Goal: Task Accomplishment & Management: Use online tool/utility

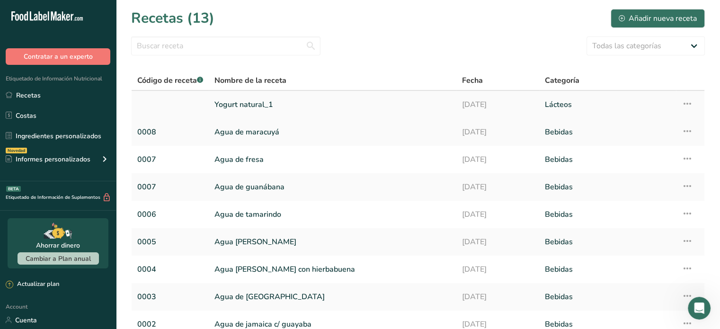
scroll to position [112, 0]
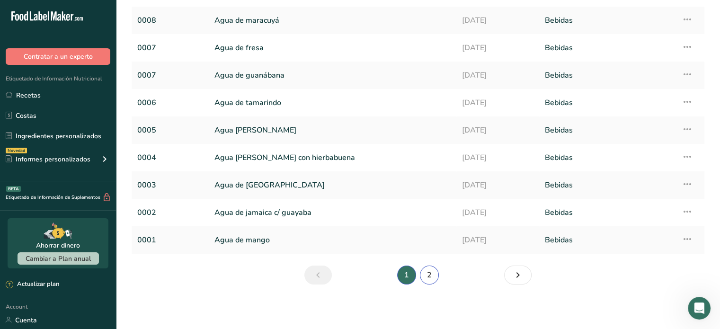
click at [428, 276] on link "2" at bounding box center [429, 274] width 19 height 19
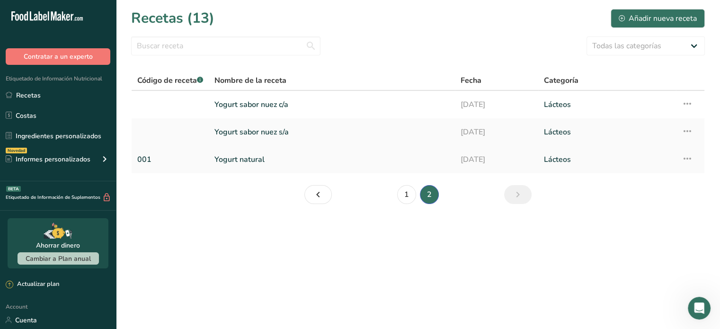
click at [254, 153] on link "Yogurt natural" at bounding box center [331, 160] width 235 height 20
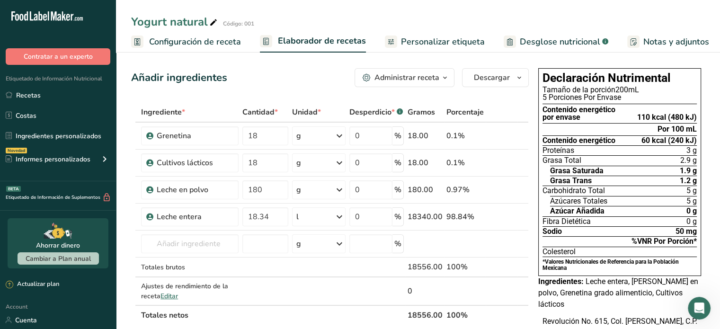
click at [209, 25] on icon at bounding box center [213, 22] width 9 height 13
click at [313, 26] on input "Yogurt natural sin azúcar" at bounding box center [400, 21] width 539 height 17
click at [419, 20] on input "Yogurt natural sin azúcar" at bounding box center [400, 21] width 539 height 17
type input "Yogurt natural sin azúcar"
click at [513, 322] on th at bounding box center [501, 315] width 31 height 20
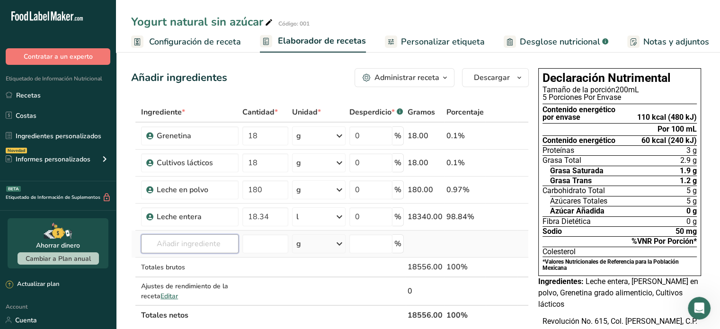
click at [215, 248] on input "text" at bounding box center [189, 243] width 97 height 19
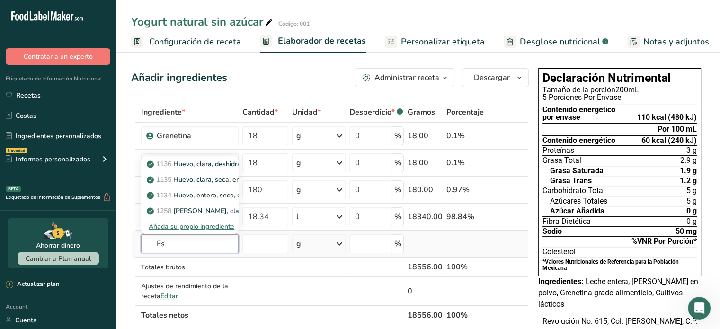
type input "E"
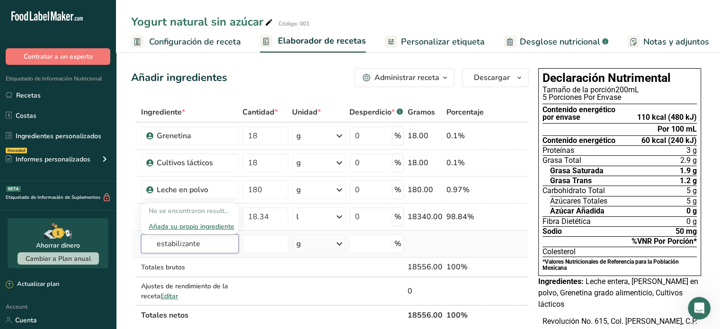
type input "estabilizante"
click at [208, 221] on div "Añada su propio ingrediente" at bounding box center [190, 226] width 82 height 10
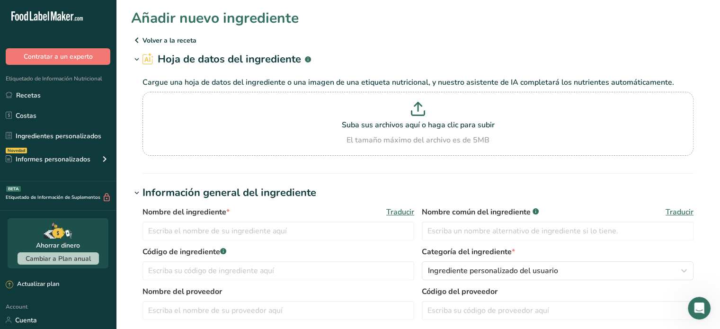
click at [213, 221] on div "Nombre del ingrediente * Traducir" at bounding box center [278, 223] width 272 height 34
click at [218, 231] on input "text" at bounding box center [278, 230] width 272 height 19
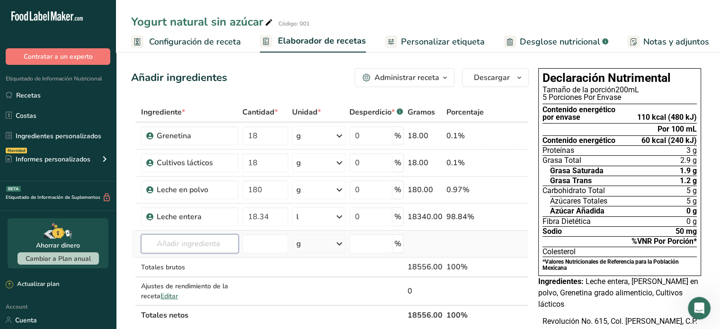
click at [170, 238] on input "text" at bounding box center [189, 243] width 97 height 19
type input "estabilizante"
click at [181, 225] on div "Añada su propio ingrediente" at bounding box center [190, 226] width 82 height 10
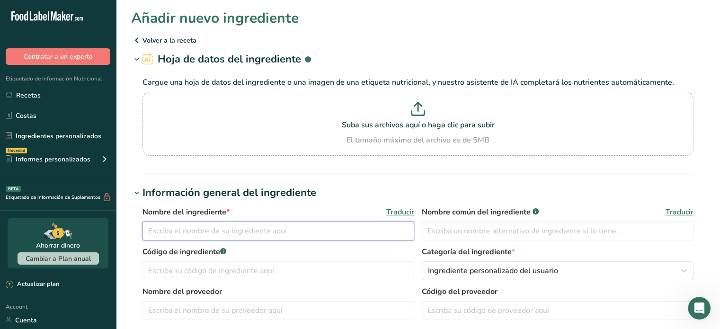
click at [181, 225] on input "text" at bounding box center [278, 230] width 272 height 19
click at [184, 229] on input "Estabilizante" at bounding box center [278, 230] width 272 height 19
type input "Estabilizante"
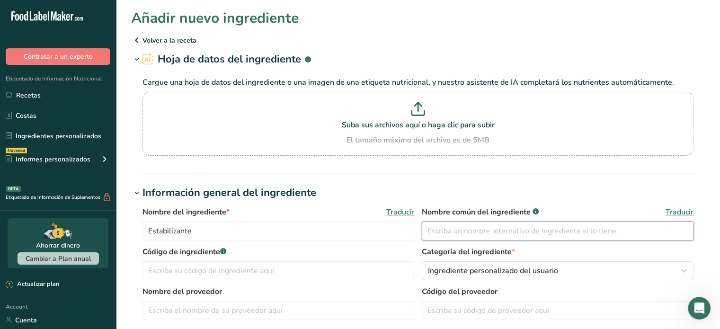
click at [555, 231] on input "text" at bounding box center [558, 230] width 272 height 19
paste input "Estabilizante"
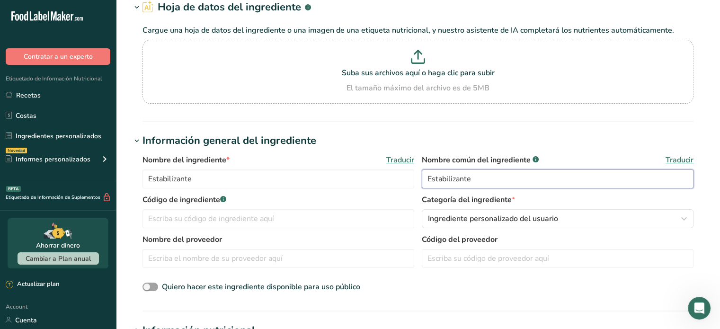
scroll to position [62, 0]
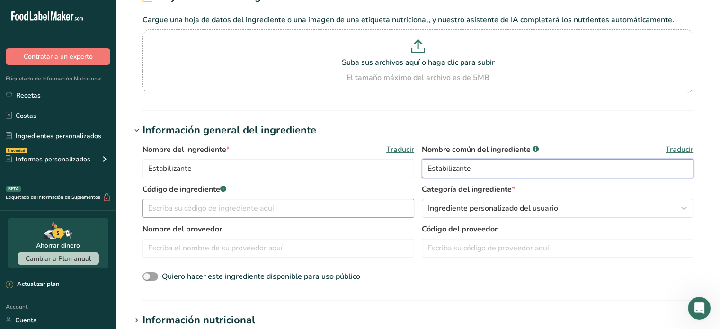
type input "Estabilizante"
click at [327, 210] on input "text" at bounding box center [278, 208] width 272 height 19
type input "0007"
click at [462, 282] on div "Quiero hacer este ingrediente disponible para uso público" at bounding box center [417, 277] width 551 height 12
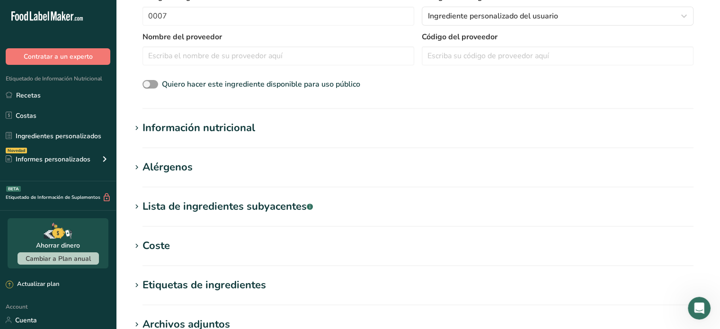
scroll to position [424, 0]
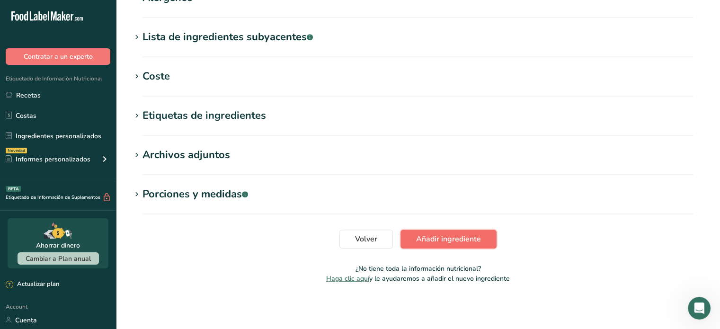
click at [437, 238] on span "Añadir ingrediente" at bounding box center [448, 238] width 65 height 11
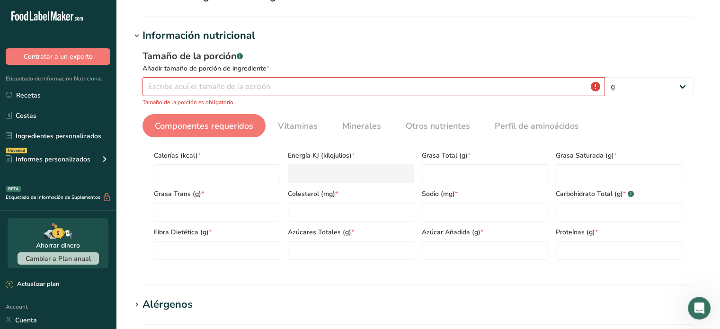
scroll to position [93, 0]
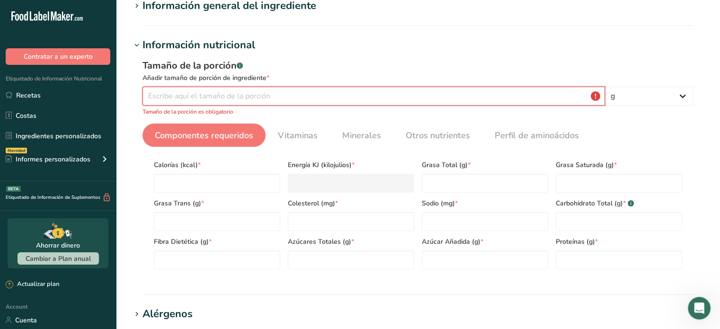
click at [224, 99] on input "number" at bounding box center [373, 96] width 462 height 19
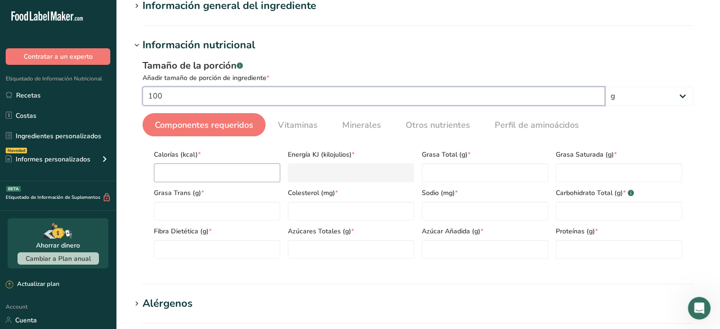
type input "100"
click at [244, 174] on input "number" at bounding box center [217, 172] width 126 height 19
type input "0"
type KJ "0"
type input "0"
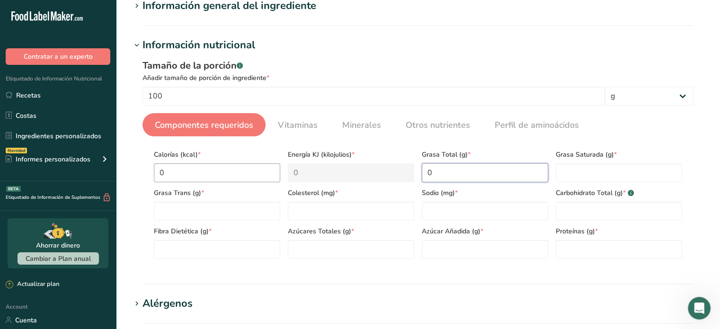
type Fat "0"
type input "0"
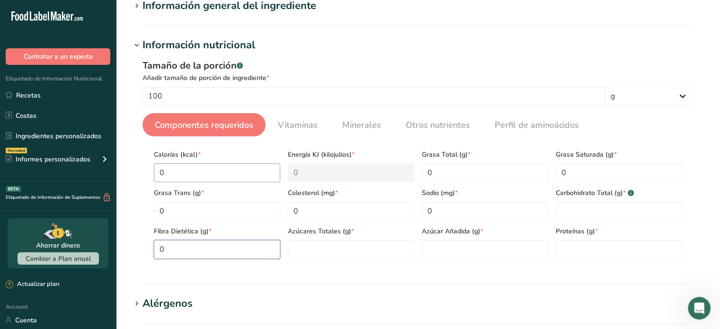
type Fiber "0"
type Sugars "0"
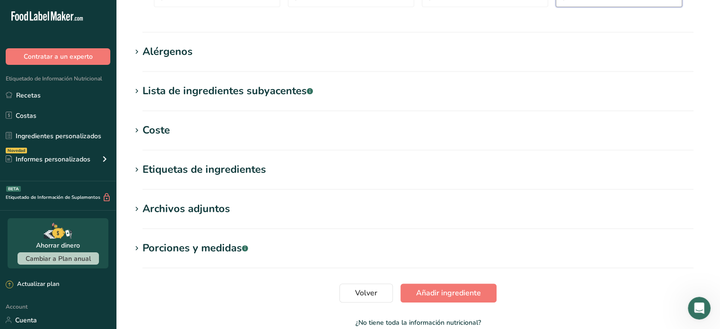
scroll to position [355, 0]
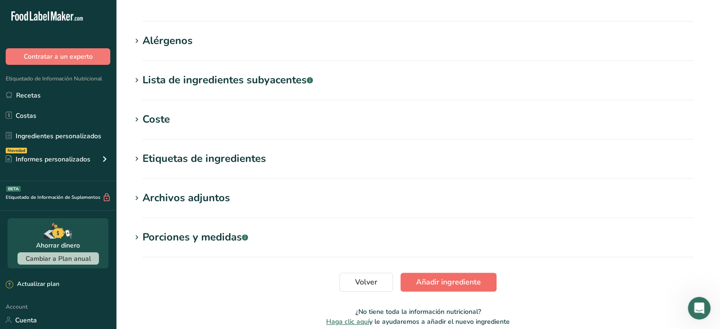
type input "0"
click at [443, 289] on button "Añadir ingrediente" at bounding box center [448, 282] width 96 height 19
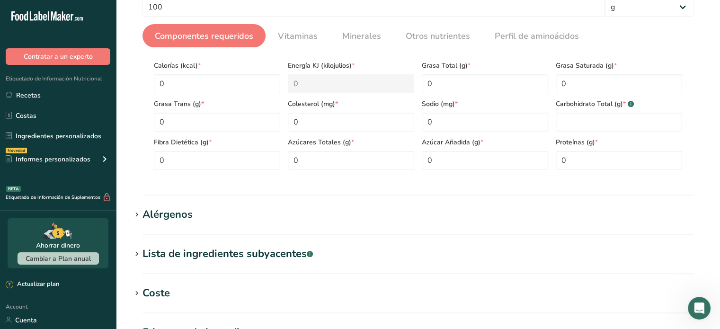
scroll to position [133, 0]
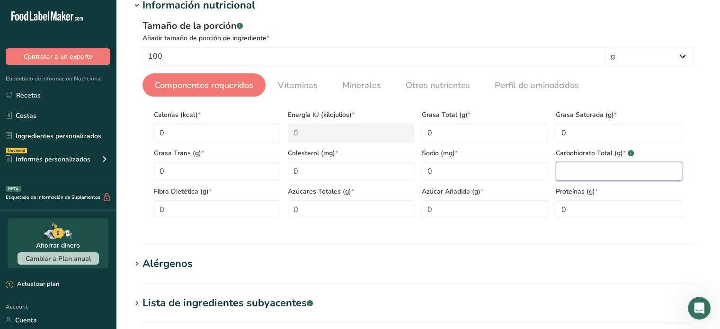
click at [559, 166] on Carbohydrates "number" at bounding box center [619, 171] width 126 height 19
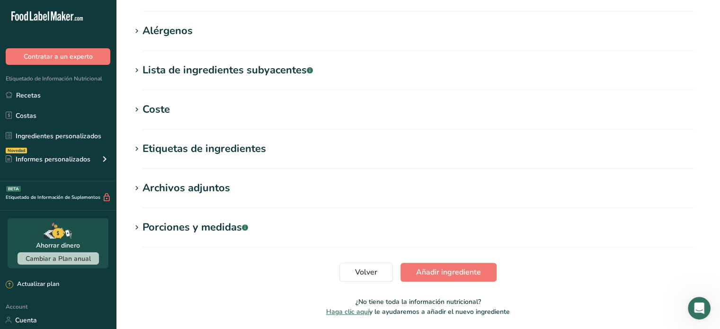
scroll to position [369, 0]
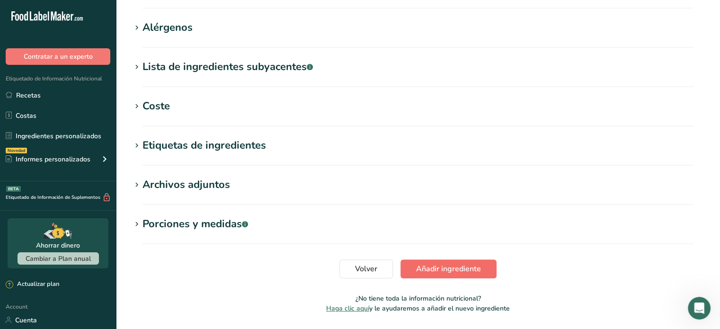
type Carbohydrates "0"
click at [464, 274] on button "Añadir ingrediente" at bounding box center [448, 268] width 96 height 19
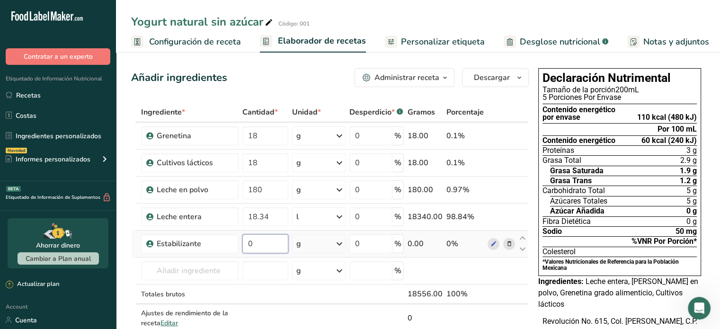
click at [254, 244] on input "0" at bounding box center [265, 243] width 46 height 19
type input "40"
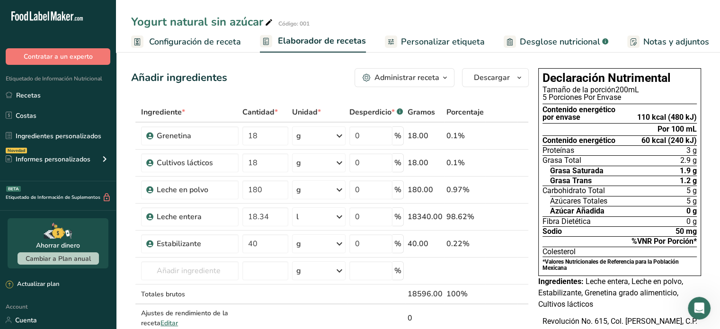
click at [469, 37] on span "Personalizar etiqueta" at bounding box center [443, 41] width 84 height 13
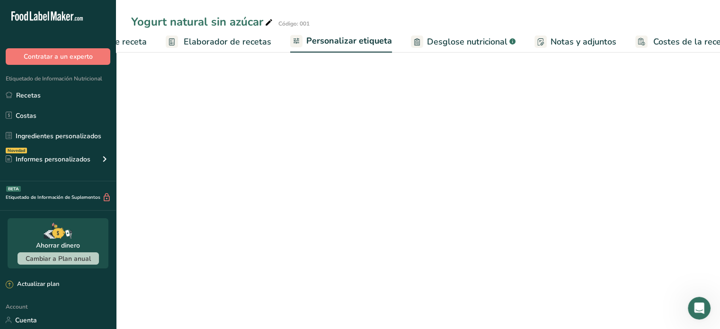
scroll to position [0, 114]
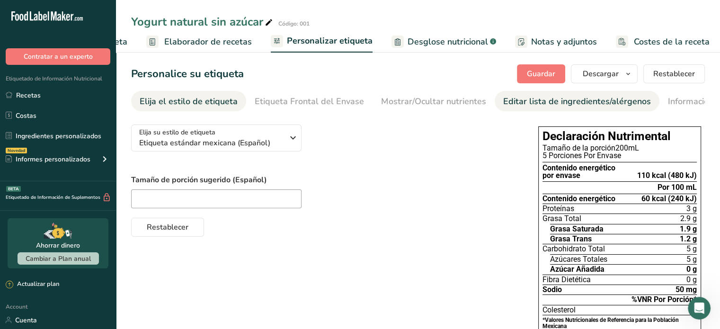
click at [523, 98] on div "Editar lista de ingredientes/alérgenos" at bounding box center [577, 101] width 148 height 13
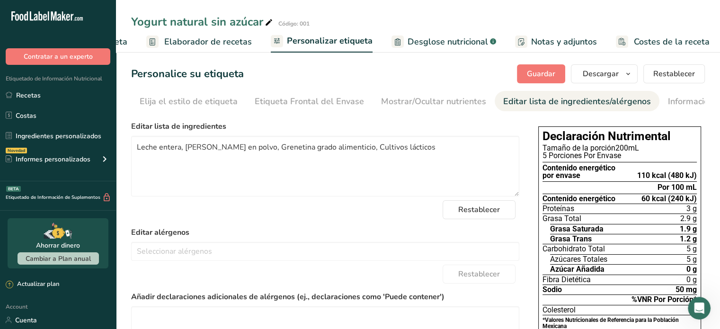
scroll to position [0, 84]
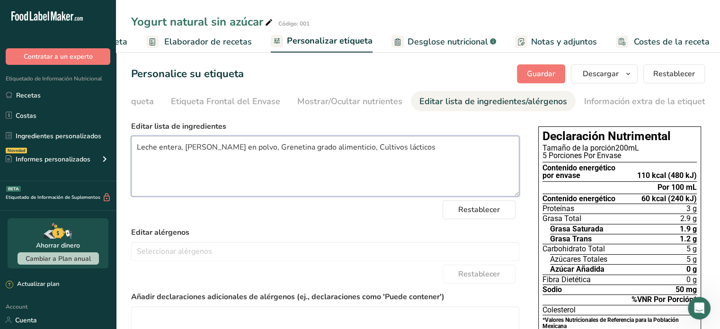
click at [405, 151] on textarea "Leche entera, [PERSON_NAME] en polvo, Grenetina grado alimenticio, Cultivos lác…" at bounding box center [325, 166] width 388 height 61
paste textarea "[MEDICAL_DATA] thermophilus"
paste textarea "Lactobacillus bulgaricus"
type textarea "Leche entera, [PERSON_NAME] en polvo, Grenetina grado alimenticio, Cultivos lác…"
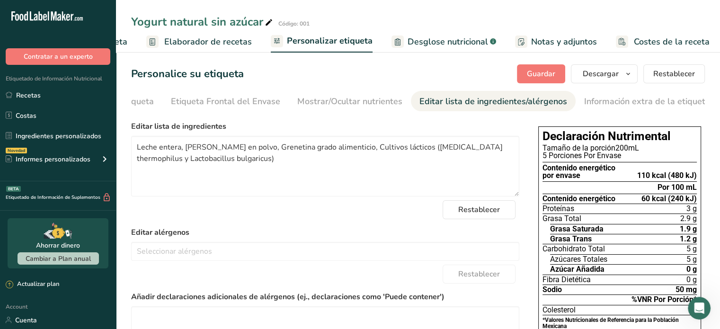
click at [388, 217] on div "Restablecer" at bounding box center [325, 209] width 388 height 19
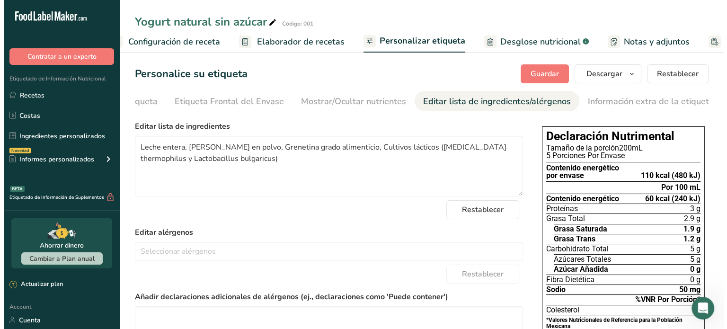
scroll to position [0, 0]
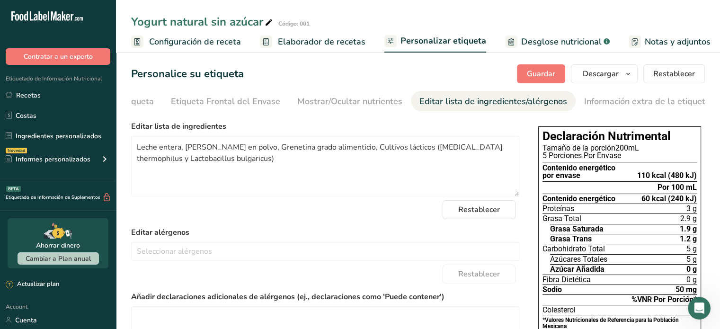
click at [208, 37] on span "Configuración de receta" at bounding box center [195, 41] width 92 height 13
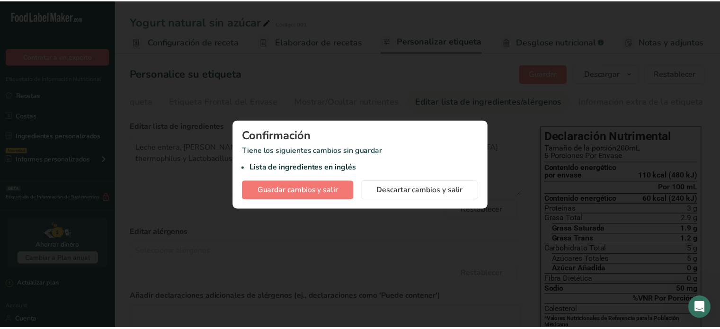
scroll to position [0, 3]
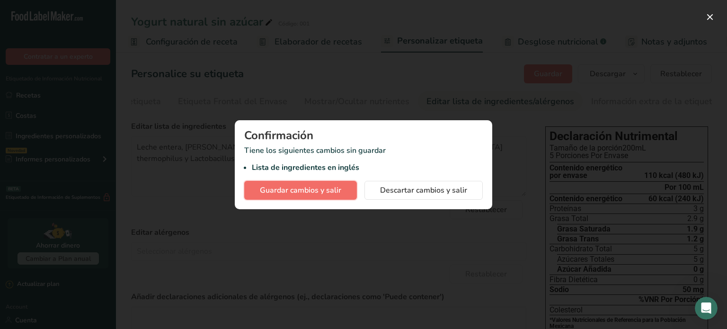
click at [292, 187] on span "Guardar cambios y salir" at bounding box center [300, 190] width 81 height 11
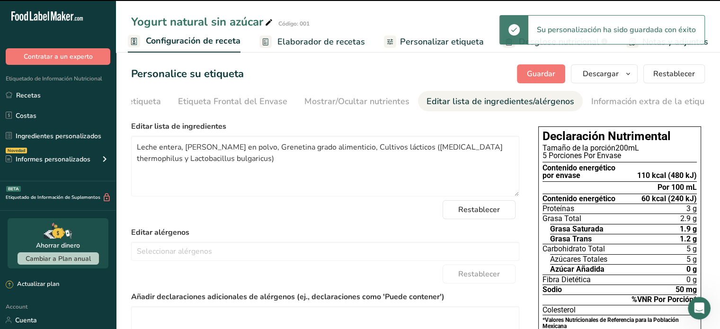
select select "22"
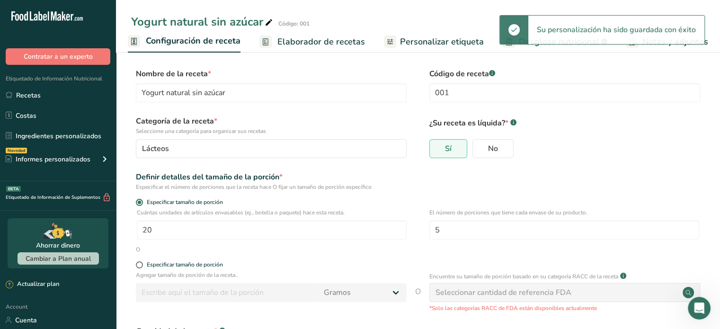
click at [176, 35] on span "Configuración de receta" at bounding box center [193, 41] width 95 height 13
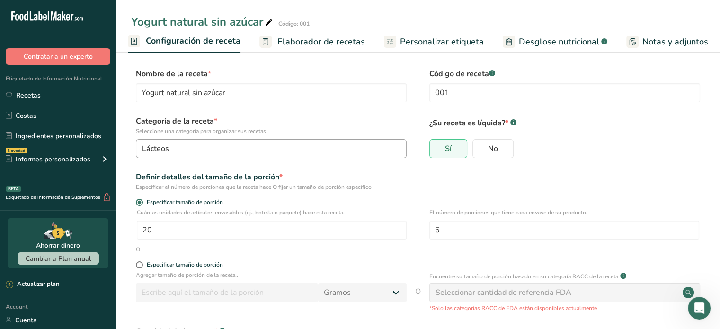
scroll to position [64, 0]
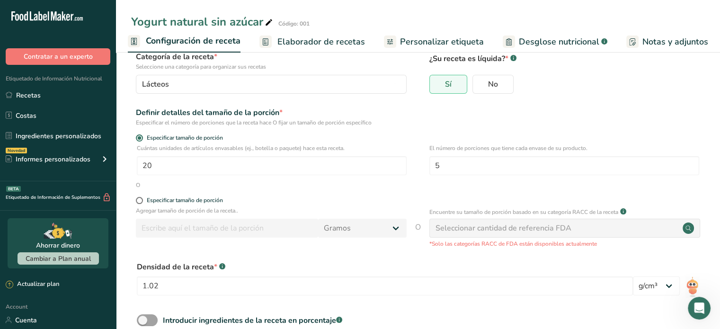
click at [303, 34] on link "Elaborador de recetas" at bounding box center [312, 41] width 106 height 21
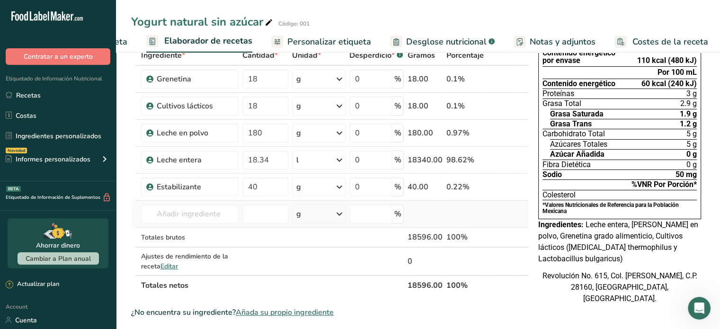
scroll to position [58, 0]
click at [579, 222] on span "Ingredientes:" at bounding box center [560, 223] width 45 height 9
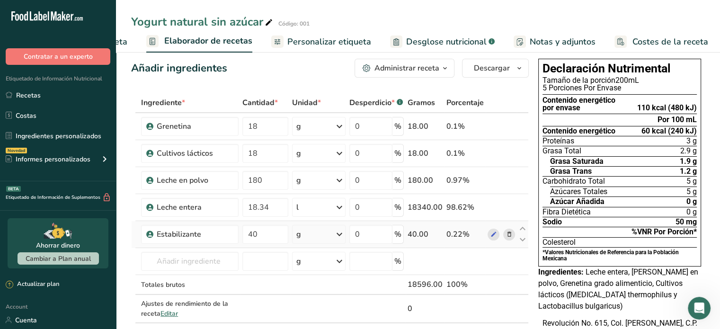
scroll to position [9, 0]
click at [221, 229] on div "Estabilizante" at bounding box center [195, 234] width 76 height 11
click at [225, 236] on div "Estabilizante" at bounding box center [195, 234] width 76 height 11
click at [217, 235] on div "Estabilizante" at bounding box center [195, 234] width 76 height 11
click at [521, 227] on icon at bounding box center [522, 229] width 11 height 7
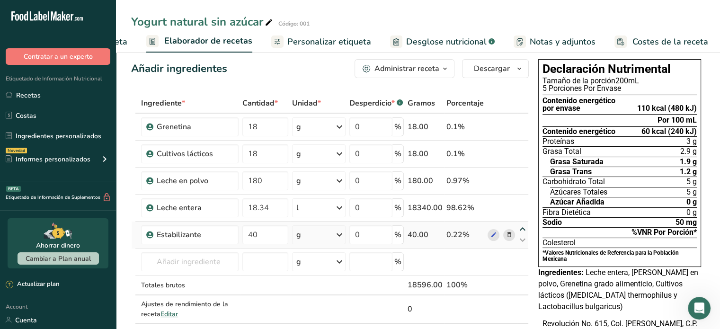
type input "40"
type input "18.34"
click at [329, 34] on link "Personalizar etiqueta" at bounding box center [321, 41] width 100 height 21
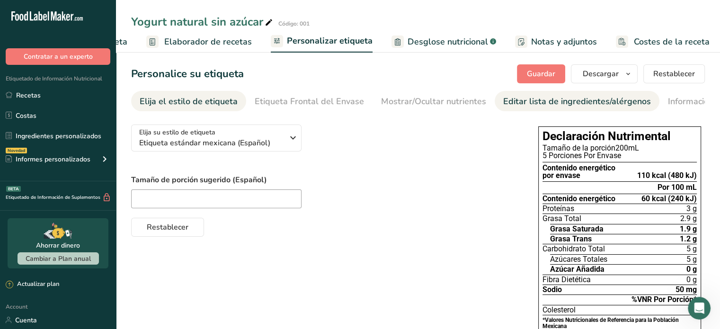
click at [525, 102] on div "Editar lista de ingredientes/alérgenos" at bounding box center [577, 101] width 148 height 13
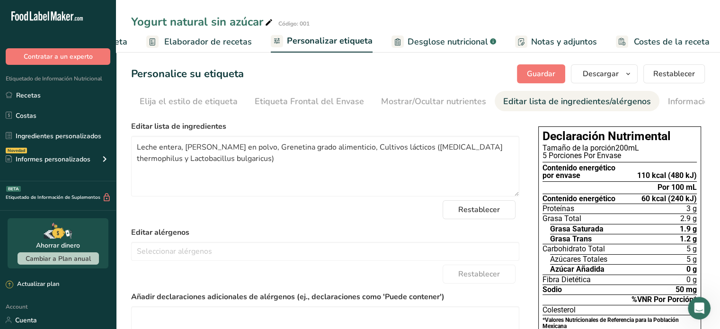
scroll to position [0, 84]
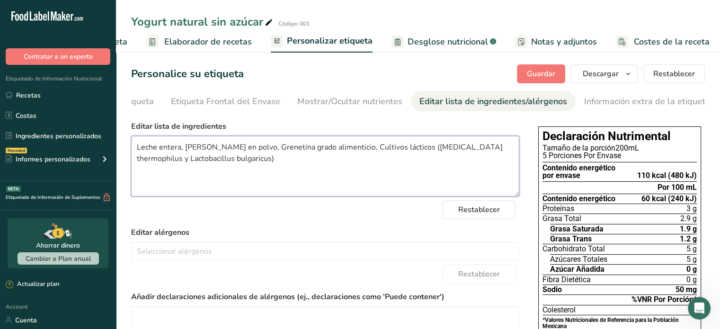
click at [237, 151] on textarea "Leche entera, [PERSON_NAME] en polvo, Grenetina grado alimenticio, Cultivos lác…" at bounding box center [325, 166] width 388 height 61
type textarea "Leche entera, Leche en polvo, Estabilizante, Grenetina grado alimenticio, Culti…"
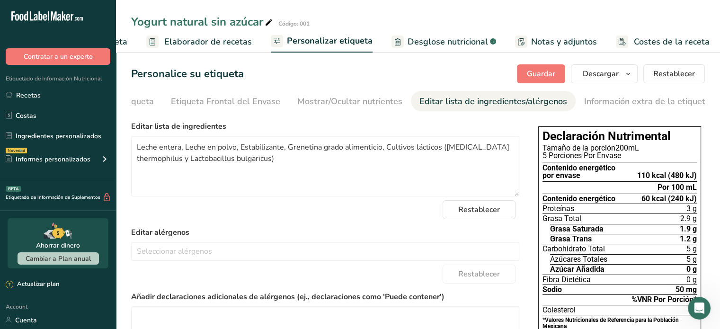
click at [323, 230] on label "Editar alérgenos" at bounding box center [325, 232] width 388 height 11
click at [536, 73] on span "Guardar" at bounding box center [541, 73] width 28 height 11
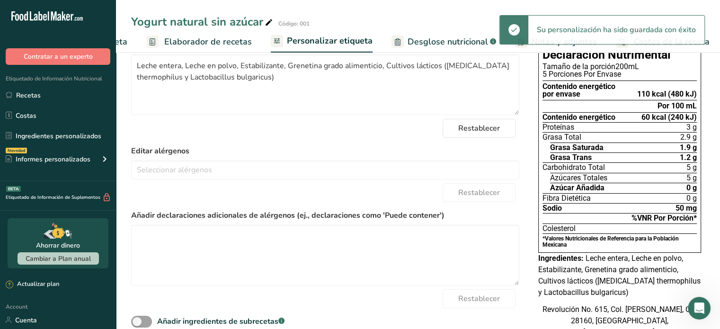
scroll to position [0, 0]
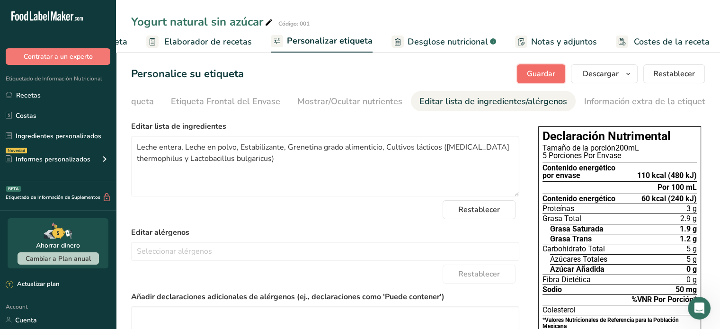
click at [550, 69] on span "Guardar" at bounding box center [541, 73] width 28 height 11
click at [521, 136] on div "Elija su estilo de etiqueta Etiqueta estándar mexicana (Español) [GEOGRAPHIC_DA…" at bounding box center [418, 274] width 574 height 315
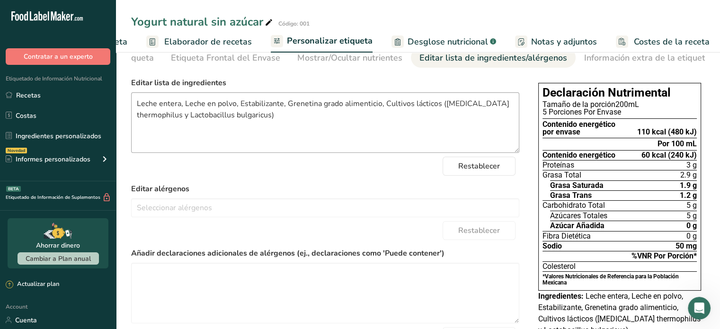
scroll to position [43, 0]
click at [518, 181] on form "Editar lista de ingredientes Leche entera, Leche en polvo, Estabilizante, Grene…" at bounding box center [325, 233] width 388 height 311
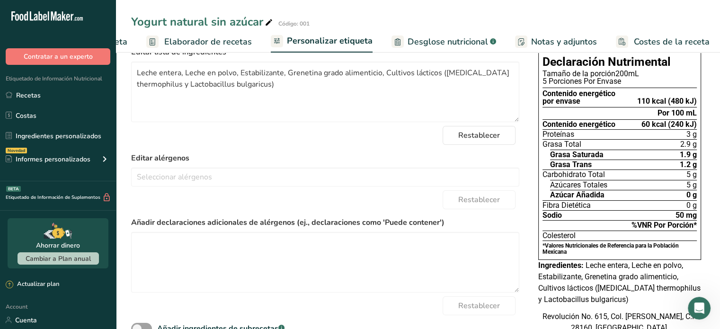
scroll to position [0, 0]
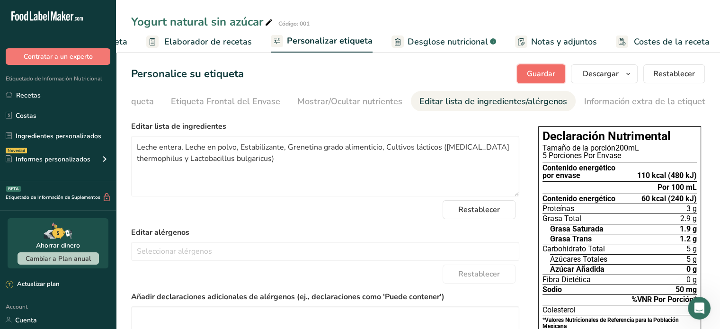
click at [552, 78] on span "Guardar" at bounding box center [541, 73] width 28 height 11
click at [525, 180] on div "Elija su estilo de etiqueta Etiqueta estándar mexicana (Español) [GEOGRAPHIC_DA…" at bounding box center [418, 274] width 574 height 315
click at [214, 49] on link "Elaborador de recetas" at bounding box center [199, 41] width 106 height 21
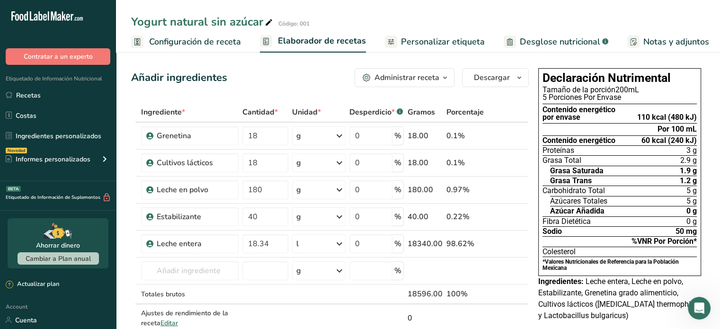
click at [199, 44] on span "Configuración de receta" at bounding box center [195, 41] width 92 height 13
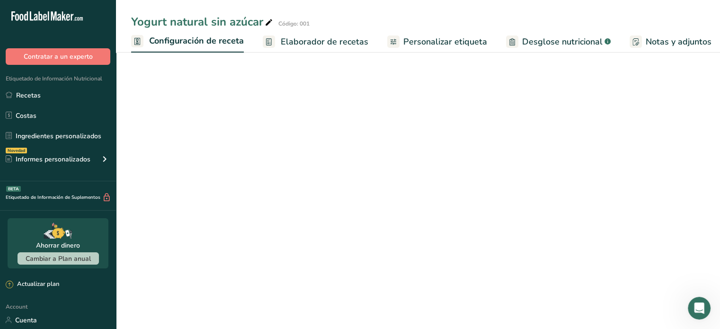
scroll to position [0, 3]
select select "22"
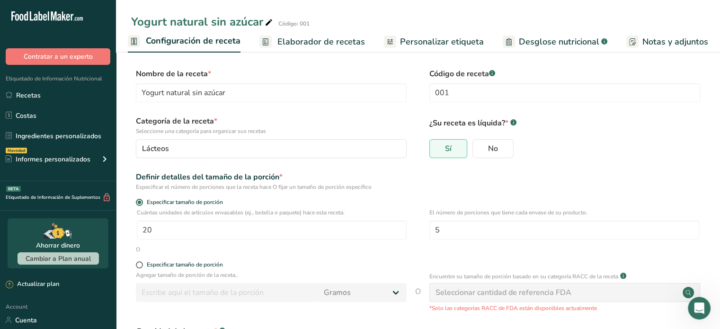
click at [498, 14] on div "Yogurt natural sin azúcar Código: 001" at bounding box center [418, 21] width 604 height 17
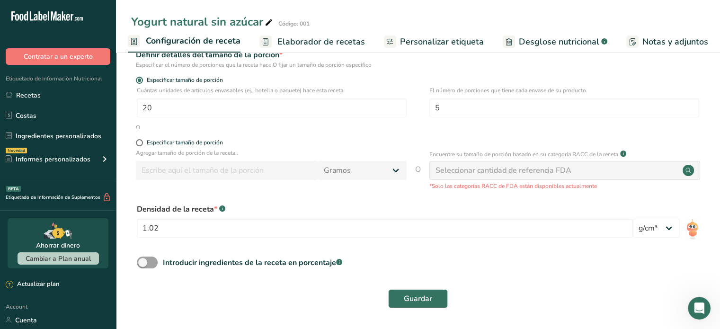
scroll to position [0, 0]
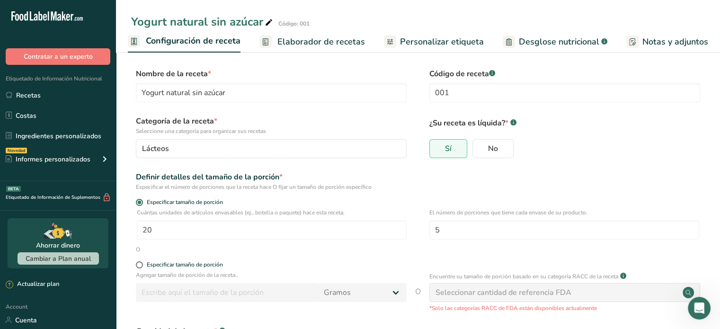
click at [358, 41] on span "Elaborador de recetas" at bounding box center [321, 41] width 88 height 13
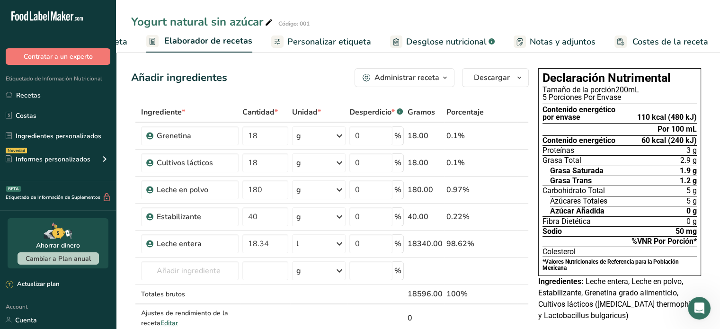
click at [519, 113] on th at bounding box center [522, 113] width 11 height 20
click at [261, 24] on div "Yogurt natural sin azúcar" at bounding box center [202, 21] width 143 height 17
type input "Yogurt natural sin azúcar 1"
click at [336, 6] on div "Yogurt natural sin azúcar 1 Código: 001 Configuración de receta Elaborador de r…" at bounding box center [418, 26] width 604 height 53
click at [40, 90] on link "Recetas" at bounding box center [58, 95] width 116 height 18
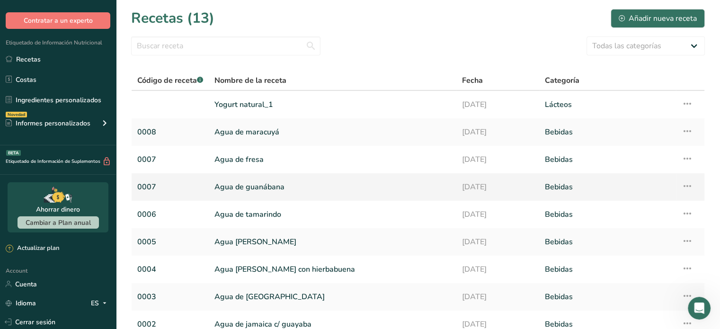
scroll to position [112, 0]
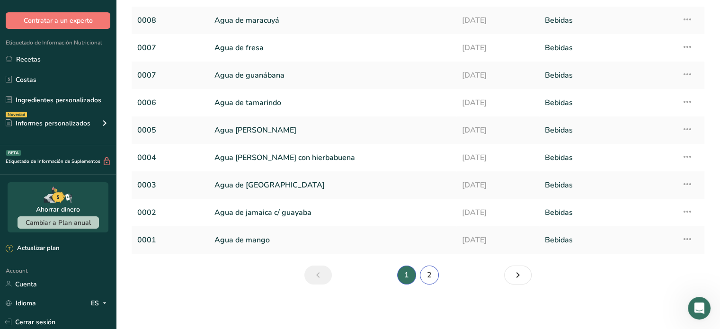
click at [427, 276] on link "2" at bounding box center [429, 274] width 19 height 19
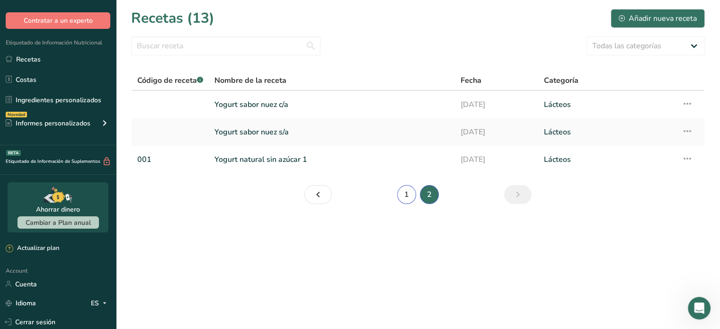
click at [410, 202] on link "1" at bounding box center [406, 194] width 19 height 19
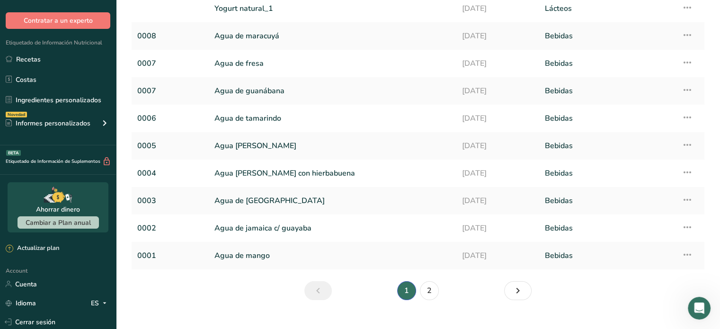
scroll to position [97, 0]
click at [431, 294] on link "2" at bounding box center [429, 290] width 19 height 19
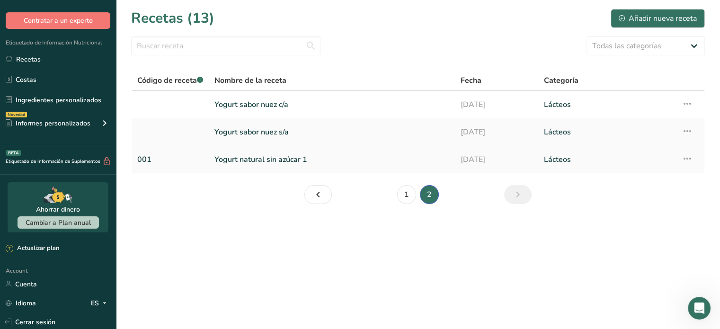
click at [686, 160] on icon at bounding box center [686, 158] width 11 height 17
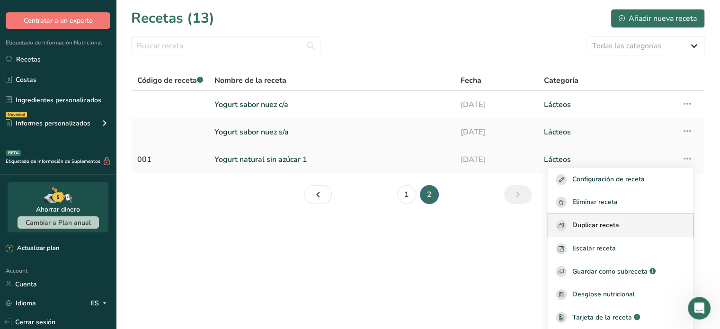
click at [627, 222] on div "Duplicar receta" at bounding box center [621, 225] width 130 height 11
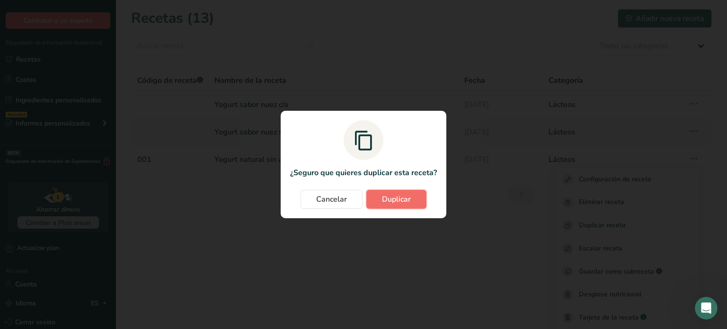
click at [377, 195] on button "Duplicar" at bounding box center [396, 199] width 60 height 19
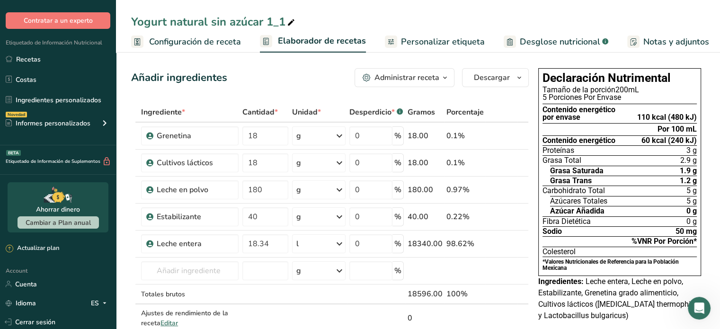
click at [226, 22] on div "Yogurt natural sin azúcar 1_1" at bounding box center [214, 21] width 166 height 17
click at [549, 23] on input "Yogurt natural con azúcar 2" at bounding box center [418, 21] width 574 height 17
type input "Yogurt natural con azúcar 2"
click at [215, 265] on input "text" at bounding box center [189, 270] width 97 height 19
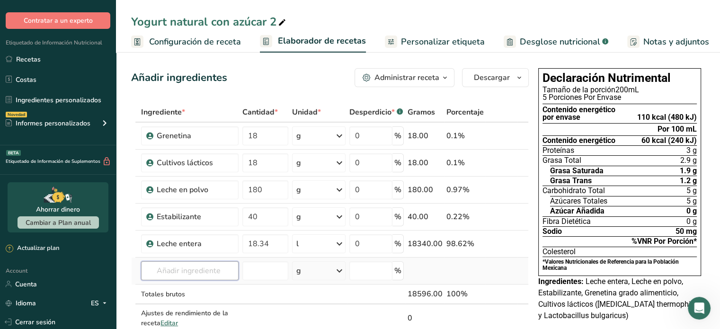
click at [215, 265] on input "text" at bounding box center [189, 270] width 97 height 19
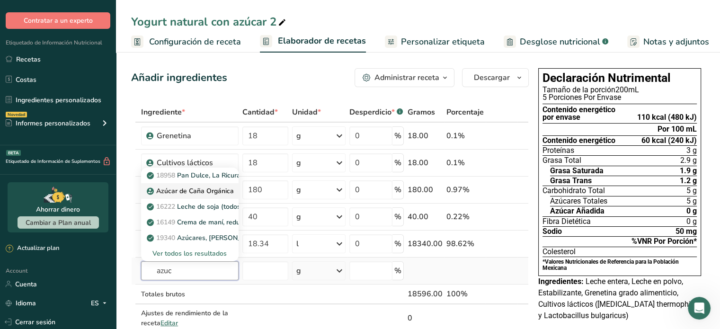
type input "azuc"
click at [218, 188] on p "Azúcar de Caña Orgánica" at bounding box center [191, 191] width 85 height 10
type input "Organic Cane Sugar"
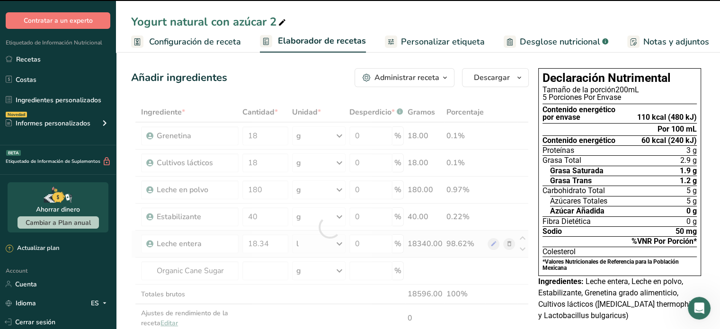
type input "0"
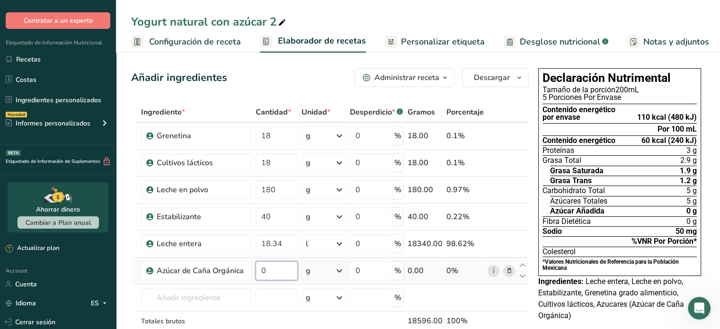
click at [273, 275] on input "0" at bounding box center [277, 270] width 42 height 19
type input "360"
click at [594, 322] on div "Declaración Nutrimental Tamaño de la porción 200mL 5 Porciones Por Envase Conte…" at bounding box center [619, 214] width 170 height 301
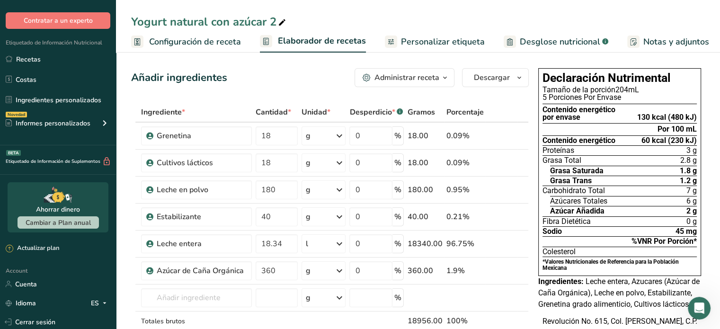
click at [426, 35] on link "Personalizar etiqueta" at bounding box center [435, 41] width 100 height 21
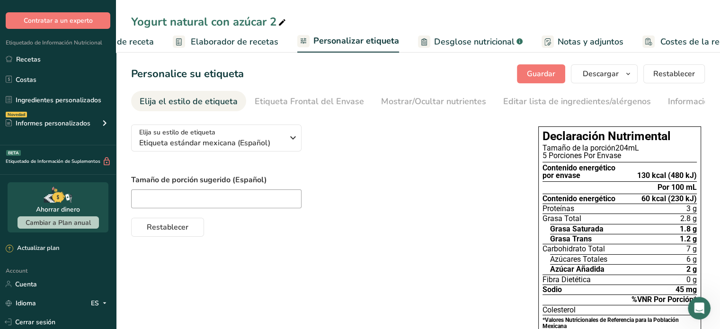
scroll to position [0, 114]
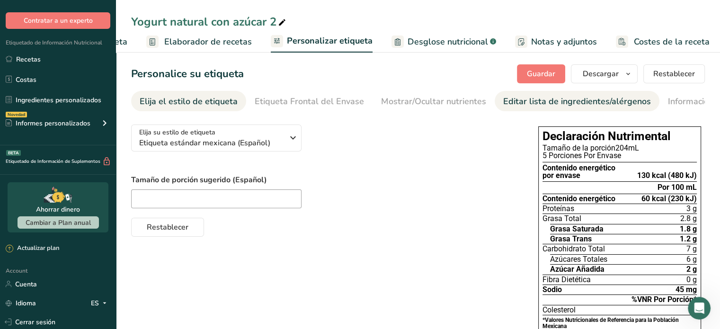
click at [511, 94] on link "Editar lista de ingredientes/alérgenos" at bounding box center [577, 101] width 148 height 21
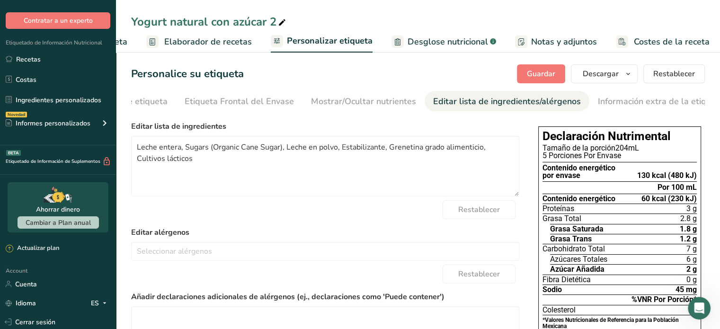
scroll to position [0, 84]
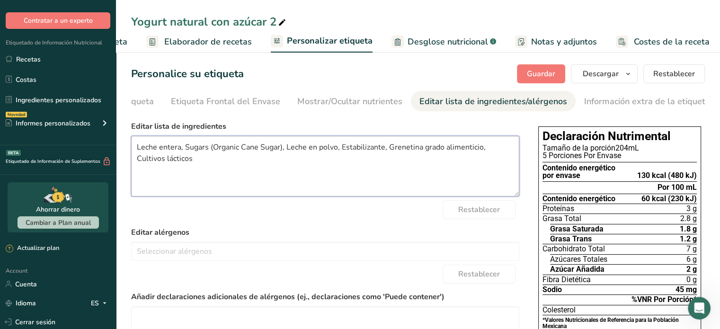
click at [281, 149] on textarea "Leche entera, Sugars (Organic Cane Sugar), Leche en polvo, Estabilizante, Grene…" at bounding box center [325, 166] width 388 height 61
type textarea "Leche entera, Azúcar, Leche en polvo, Estabilizante, Grenetina grado alimentici…"
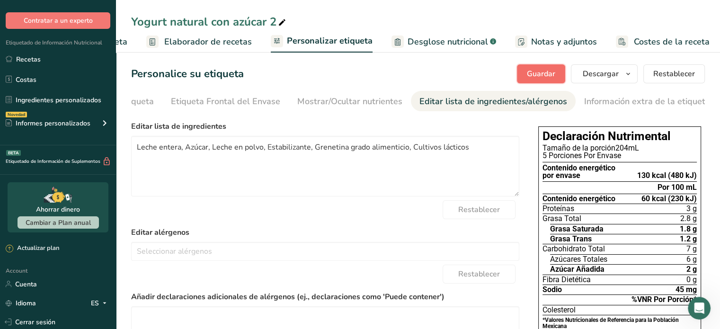
click at [541, 70] on span "Guardar" at bounding box center [541, 73] width 28 height 11
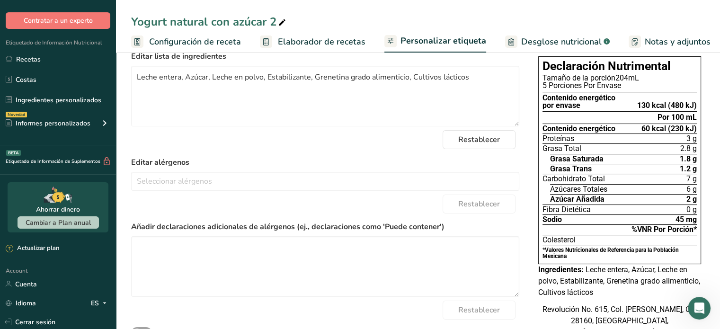
scroll to position [0, 2]
click at [327, 37] on span "Elaborador de recetas" at bounding box center [320, 41] width 88 height 13
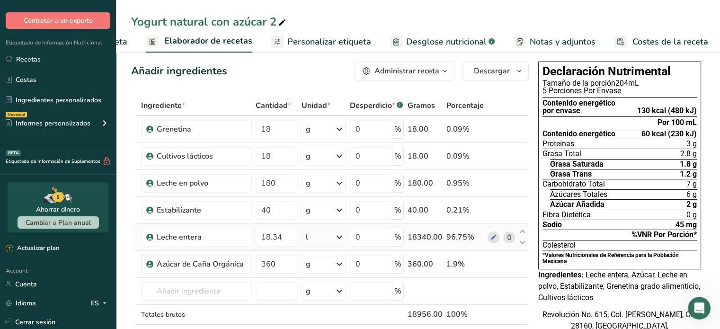
scroll to position [6, 0]
click at [286, 240] on input "18.34" at bounding box center [277, 238] width 42 height 19
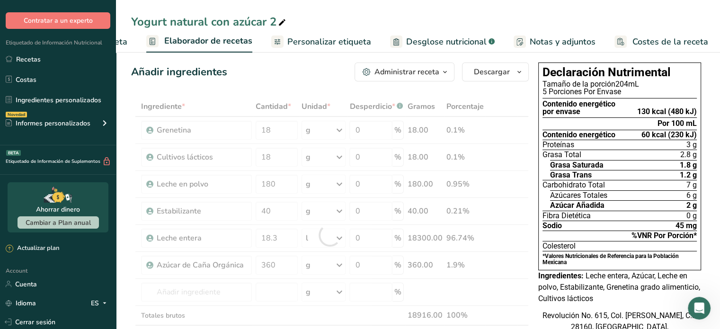
click at [559, 316] on div "Revolución No. 615, Col. [PERSON_NAME], C.P. 28160, [GEOGRAPHIC_DATA], [GEOGRAP…" at bounding box center [619, 327] width 163 height 34
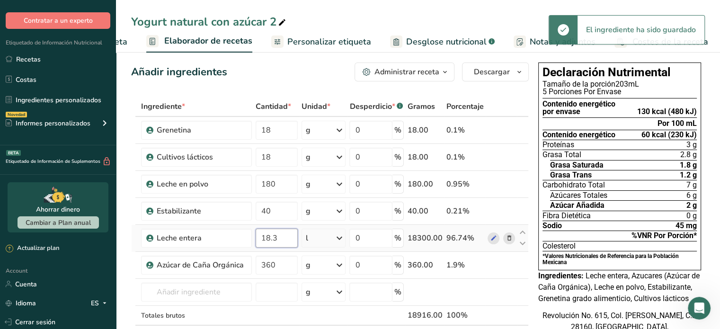
click at [282, 242] on input "18.3" at bounding box center [277, 238] width 42 height 19
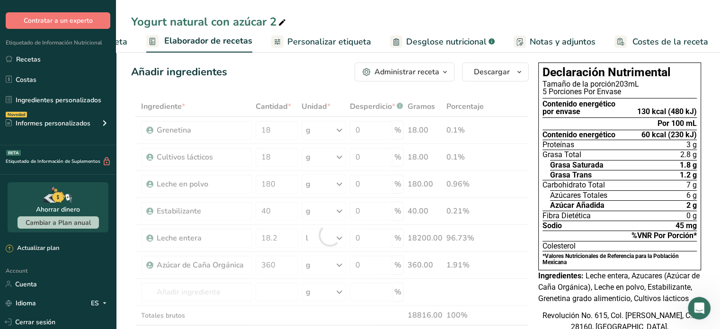
click at [564, 323] on div "Revolución No. 615, Col. [PERSON_NAME], C.P. 28160, [GEOGRAPHIC_DATA], [GEOGRAP…" at bounding box center [619, 327] width 163 height 34
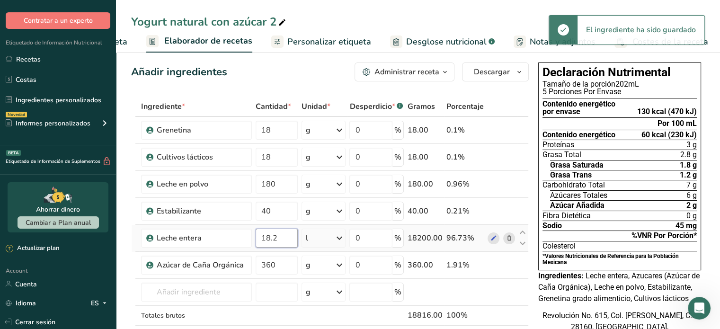
click at [275, 238] on input "18.2" at bounding box center [277, 238] width 42 height 19
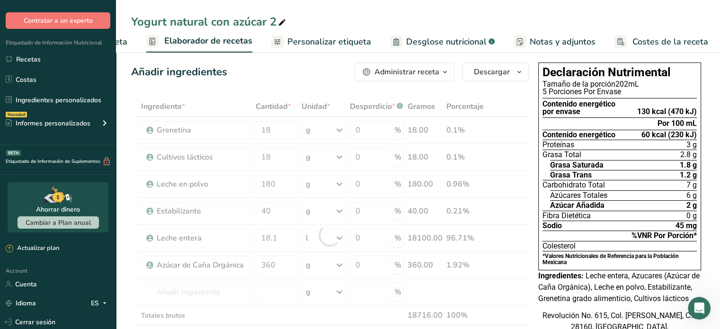
click at [605, 324] on div "Revolución No. 615, Col. [PERSON_NAME], C.P. 28160, [GEOGRAPHIC_DATA], [GEOGRAP…" at bounding box center [619, 327] width 163 height 34
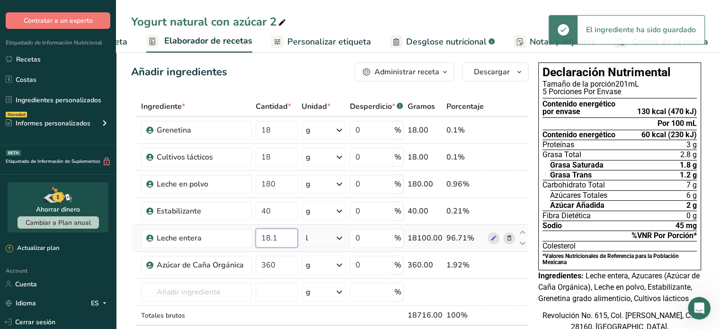
click at [284, 232] on input "18.1" at bounding box center [277, 238] width 42 height 19
type input "18"
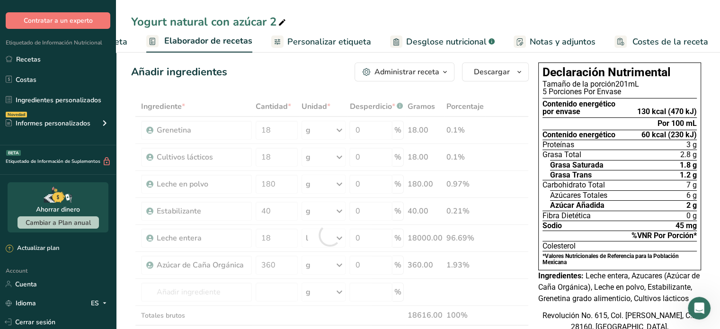
click at [598, 318] on div "Declaración Nutrimental Tamaño de la porción 201mL 5 Porciones Por Envase Conte…" at bounding box center [619, 203] width 170 height 289
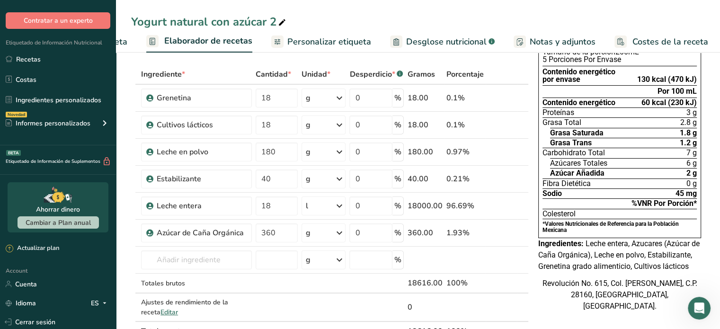
scroll to position [0, 0]
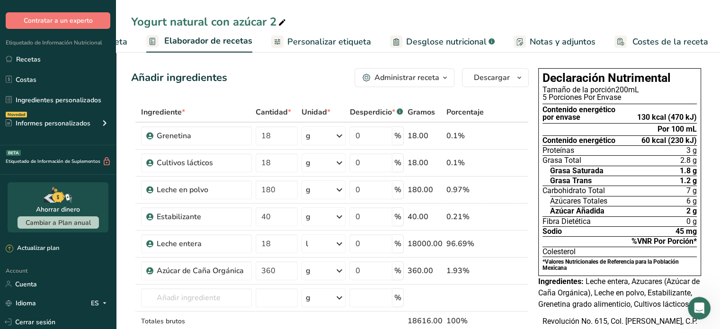
click at [330, 36] on span "Personalizar etiqueta" at bounding box center [329, 41] width 84 height 13
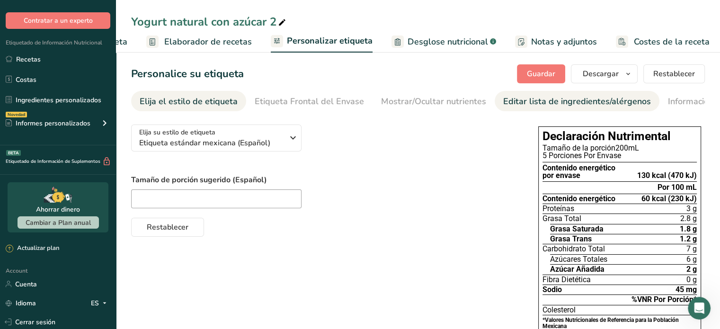
click at [549, 100] on div "Editar lista de ingredientes/alérgenos" at bounding box center [577, 101] width 148 height 13
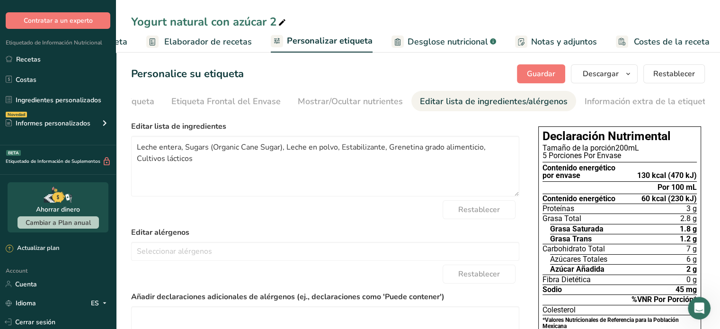
scroll to position [0, 84]
click at [281, 149] on textarea "Leche entera, Sugars (Organic Cane Sugar), Leche en polvo, Estabilizante, Grene…" at bounding box center [325, 166] width 388 height 61
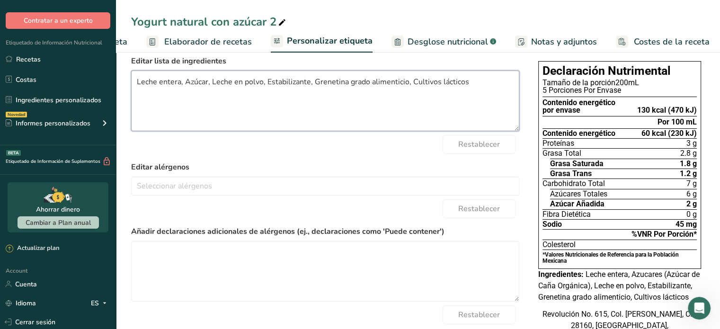
scroll to position [0, 0]
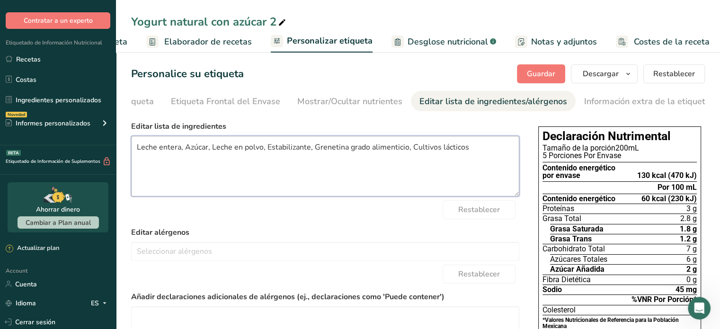
click at [519, 164] on textarea "Leche entera, Azúcar, Leche en polvo, Estabilizante, Grenetina grado alimentici…" at bounding box center [325, 166] width 388 height 61
type textarea "Leche entera, Azúcar, Leche en polvo, Estabilizante, Grenetina grado alimentici…"
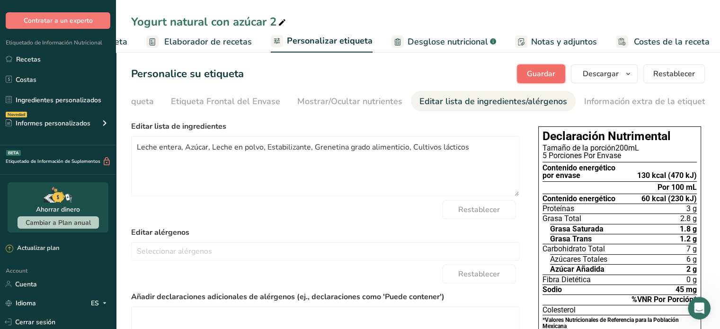
click at [537, 72] on span "Guardar" at bounding box center [541, 73] width 28 height 11
click at [532, 181] on div "Elija su estilo de etiqueta Etiqueta estándar mexicana (Español) [GEOGRAPHIC_DA…" at bounding box center [418, 274] width 574 height 315
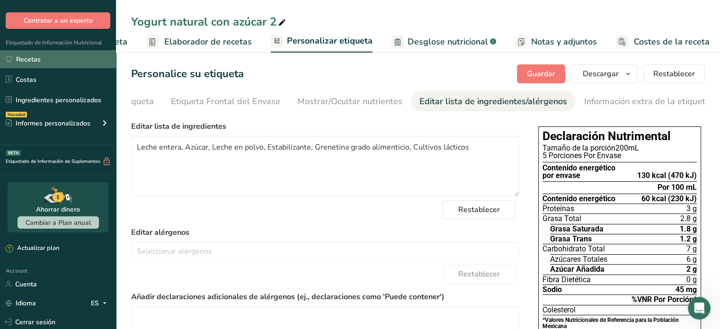
click at [44, 61] on link "Recetas" at bounding box center [58, 59] width 116 height 18
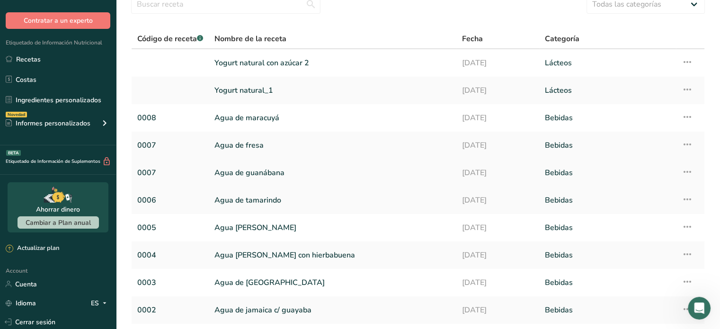
scroll to position [112, 0]
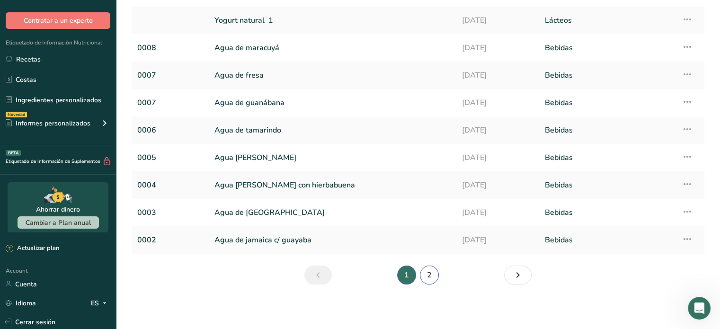
click at [429, 274] on link "2" at bounding box center [429, 274] width 19 height 19
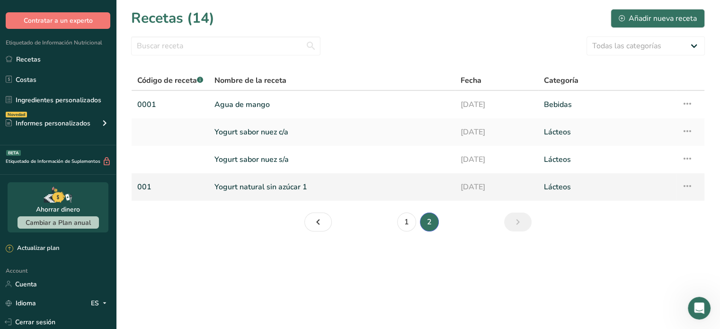
click at [685, 184] on icon at bounding box center [686, 185] width 11 height 17
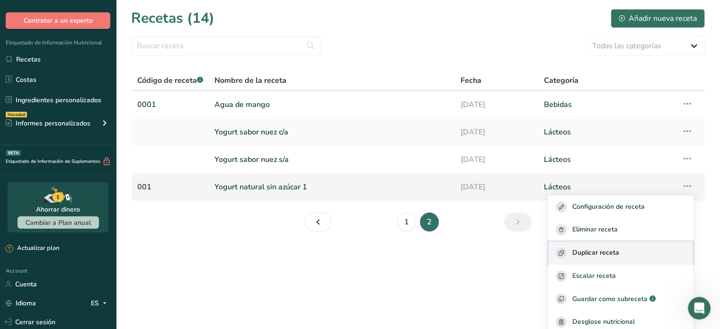
click at [626, 251] on div "Duplicar receta" at bounding box center [621, 253] width 130 height 11
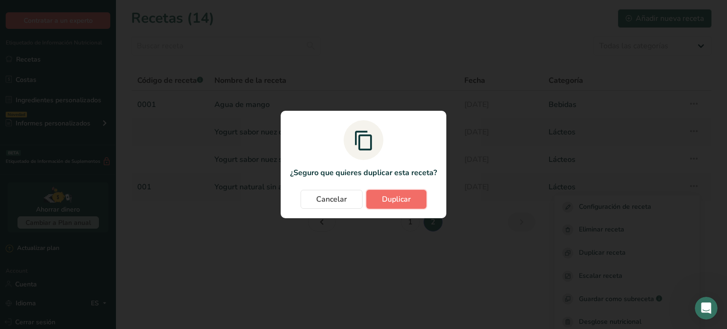
click at [405, 197] on span "Duplicar" at bounding box center [396, 199] width 29 height 11
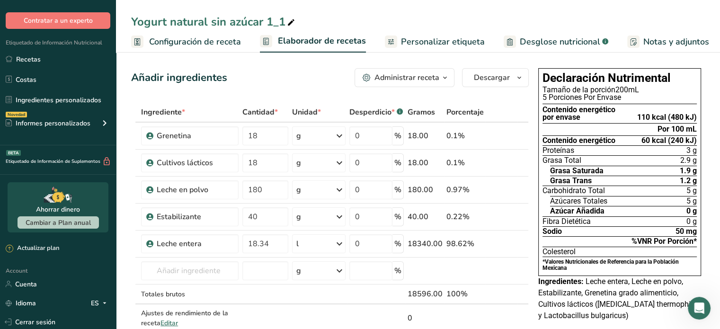
click at [285, 17] on span at bounding box center [290, 22] width 11 height 11
type input "Yogurt natural con stevia"
click at [206, 266] on input "text" at bounding box center [189, 270] width 97 height 19
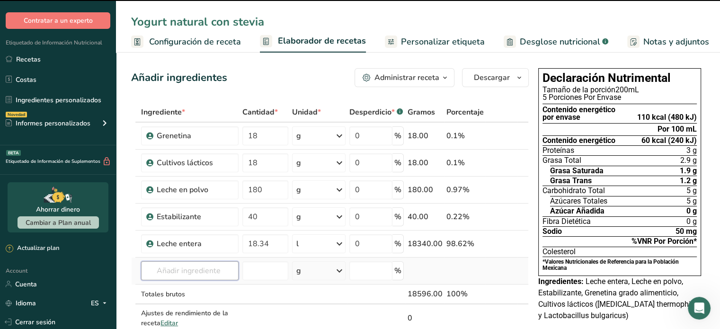
type input "s"
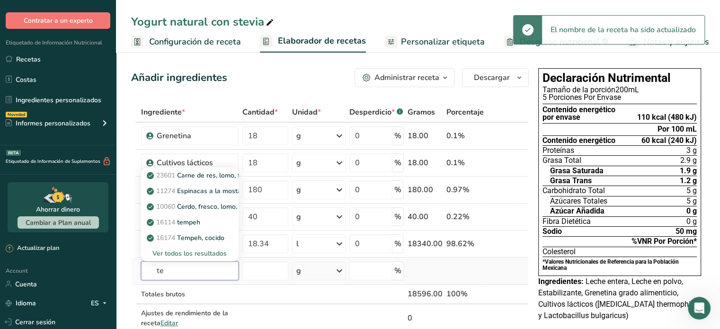
type input "t"
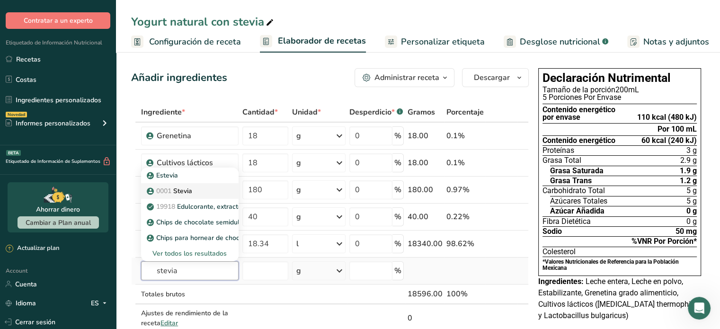
type input "stevia"
click at [197, 193] on div "0001 Stevia" at bounding box center [182, 191] width 67 height 10
type input "Stevia"
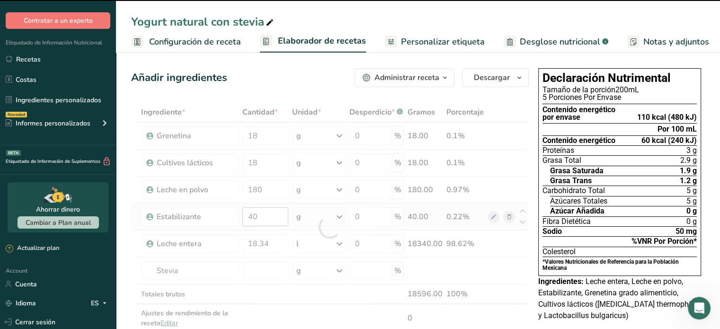
type input "0"
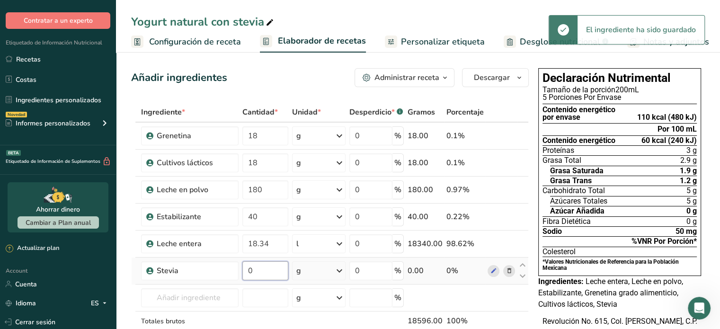
click at [267, 268] on input "0" at bounding box center [265, 270] width 46 height 19
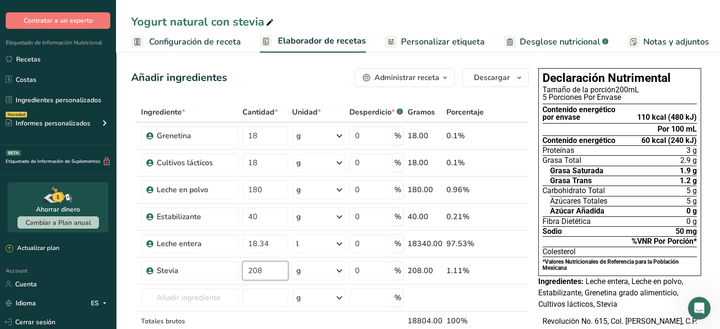
type input "208"
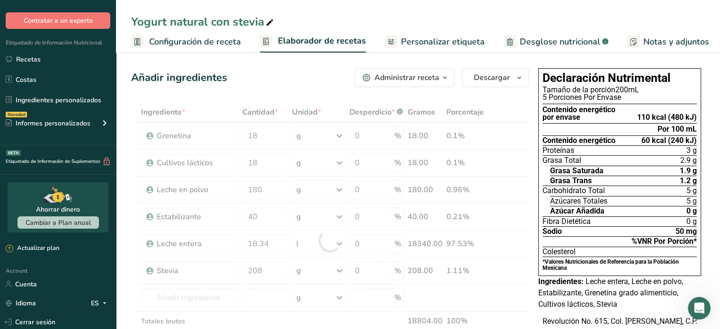
click at [566, 316] on div "Revolución No. 615, Col. [PERSON_NAME], C.P. 28160, [GEOGRAPHIC_DATA], [GEOGRAP…" at bounding box center [619, 333] width 163 height 34
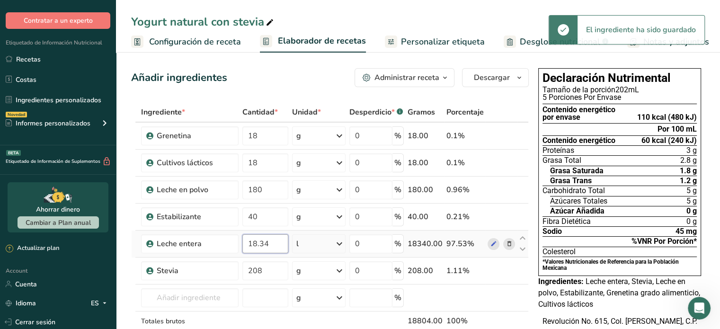
click at [274, 248] on input "18.34" at bounding box center [265, 243] width 46 height 19
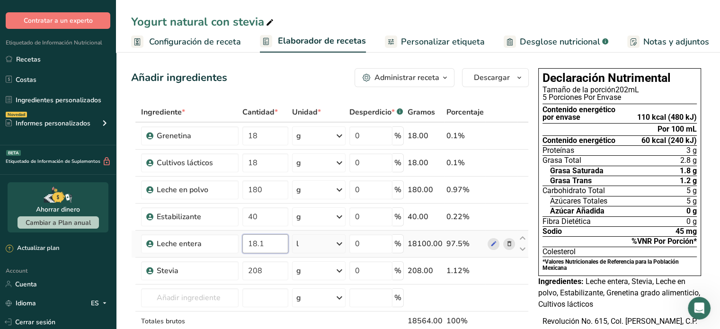
type input "18.1"
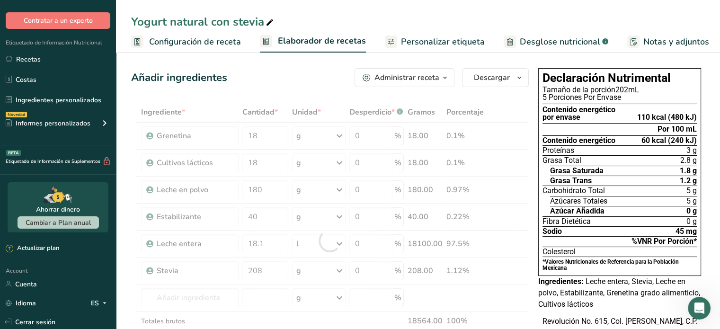
click at [556, 320] on div "Revolución No. 615, Col. [PERSON_NAME], C.P. 28160, [GEOGRAPHIC_DATA], [GEOGRAP…" at bounding box center [619, 333] width 163 height 34
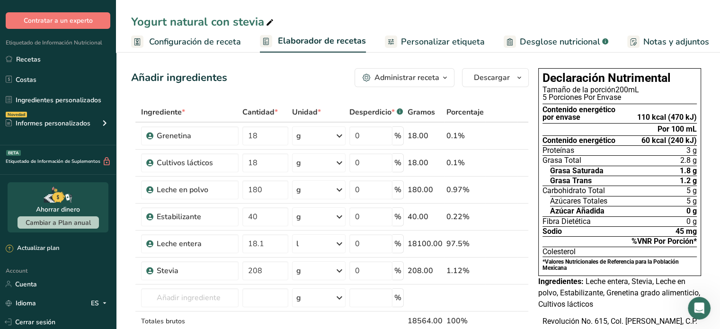
click at [265, 22] on icon at bounding box center [269, 22] width 9 height 13
click at [404, 28] on input "Yogurt natural con stevia 3" at bounding box center [418, 21] width 574 height 17
type input "Yogurt natural con stevia 3"
click at [496, 109] on th at bounding box center [501, 113] width 31 height 20
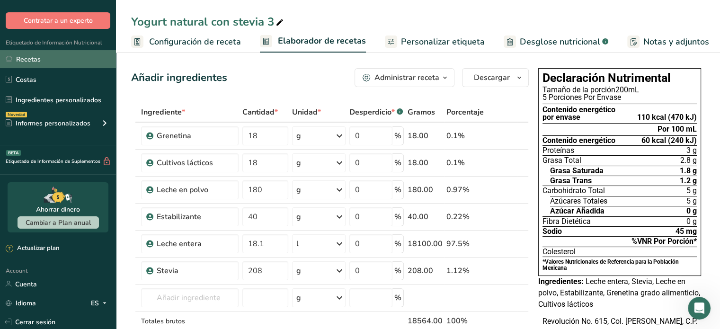
click at [52, 58] on link "Recetas" at bounding box center [58, 59] width 116 height 18
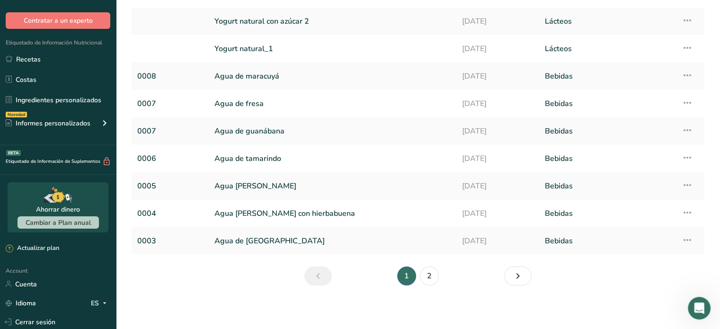
scroll to position [112, 0]
click at [430, 272] on link "2" at bounding box center [429, 274] width 19 height 19
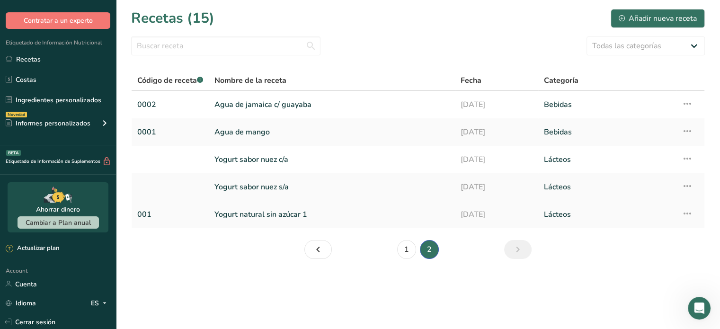
click at [377, 214] on link "Yogurt natural sin azúcar 1" at bounding box center [331, 214] width 235 height 20
click at [690, 214] on icon at bounding box center [686, 213] width 11 height 17
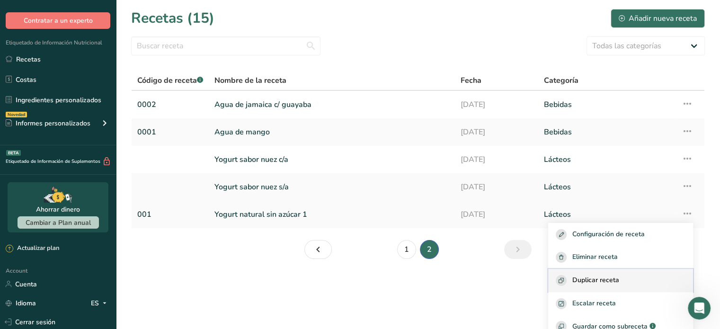
click at [606, 278] on span "Duplicar receta" at bounding box center [595, 280] width 47 height 11
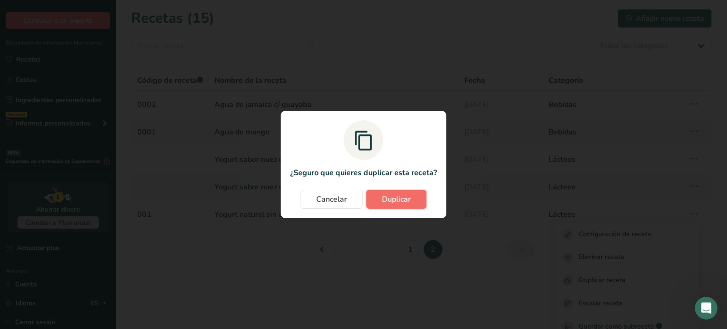
click at [389, 203] on span "Duplicar" at bounding box center [396, 199] width 29 height 11
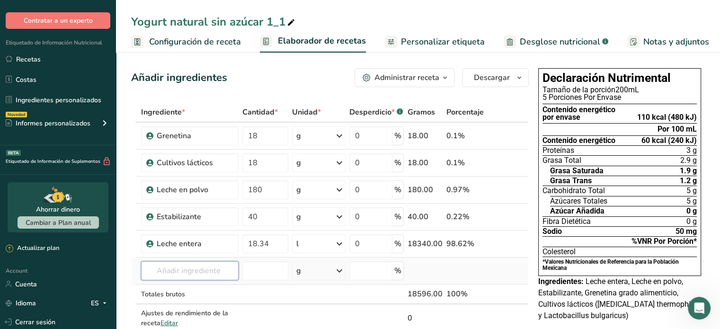
click at [184, 274] on input "text" at bounding box center [189, 270] width 97 height 19
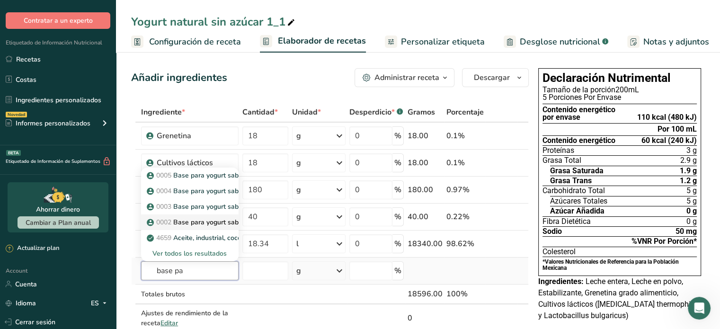
type input "base pa"
click at [216, 220] on p "0002 Base para yogurt sabor fresa" at bounding box center [206, 222] width 114 height 10
type input "Base para yogurt sabor fresa"
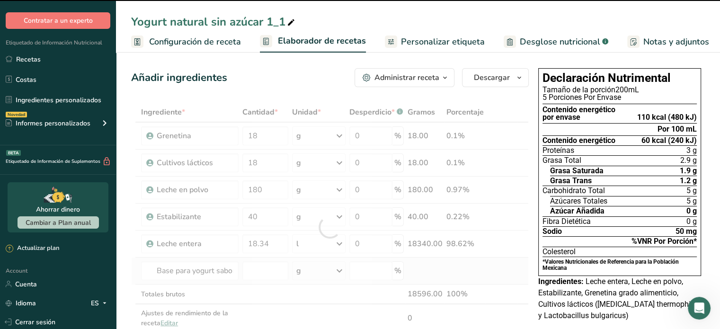
type input "0"
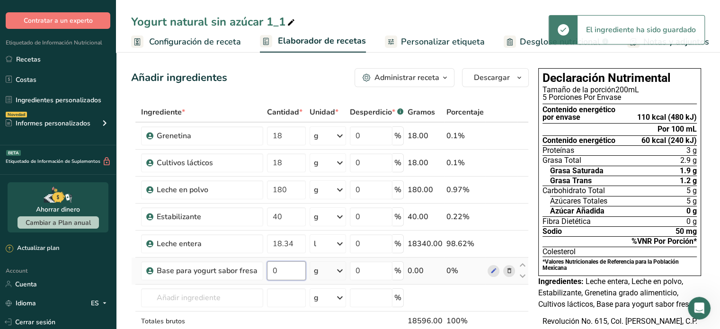
click at [290, 265] on input "0" at bounding box center [286, 270] width 39 height 19
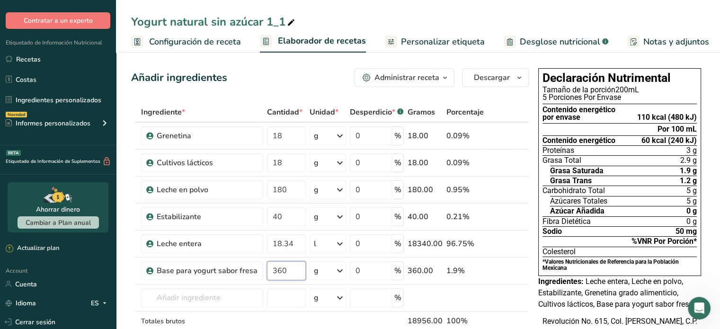
type input "360"
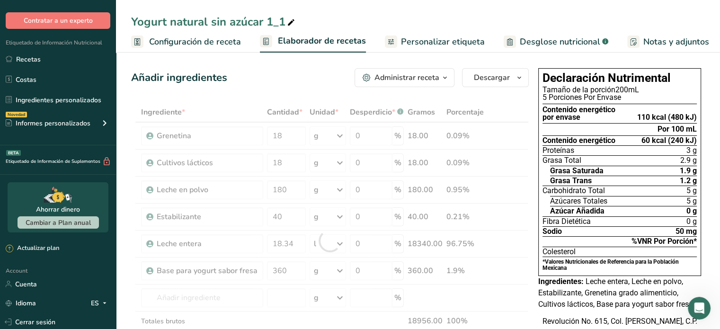
click at [541, 316] on div "Revolución No. 615, Col. [PERSON_NAME], C.P. 28160, [GEOGRAPHIC_DATA], [GEOGRAP…" at bounding box center [619, 333] width 163 height 34
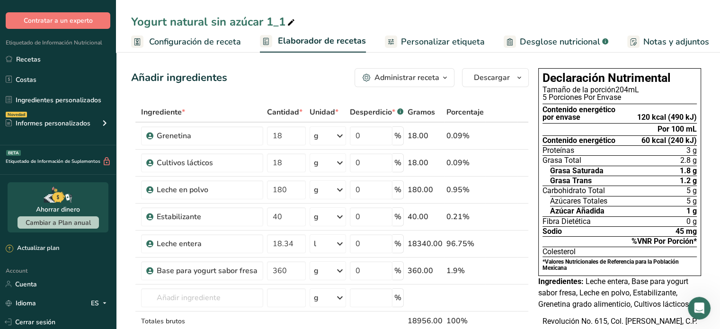
click at [283, 20] on div "Yogurt natural sin azúcar 1_1" at bounding box center [214, 21] width 166 height 17
click at [451, 27] on input "Yogurt fresa s/a" at bounding box center [418, 21] width 574 height 17
type input "Yogurt fresa s/a"
click at [293, 246] on input "18.34" at bounding box center [286, 243] width 39 height 19
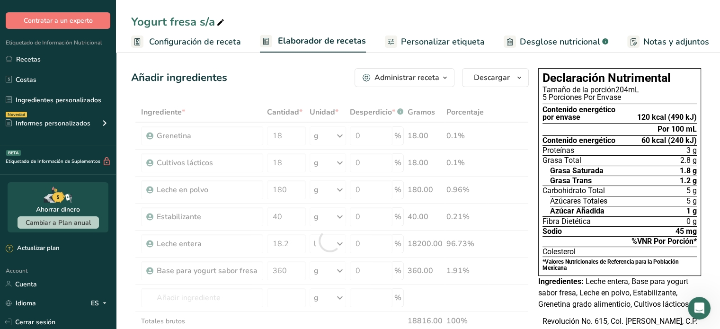
click at [547, 318] on div "Revolución No. 615, Col. [PERSON_NAME], C.P. 28160, [GEOGRAPHIC_DATA], [GEOGRAP…" at bounding box center [619, 333] width 163 height 34
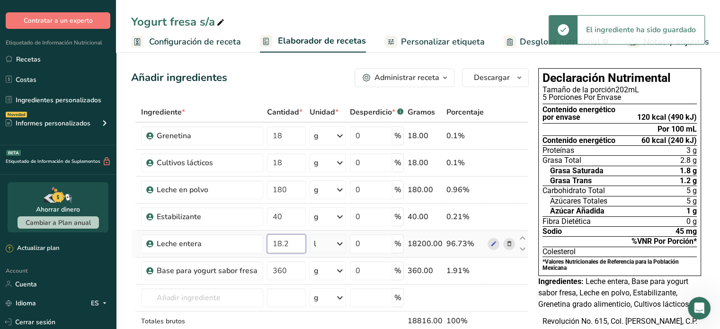
click at [296, 239] on input "18.2" at bounding box center [286, 243] width 39 height 19
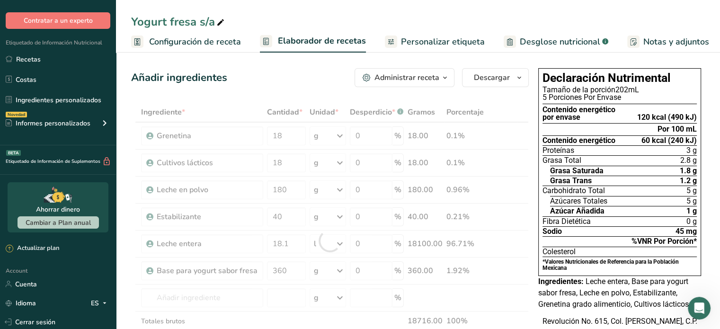
click at [535, 315] on div "Declaración Nutrimental Tamaño de la porción 202mL 5 Porciones Por Envase Conte…" at bounding box center [619, 208] width 170 height 289
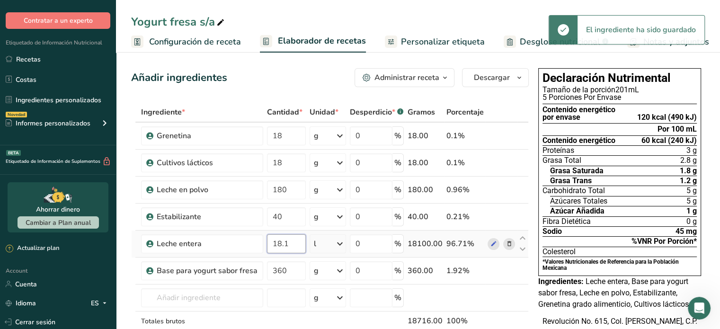
click at [289, 243] on input "18.1" at bounding box center [286, 243] width 39 height 19
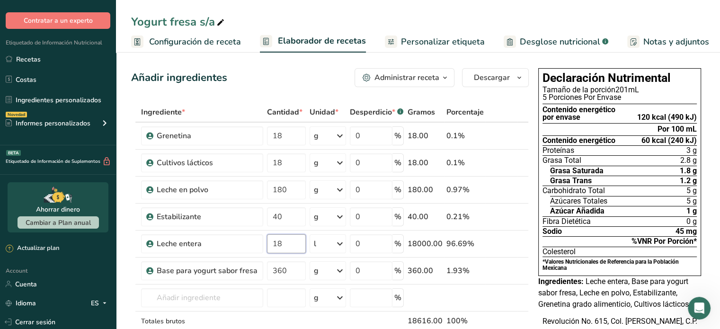
type input "18"
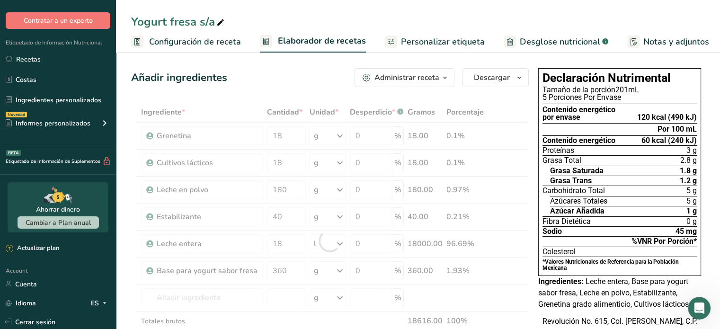
click at [545, 319] on div "Revolución No. 615, Col. [PERSON_NAME], C.P. 28160, [GEOGRAPHIC_DATA], [GEOGRAP…" at bounding box center [619, 333] width 163 height 34
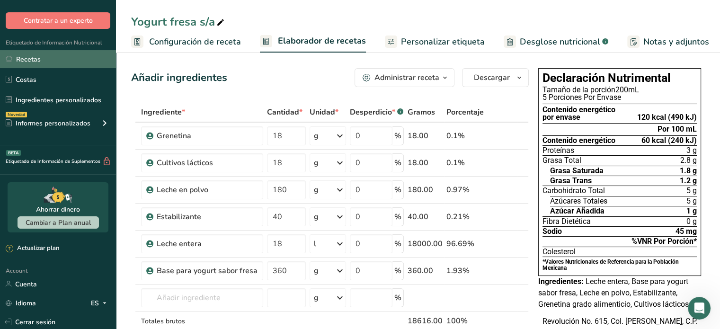
click at [36, 58] on link "Recetas" at bounding box center [58, 59] width 116 height 18
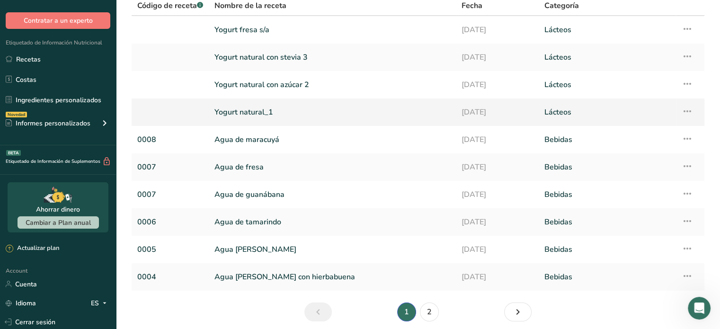
scroll to position [112, 0]
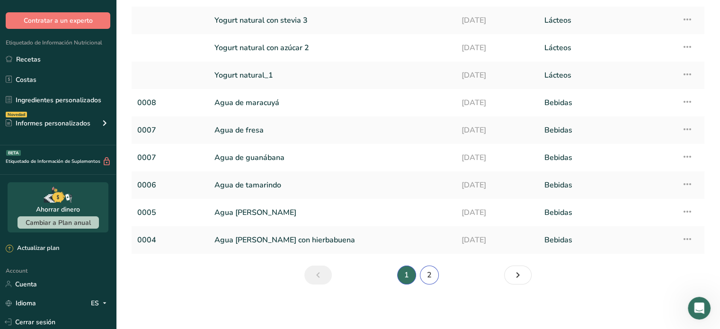
click at [427, 275] on link "2" at bounding box center [429, 274] width 19 height 19
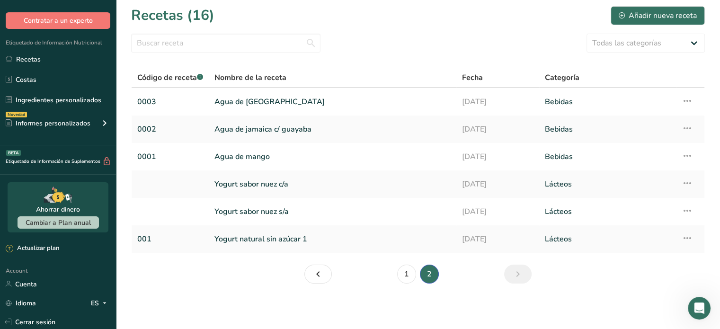
scroll to position [2, 0]
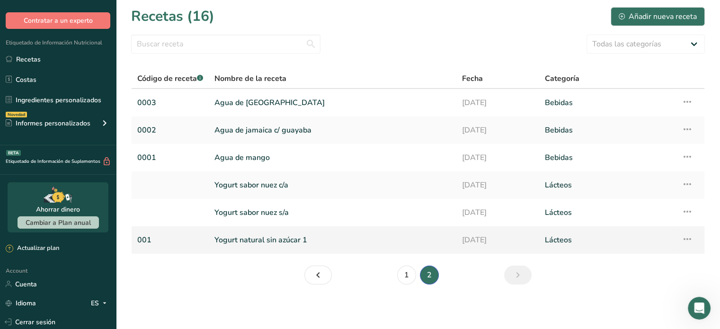
click at [322, 240] on link "Yogurt natural sin azúcar 1" at bounding box center [332, 240] width 236 height 20
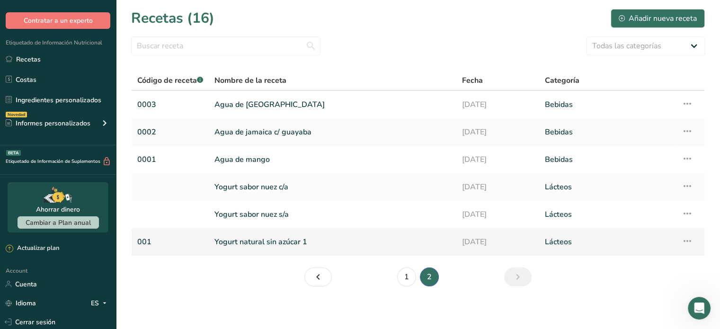
click at [684, 241] on icon at bounding box center [686, 240] width 11 height 17
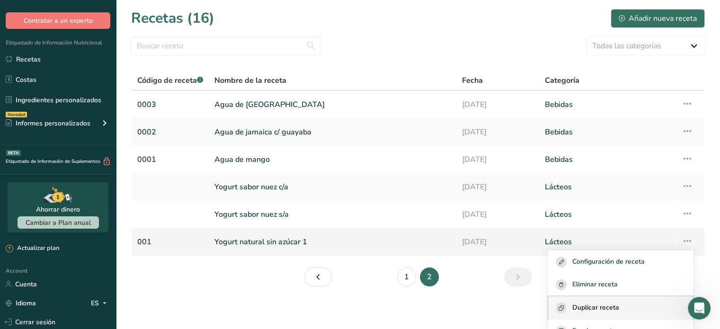
click at [624, 306] on div "Duplicar receta" at bounding box center [621, 307] width 130 height 11
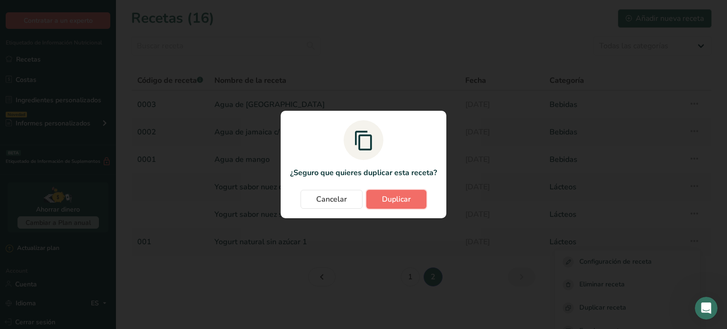
click at [398, 203] on span "Duplicar" at bounding box center [396, 199] width 29 height 11
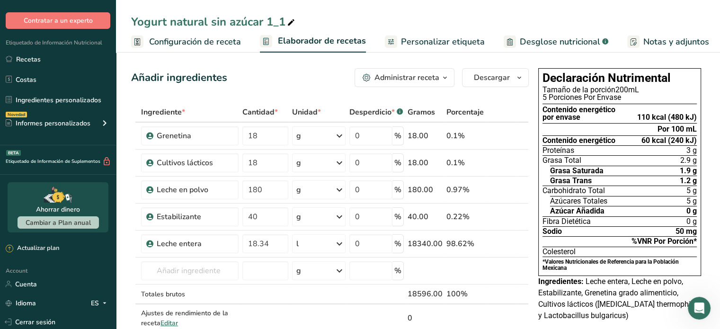
click at [286, 22] on span at bounding box center [290, 22] width 11 height 11
type input "Yogurt"
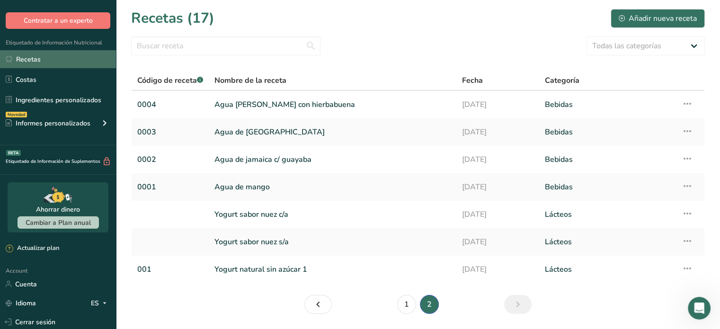
click at [40, 55] on link "Recetas" at bounding box center [58, 59] width 116 height 18
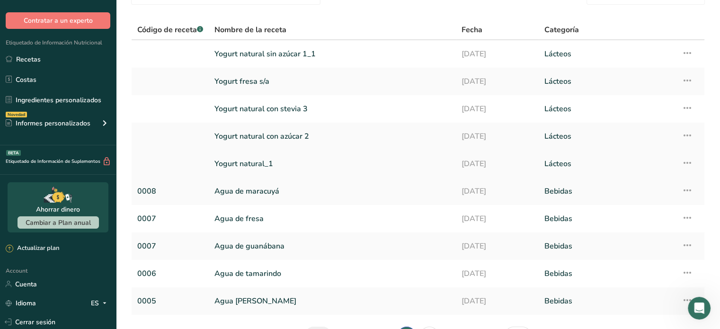
scroll to position [49, 0]
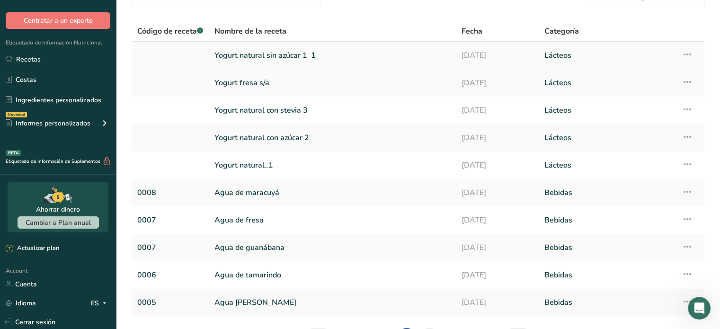
click at [683, 48] on icon at bounding box center [686, 54] width 11 height 17
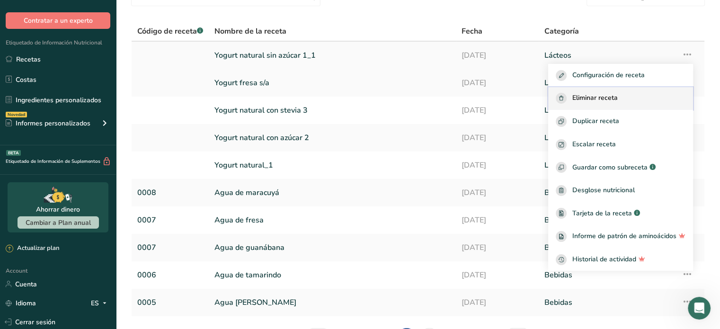
click at [618, 95] on span "Eliminar receta" at bounding box center [594, 98] width 45 height 11
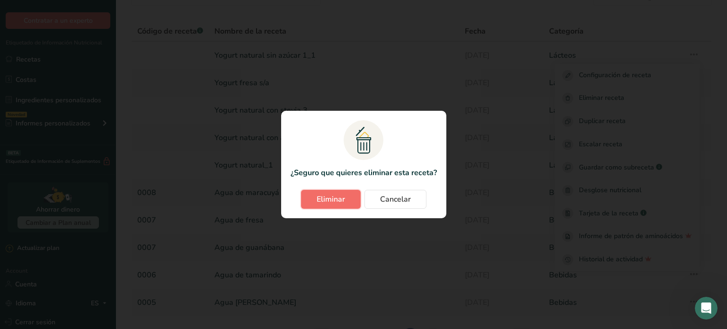
click at [333, 206] on button "Eliminar" at bounding box center [331, 199] width 60 height 19
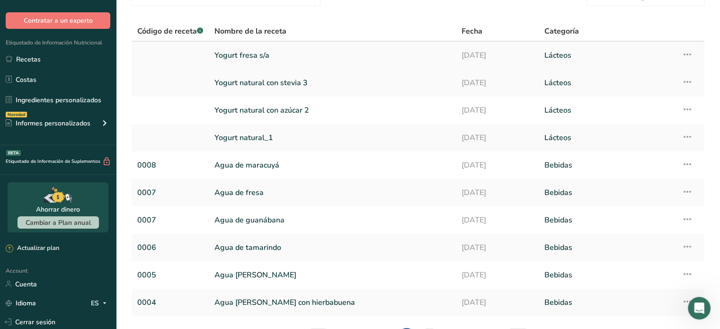
click at [689, 51] on icon at bounding box center [686, 54] width 11 height 17
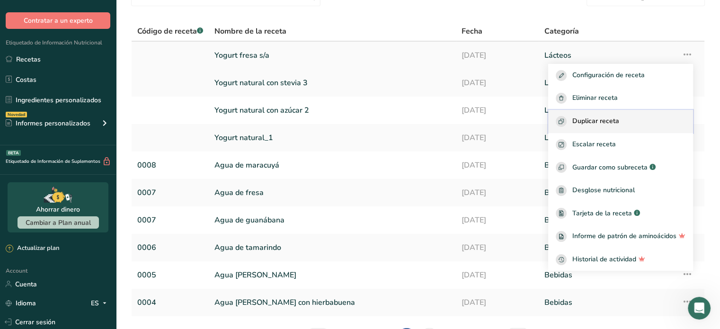
click at [615, 117] on span "Duplicar receta" at bounding box center [595, 121] width 47 height 11
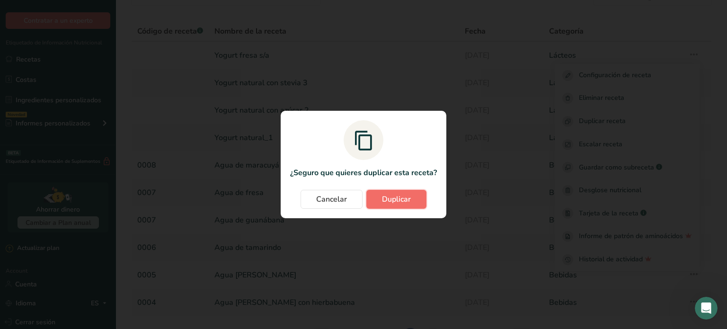
click at [389, 206] on button "Duplicar" at bounding box center [396, 199] width 60 height 19
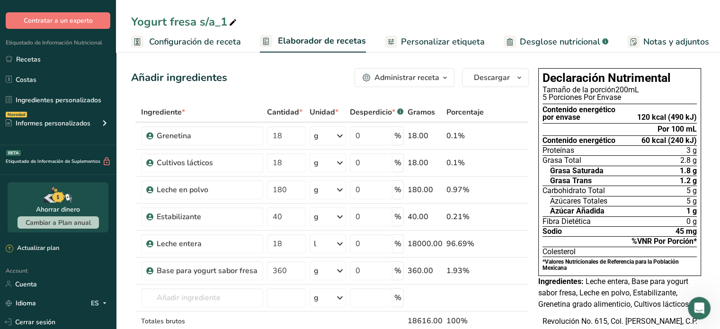
click at [193, 20] on div "Yogurt fresa s/a_1" at bounding box center [184, 21] width 107 height 17
click at [193, 20] on input "Yogurt fresa s/a_1" at bounding box center [418, 21] width 574 height 17
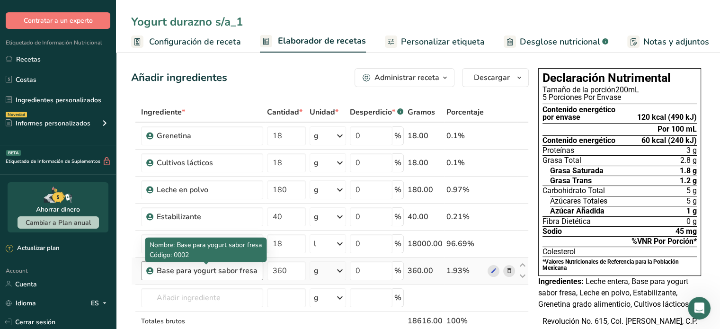
type input "Yogurt durazno s/a_1"
click at [221, 268] on div "Base para yogurt sabor fresa" at bounding box center [207, 270] width 101 height 11
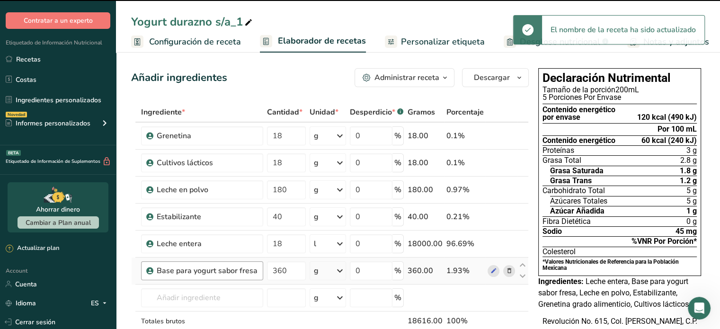
click at [221, 268] on div "Base para yogurt sabor fresa" at bounding box center [207, 270] width 101 height 11
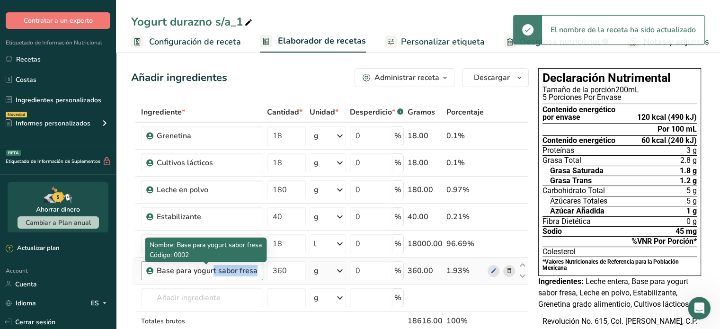
click at [221, 268] on div "Base para yogurt sabor fresa" at bounding box center [207, 270] width 101 height 11
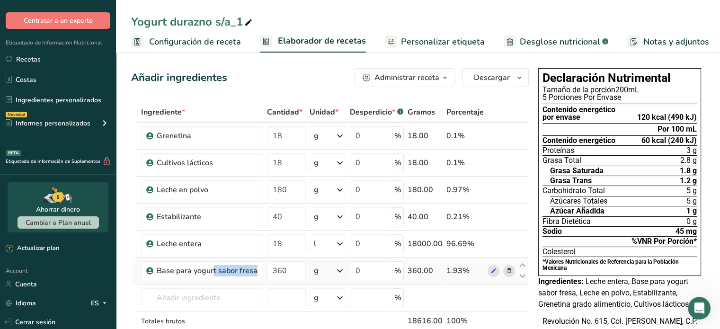
click at [510, 267] on icon at bounding box center [508, 271] width 7 height 10
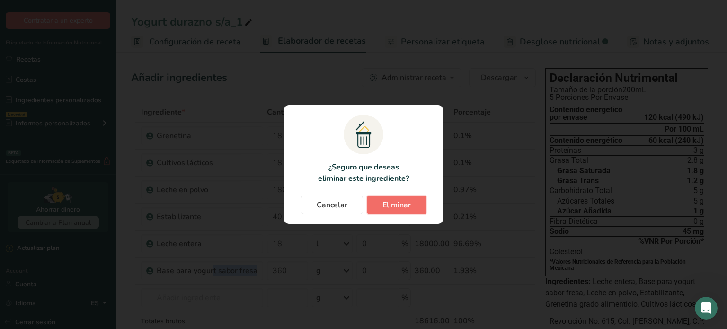
click at [399, 204] on span "Eliminar" at bounding box center [396, 204] width 28 height 11
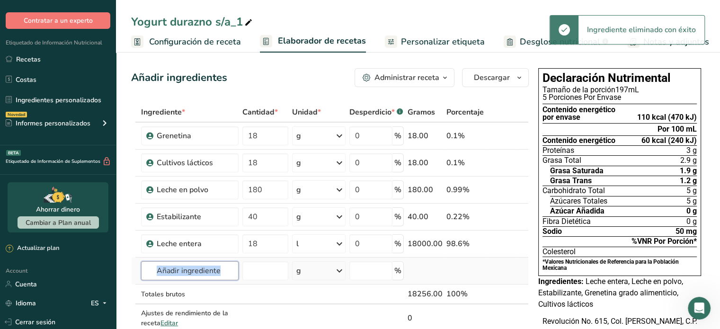
click at [223, 268] on input "text" at bounding box center [189, 270] width 97 height 19
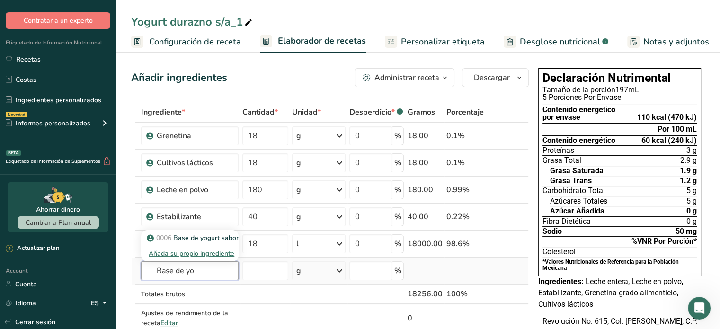
click at [160, 271] on input "Base de yo" at bounding box center [189, 270] width 97 height 19
click at [160, 271] on input "abse de yo" at bounding box center [189, 270] width 97 height 19
click at [201, 271] on input "abse de yo" at bounding box center [189, 270] width 97 height 19
type input "a"
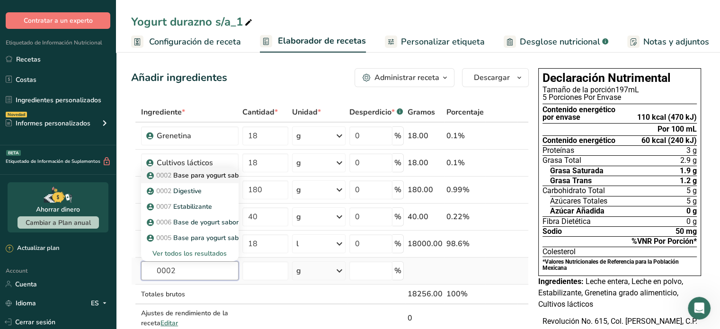
type input "0002"
click at [208, 176] on p "0002 Base para yogurt sabor fresa" at bounding box center [206, 175] width 114 height 10
type input "Base para yogurt sabor fresa"
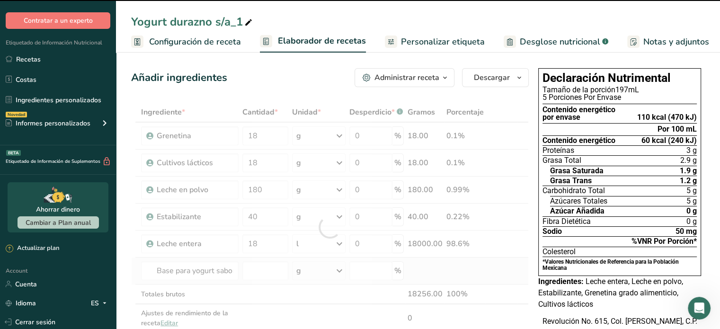
type input "0"
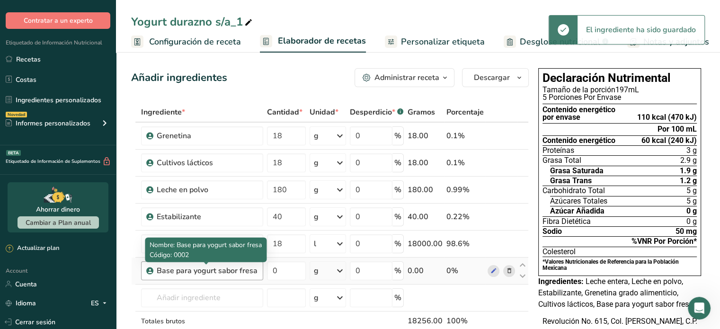
click at [208, 270] on div "Base para yogurt sabor fresa" at bounding box center [207, 270] width 101 height 11
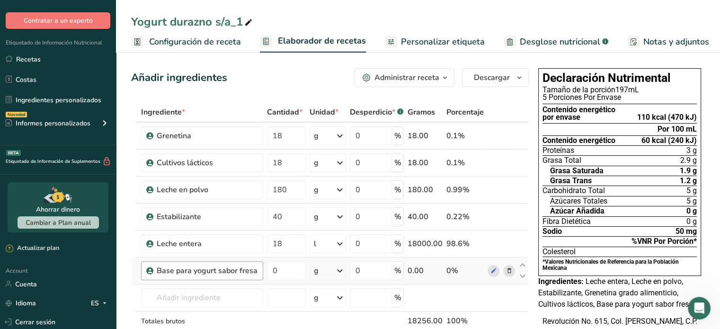
click at [186, 273] on div "Base para yogurt sabor fresa" at bounding box center [207, 270] width 101 height 11
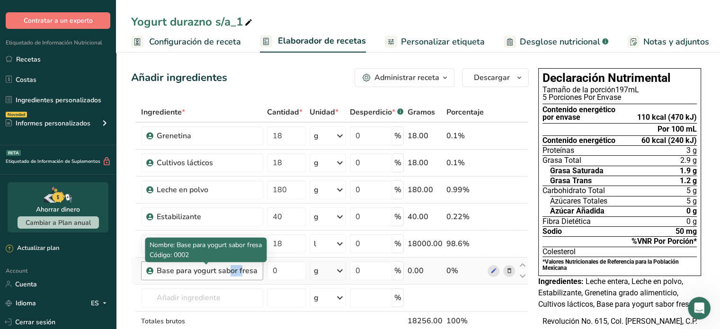
click at [186, 273] on div "Base para yogurt sabor fresa" at bounding box center [207, 270] width 101 height 11
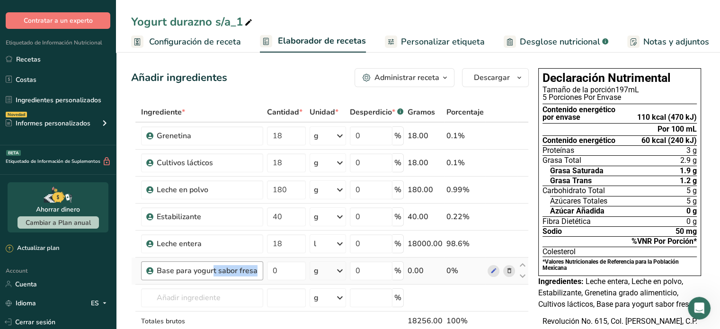
click at [186, 273] on div "Base para yogurt sabor fresa" at bounding box center [207, 270] width 101 height 11
click at [507, 272] on icon at bounding box center [508, 271] width 7 height 10
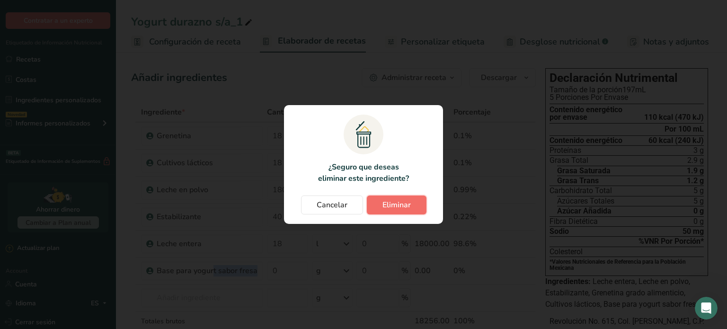
drag, startPoint x: 410, startPoint y: 214, endPoint x: 400, endPoint y: 205, distance: 13.1
click at [400, 205] on button "Eliminar" at bounding box center [397, 204] width 60 height 19
click at [400, 205] on div "Cancelar Eliminar" at bounding box center [363, 204] width 140 height 19
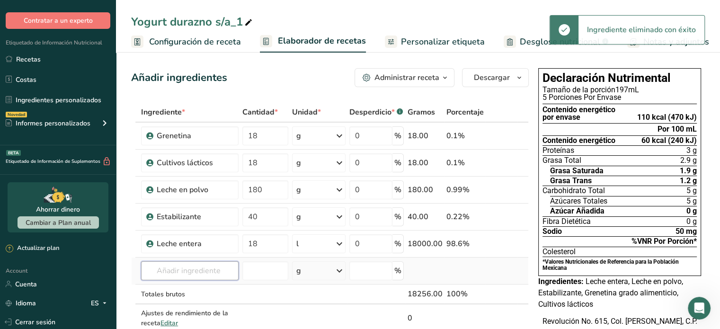
click at [180, 268] on input "text" at bounding box center [189, 270] width 97 height 19
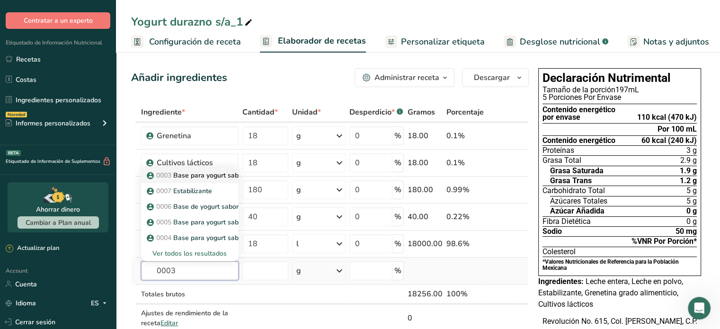
type input "0003"
click at [190, 176] on p "0003 Base para yogurt sabor durazno" at bounding box center [210, 175] width 123 height 10
type input "Base para yogurt sabor durazno"
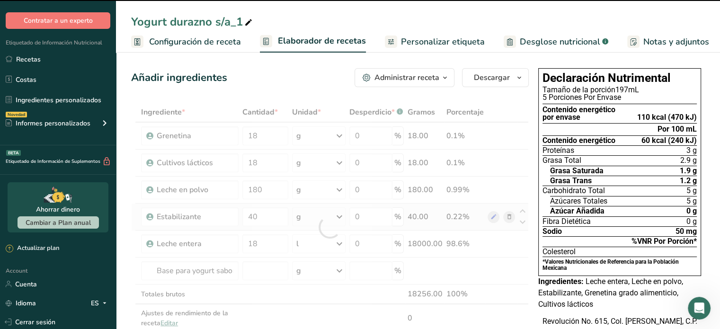
type input "0"
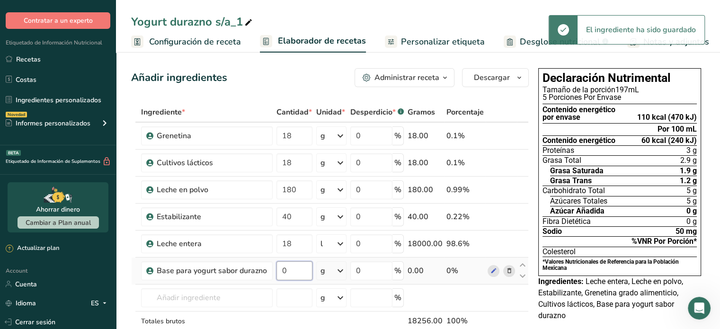
click at [303, 266] on input "0" at bounding box center [294, 270] width 36 height 19
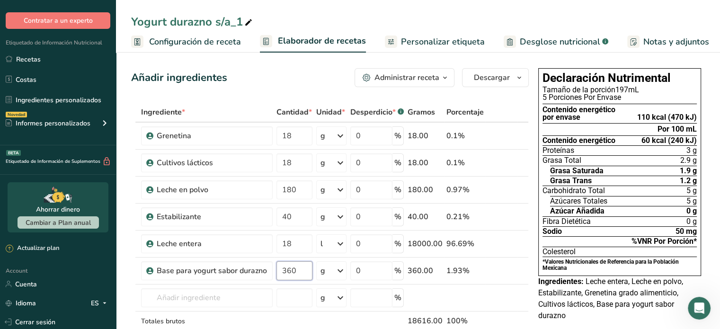
type input "360"
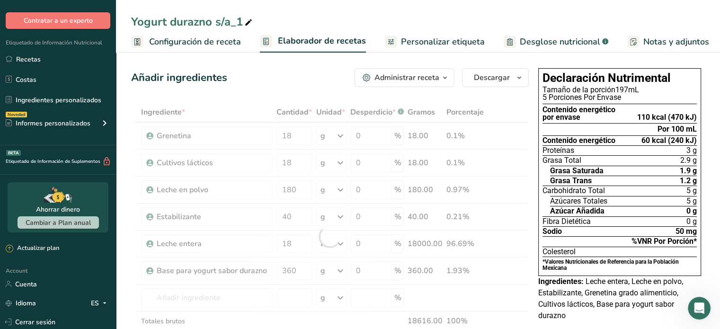
click at [586, 321] on div "Declaración Nutrimental Tamaño de la porción 197mL 5 Porciones Por Envase Conte…" at bounding box center [619, 214] width 170 height 301
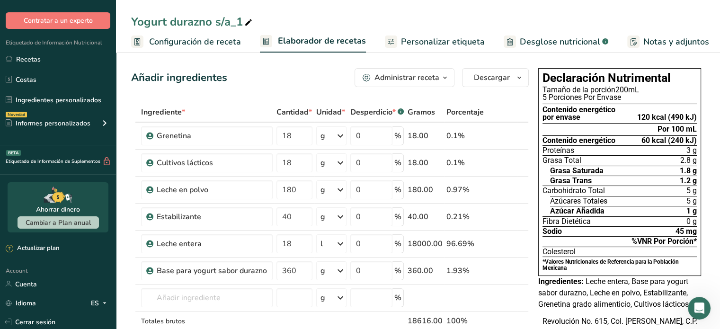
click at [240, 22] on div "Yogurt durazno s/a_1" at bounding box center [192, 21] width 123 height 17
type input "Yogurt durazno s/a"
click at [398, 3] on div "Yogurt durazno s/a Configuración de receta Elaborador de recetas Personalizar e…" at bounding box center [418, 26] width 604 height 53
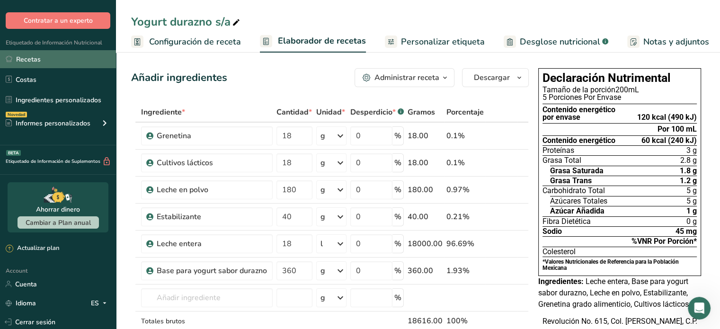
click at [74, 58] on link "Recetas" at bounding box center [58, 59] width 116 height 18
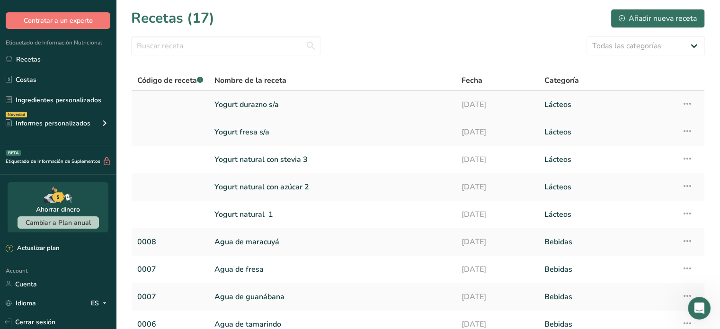
click at [691, 101] on icon at bounding box center [686, 103] width 11 height 17
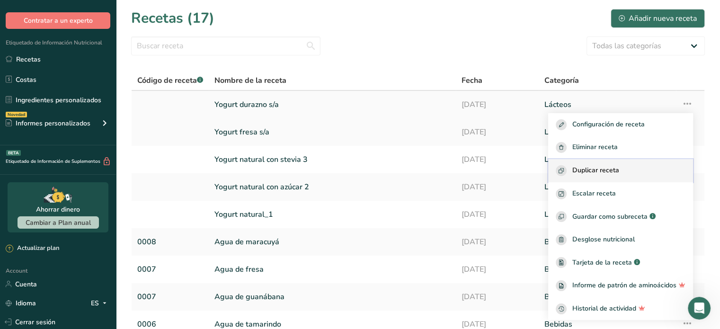
click at [629, 173] on div "Duplicar receta" at bounding box center [621, 170] width 130 height 11
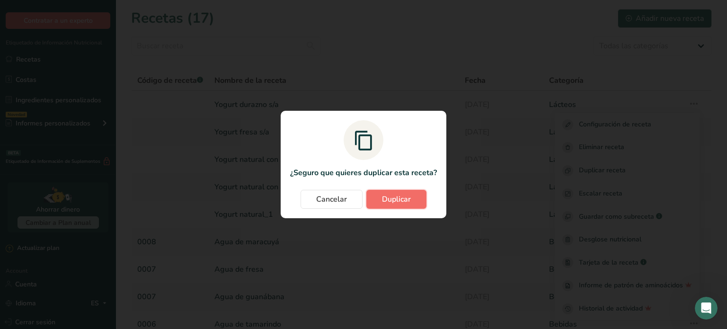
click at [397, 198] on span "Duplicar" at bounding box center [396, 199] width 29 height 11
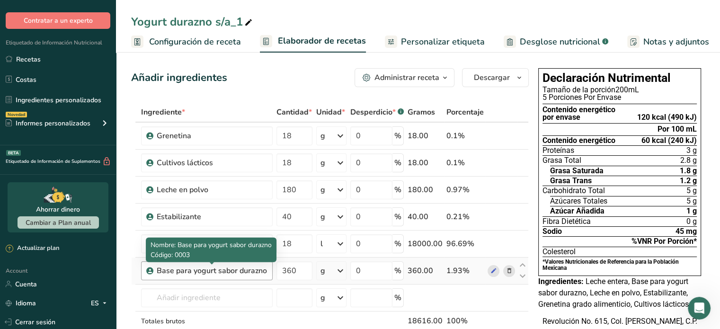
click at [220, 270] on div "Base para yogurt sabor durazno" at bounding box center [212, 270] width 110 height 11
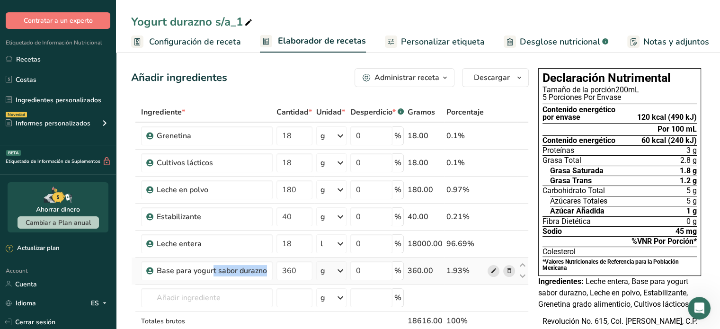
click at [495, 272] on icon at bounding box center [493, 271] width 7 height 10
click at [506, 269] on icon at bounding box center [508, 271] width 7 height 10
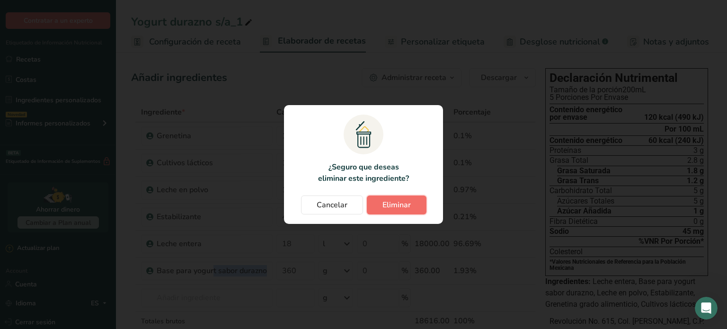
click at [397, 203] on span "Eliminar" at bounding box center [396, 204] width 28 height 11
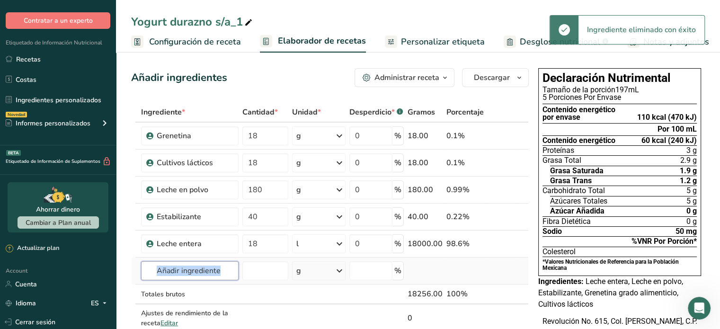
click at [193, 268] on input "text" at bounding box center [189, 270] width 97 height 19
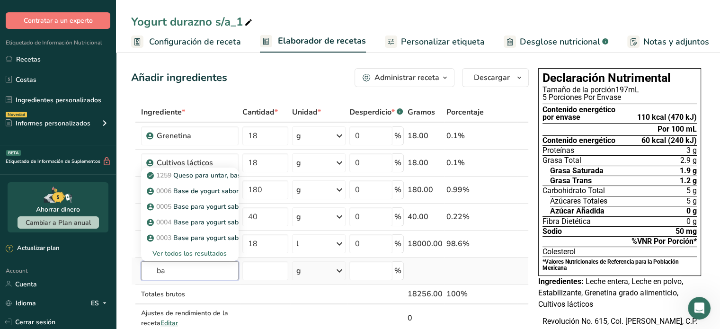
type input "b"
type input "0004"
click at [187, 176] on p "0004 Base para yogurt sabor zarzamora" at bounding box center [214, 175] width 130 height 10
type input "Base para yogurt sabor zarzamora"
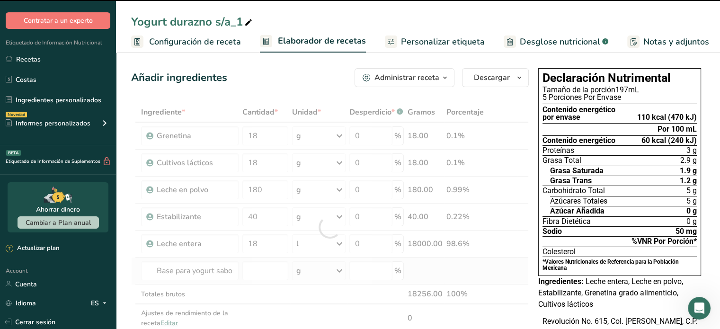
type input "0"
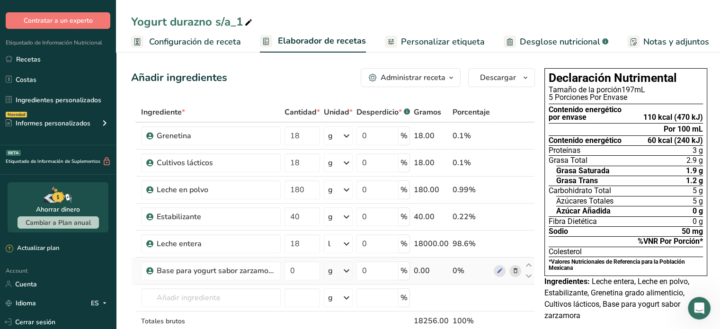
click at [196, 21] on div "Yogurt durazno s/a_1" at bounding box center [192, 21] width 123 height 17
click at [196, 21] on input "Yogurt durazno s/a_1" at bounding box center [418, 21] width 574 height 17
click at [253, 23] on input "Yogurt zarzamora s/a_1" at bounding box center [418, 21] width 574 height 17
type input "Yogurt zarzamora s/a"
click at [531, 315] on td at bounding box center [528, 321] width 11 height 20
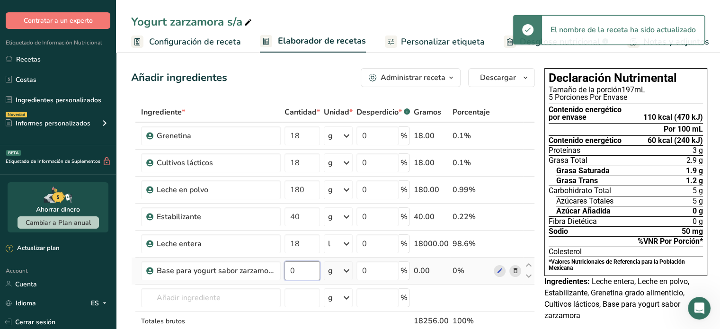
click at [309, 271] on input "0" at bounding box center [301, 270] width 35 height 19
type input "2"
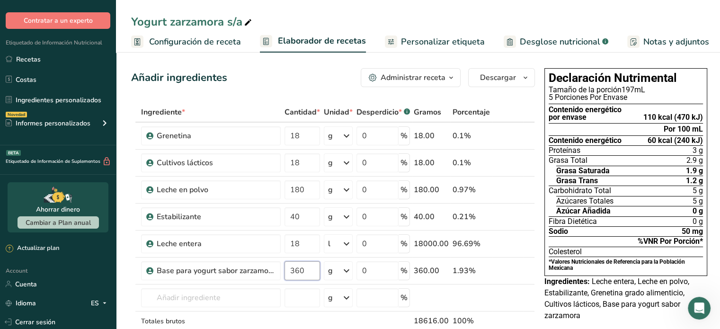
type input "360"
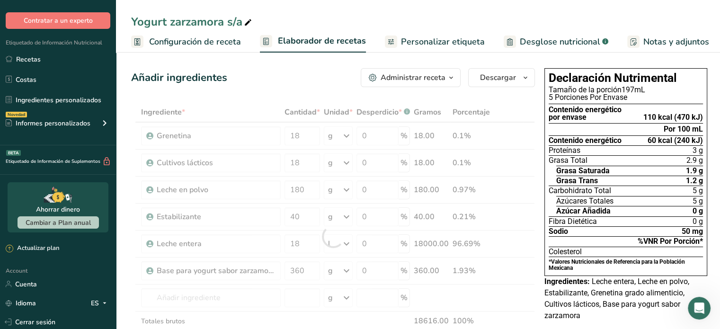
click at [604, 319] on div "Ingredientes: Leche entera, Leche en polvo, Estabilizante, Grenetina grado alim…" at bounding box center [625, 298] width 163 height 45
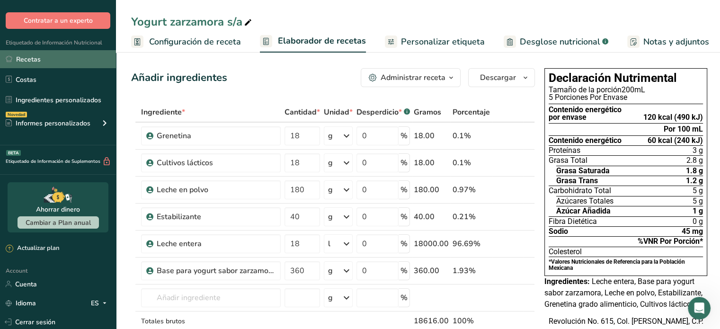
click at [56, 53] on link "Recetas" at bounding box center [58, 59] width 116 height 18
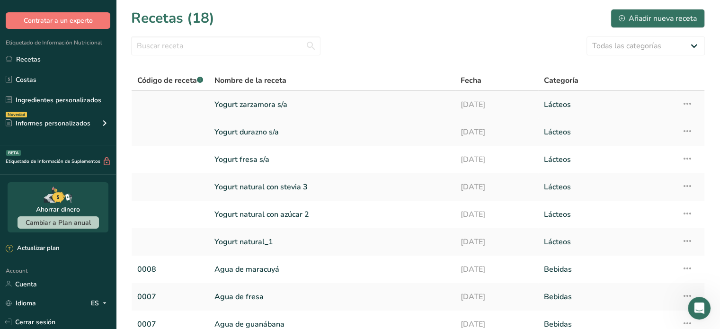
click at [688, 105] on icon at bounding box center [686, 103] width 11 height 17
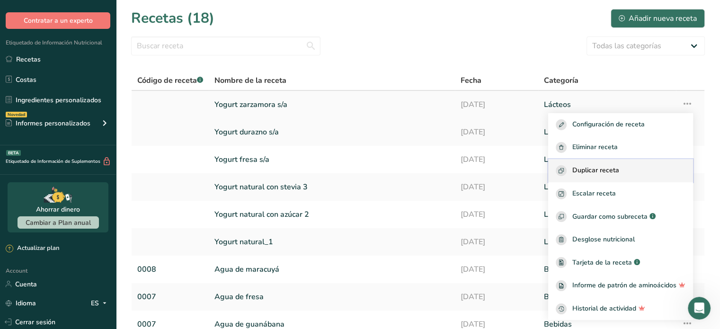
click at [623, 172] on div "Duplicar receta" at bounding box center [621, 170] width 130 height 11
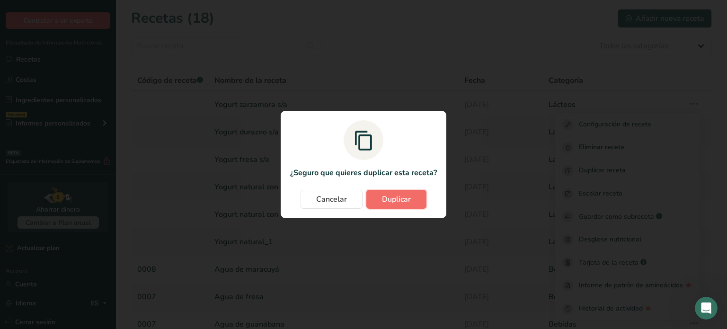
click at [391, 194] on span "Duplicar" at bounding box center [396, 199] width 29 height 11
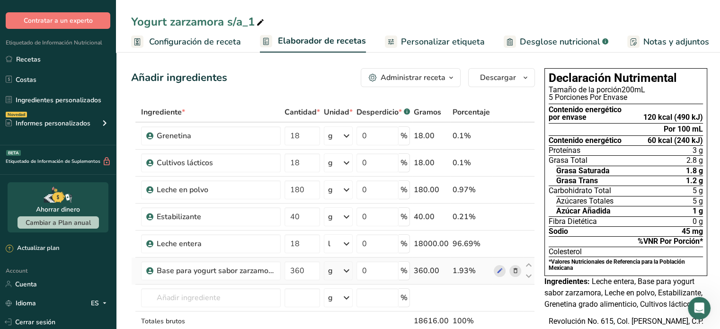
click at [515, 268] on icon at bounding box center [515, 271] width 7 height 10
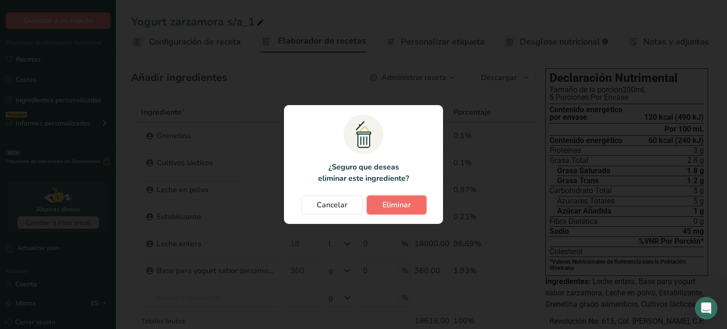
click at [403, 209] on span "Eliminar" at bounding box center [396, 204] width 28 height 11
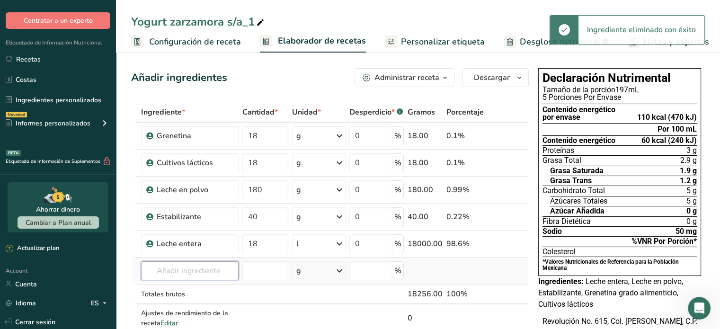
click at [201, 269] on input "text" at bounding box center [189, 270] width 97 height 19
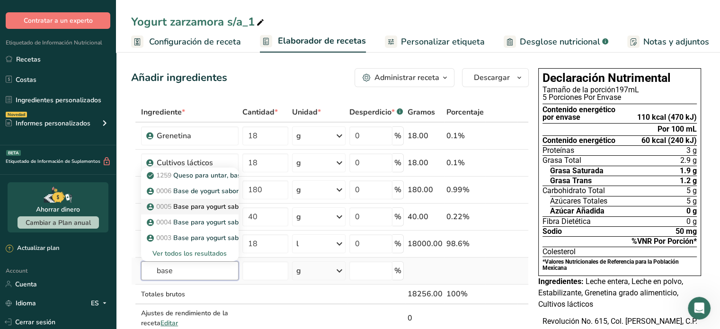
type input "base"
click at [198, 202] on p "0005 Base para yogurt sabor ciruela pasa" at bounding box center [216, 207] width 135 height 10
type input "Base para yogurt sabor ciruela pasa"
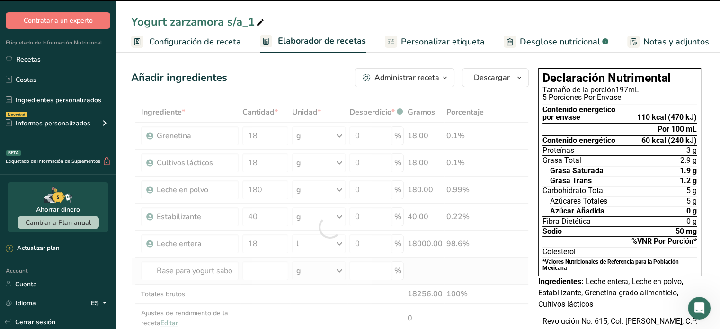
type input "0"
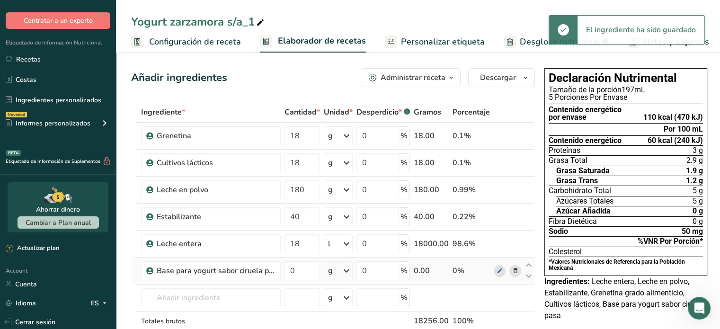
click at [223, 21] on div "Yogurt zarzamora s/a_1" at bounding box center [198, 21] width 135 height 17
click at [223, 21] on input "Yogurt zarzamora s/a_1" at bounding box center [418, 21] width 574 height 17
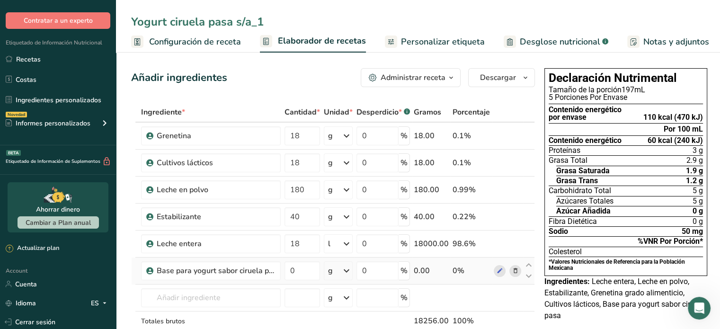
click at [274, 16] on input "Yogurt ciruela pasa s/a_1" at bounding box center [418, 21] width 574 height 17
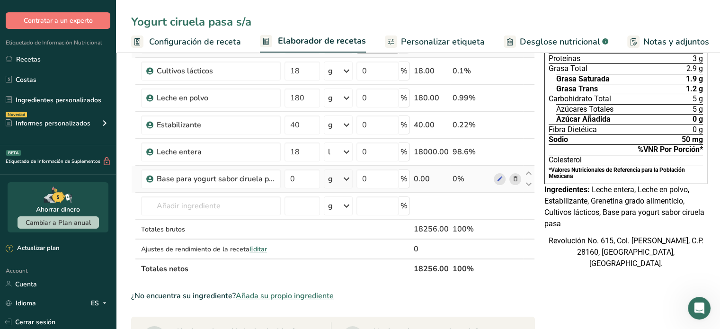
scroll to position [92, 0]
type input "Yogurt ciruela pasa s/a"
click at [541, 276] on div "Declaración Nutrimental Tamaño de la porción 197mL 5 Porciones Por Envase Conte…" at bounding box center [625, 125] width 170 height 306
click at [293, 177] on input "0" at bounding box center [301, 178] width 35 height 19
type input "360"
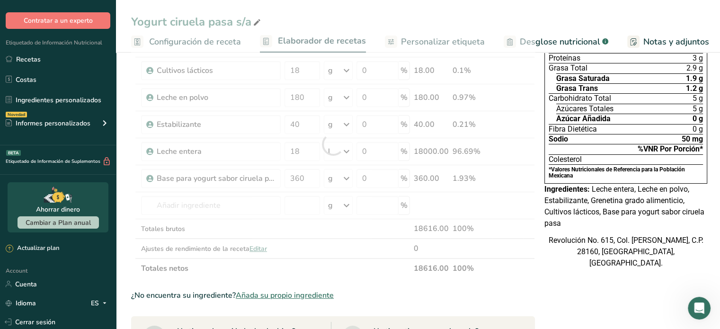
click at [595, 275] on div "Declaración Nutrimental Tamaño de la porción 197mL 5 Porciones Por Envase Conte…" at bounding box center [625, 125] width 170 height 306
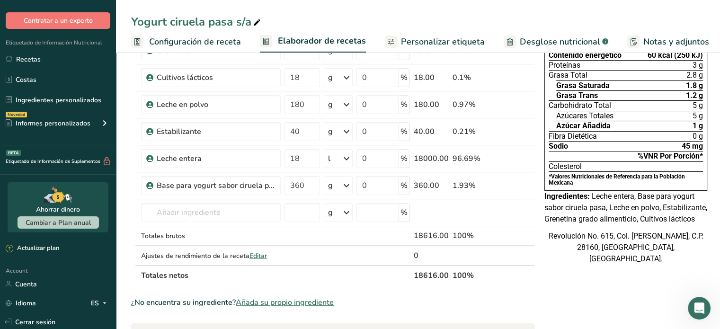
scroll to position [0, 0]
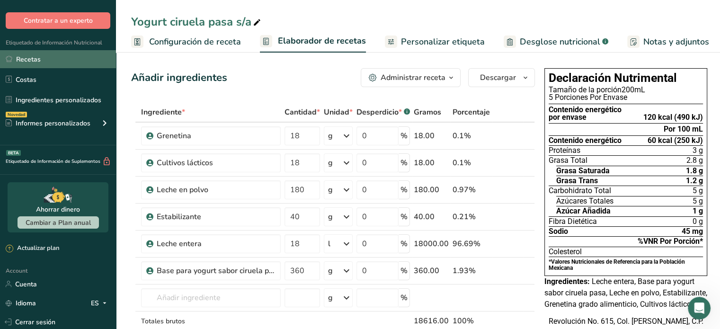
click at [52, 61] on link "Recetas" at bounding box center [58, 59] width 116 height 18
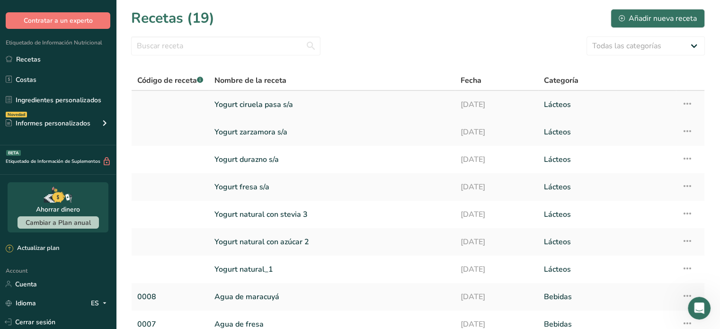
click at [682, 103] on icon at bounding box center [686, 103] width 11 height 17
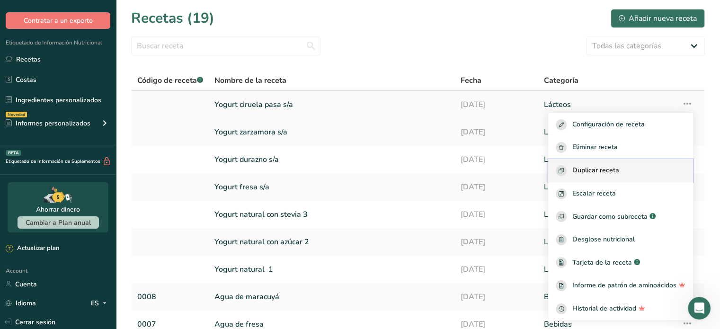
click at [629, 168] on div "Duplicar receta" at bounding box center [621, 170] width 130 height 11
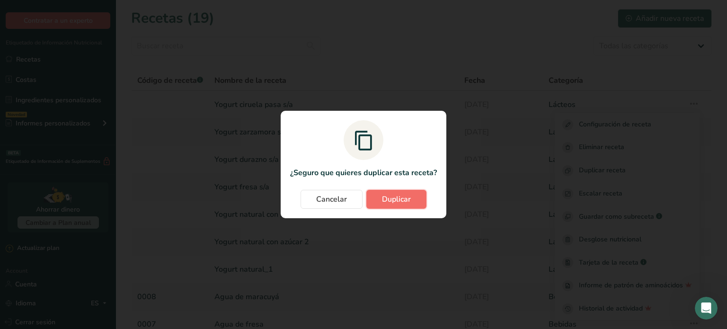
click at [384, 195] on span "Duplicar" at bounding box center [396, 199] width 29 height 11
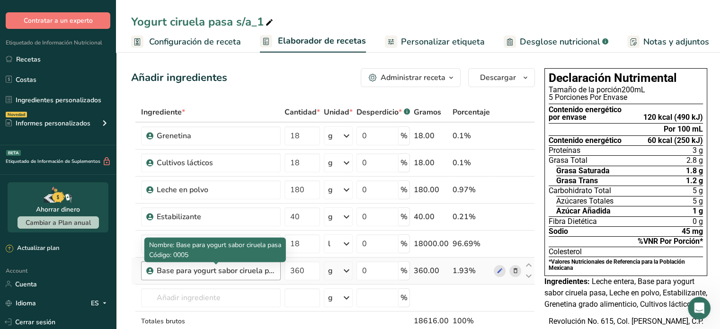
click at [246, 267] on div "Base para yogurt sabor ciruela pasa" at bounding box center [216, 270] width 118 height 11
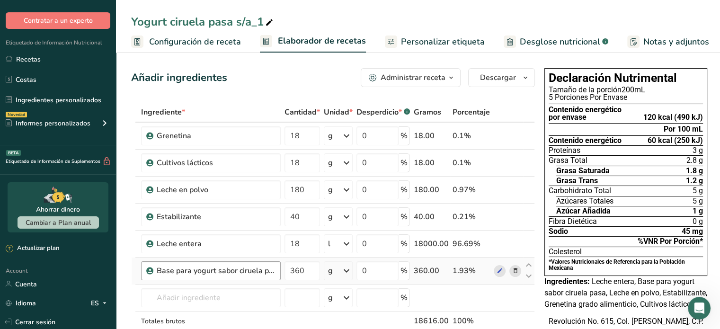
click at [246, 267] on div "Base para yogurt sabor ciruela pasa" at bounding box center [216, 270] width 118 height 11
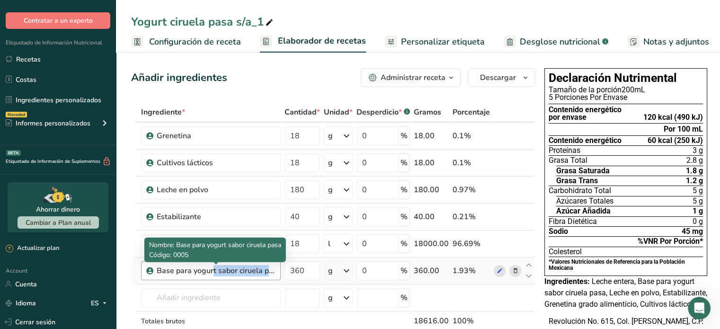
click at [246, 267] on div "Base para yogurt sabor ciruela pasa" at bounding box center [216, 270] width 118 height 11
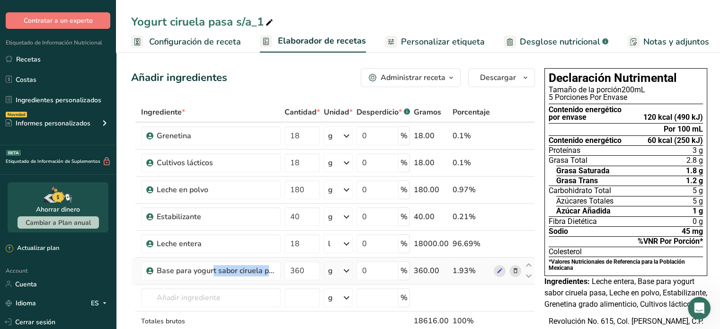
click at [512, 266] on icon at bounding box center [515, 271] width 7 height 10
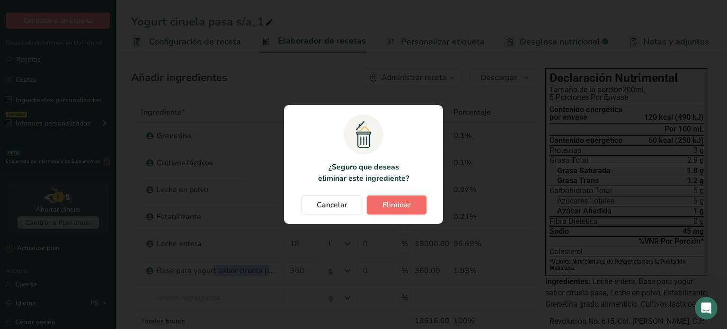
click at [400, 200] on span "Eliminar" at bounding box center [396, 204] width 28 height 11
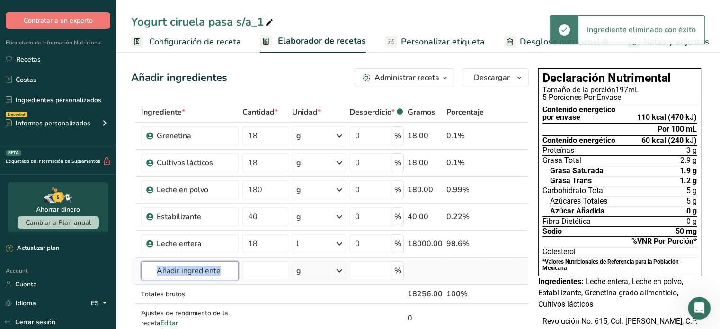
click at [197, 270] on input "text" at bounding box center [189, 270] width 97 height 19
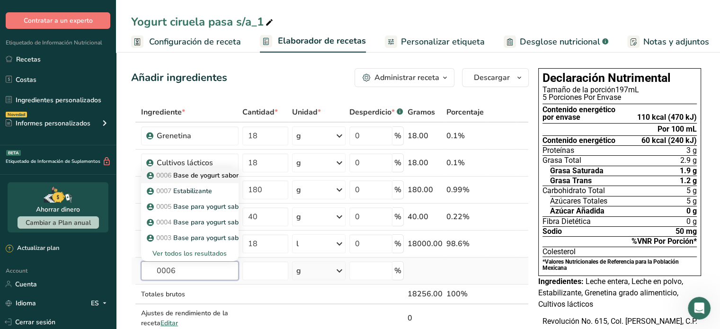
type input "0006"
click at [186, 176] on p "0006 Base de yogurt sabor frutos rojos" at bounding box center [212, 175] width 126 height 10
type input "Base de yogurt sabor frutos rojos"
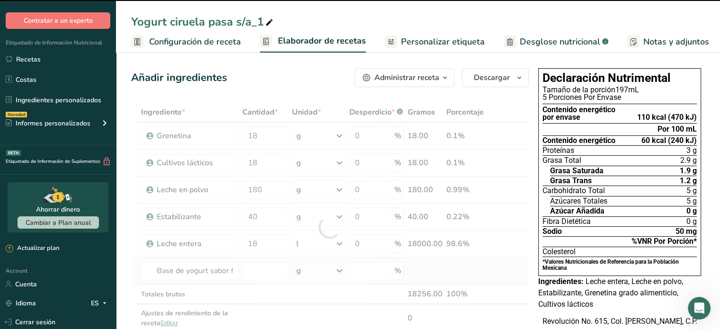
type input "0"
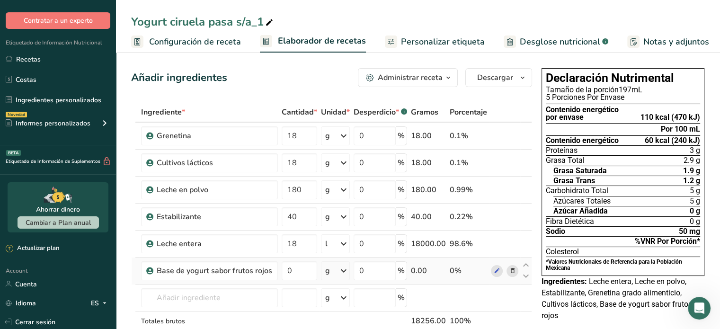
click at [257, 19] on div "Yogurt ciruela pasa s/a_1" at bounding box center [203, 21] width 144 height 17
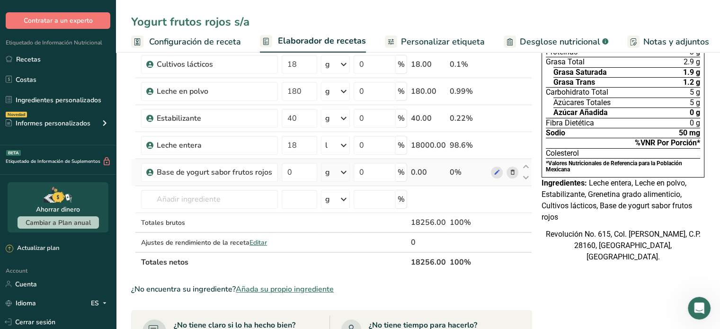
scroll to position [97, 0]
type input "Yogurt frutos rojos s/a"
click at [541, 295] on div "Declaración Nutrimental Tamaño de la porción 197mL 5 Porciones Por Envase Conte…" at bounding box center [623, 285] width 170 height 637
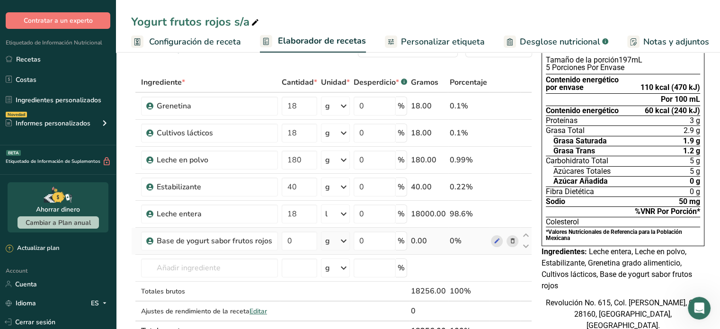
scroll to position [0, 0]
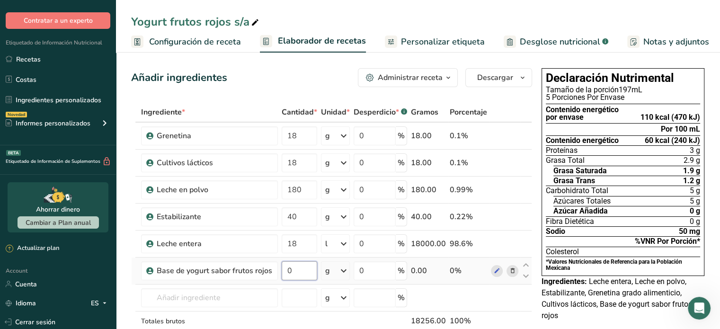
click at [300, 269] on input "0" at bounding box center [299, 270] width 35 height 19
type input "360"
click at [588, 311] on div "Ingredientes: Leche entera, Leche en polvo, Estabilizante, Grenetina grado alim…" at bounding box center [622, 298] width 163 height 45
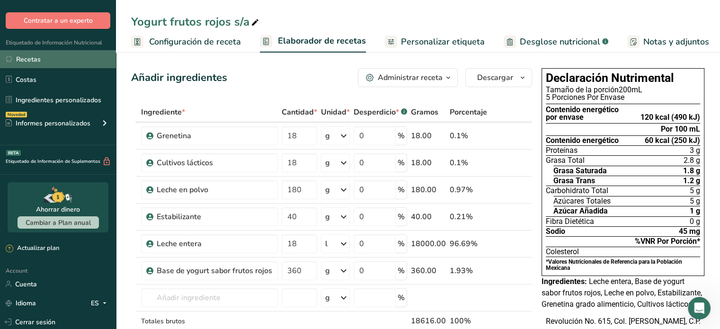
click at [30, 64] on link "Recetas" at bounding box center [58, 59] width 116 height 18
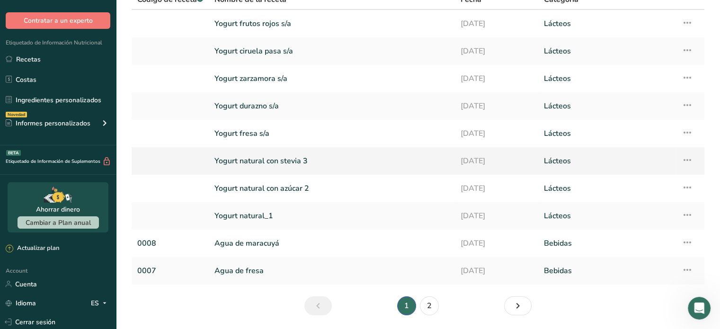
scroll to position [83, 0]
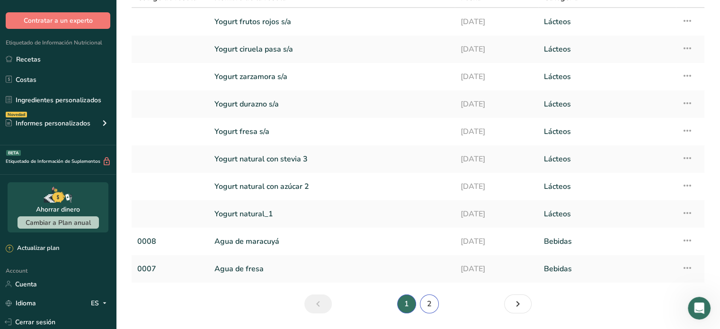
click at [431, 301] on link "2" at bounding box center [429, 303] width 19 height 19
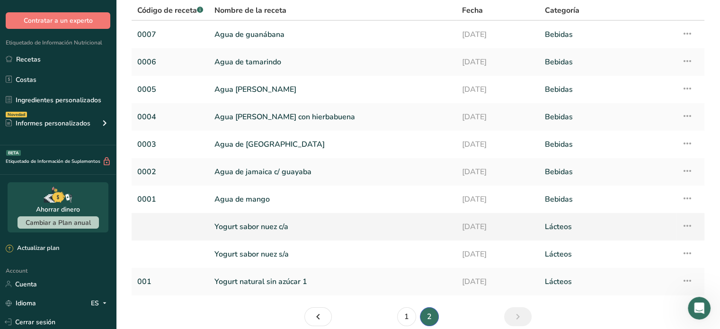
scroll to position [70, 0]
click at [411, 314] on link "1" at bounding box center [406, 316] width 19 height 19
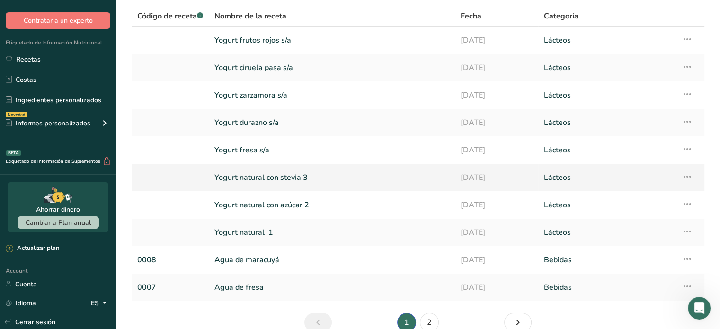
scroll to position [65, 0]
click at [397, 201] on link "Yogurt natural con azúcar 2" at bounding box center [331, 204] width 235 height 20
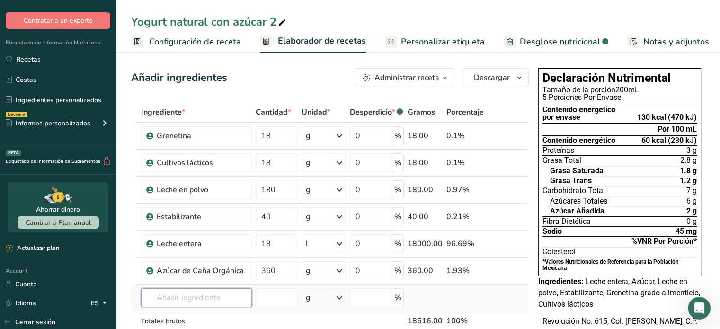
click at [214, 295] on input "text" at bounding box center [196, 297] width 111 height 19
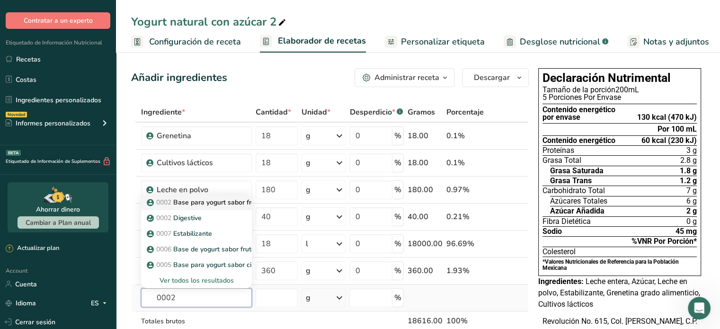
type input "0002"
click at [228, 201] on p "0002 Base para yogurt sabor fresa" at bounding box center [206, 202] width 114 height 10
type input "Base para yogurt sabor fresa"
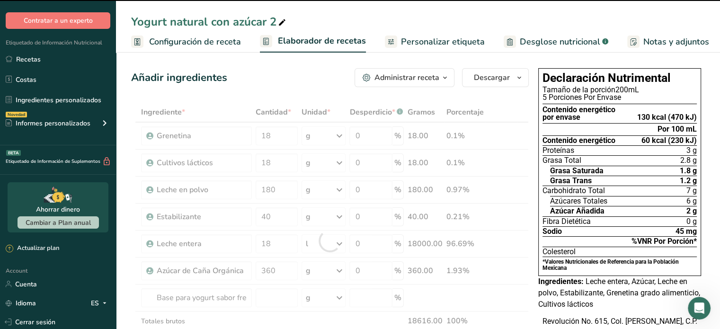
type input "0"
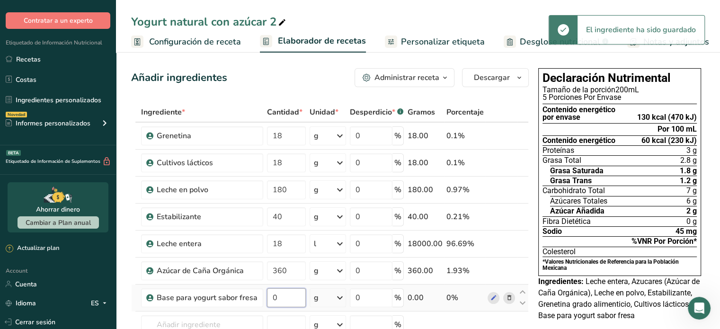
click at [281, 300] on input "0" at bounding box center [286, 297] width 39 height 19
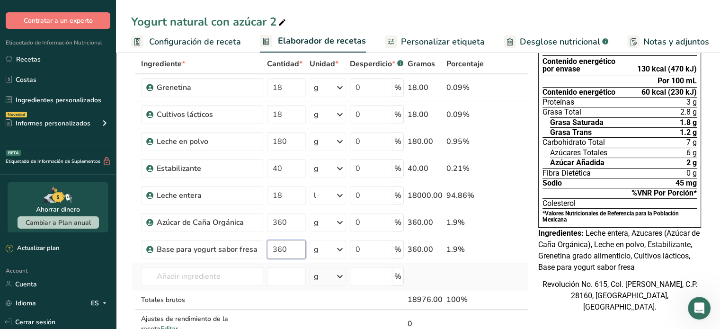
scroll to position [49, 0]
type input "360"
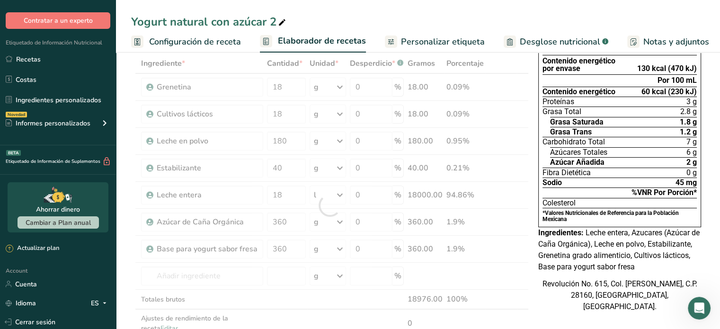
click at [545, 310] on div "Revolución No. 615, Col. [PERSON_NAME], C.P. 28160, [GEOGRAPHIC_DATA], [GEOGRAP…" at bounding box center [619, 295] width 163 height 34
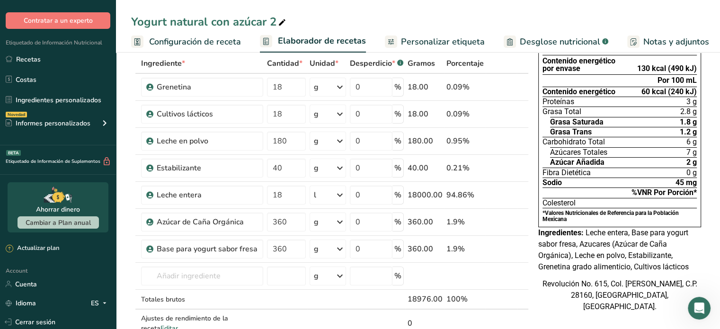
scroll to position [0, 0]
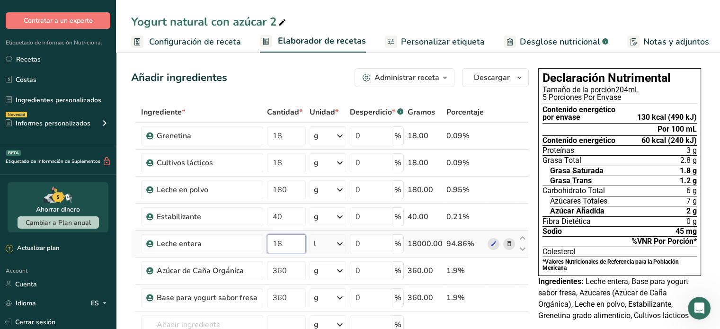
click at [296, 243] on input "18" at bounding box center [286, 243] width 39 height 19
type input "17.7"
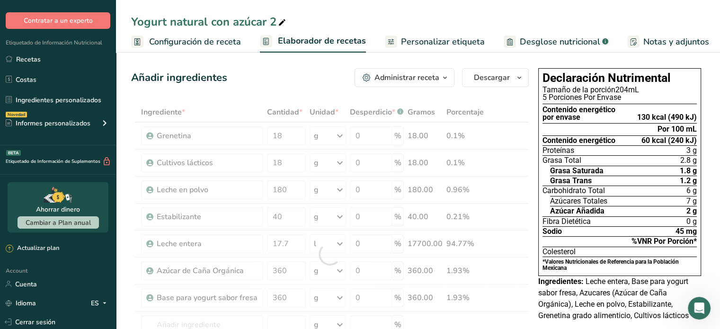
click at [545, 316] on span "Leche entera, Base para yogurt sabor fresa, Azucares (Azúcar de Caña Orgánica),…" at bounding box center [613, 298] width 150 height 43
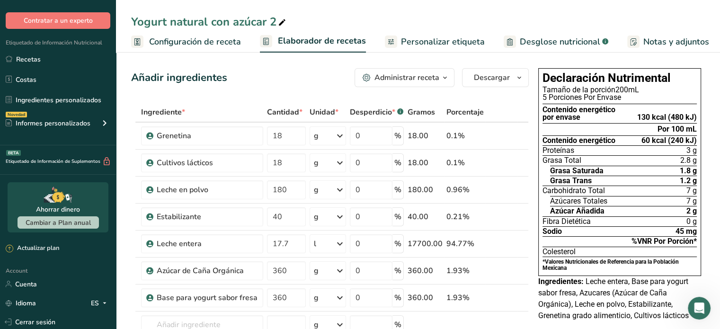
click at [422, 48] on link "Personalizar etiqueta" at bounding box center [435, 41] width 100 height 21
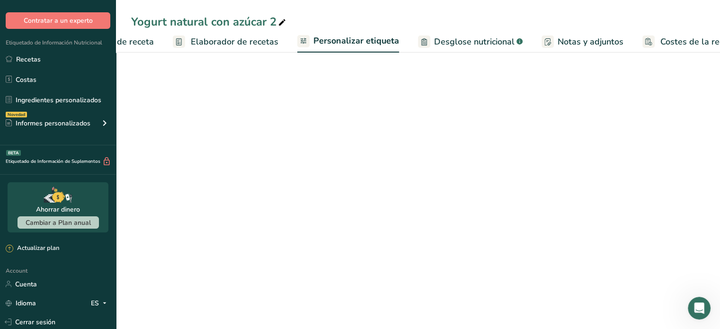
scroll to position [0, 114]
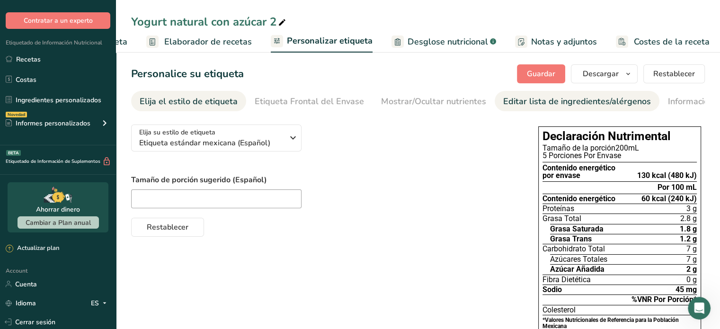
click at [503, 96] on div "Editar lista de ingredientes/alérgenos" at bounding box center [577, 101] width 148 height 13
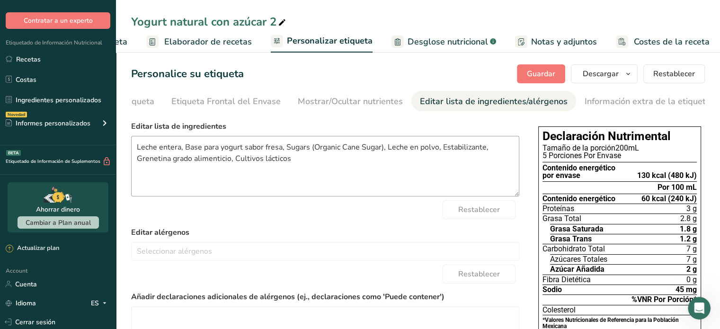
scroll to position [0, 84]
click at [384, 152] on textarea "Leche entera, Base para yogurt sabor fresa, Sugars (Organic Cane Sugar), Leche …" at bounding box center [325, 166] width 388 height 61
type textarea "Leche entera, Base para yogurt sabor fresa, Azúcar, Leche en polvo, Estabilizan…"
click at [558, 72] on button "Guardar" at bounding box center [541, 73] width 48 height 19
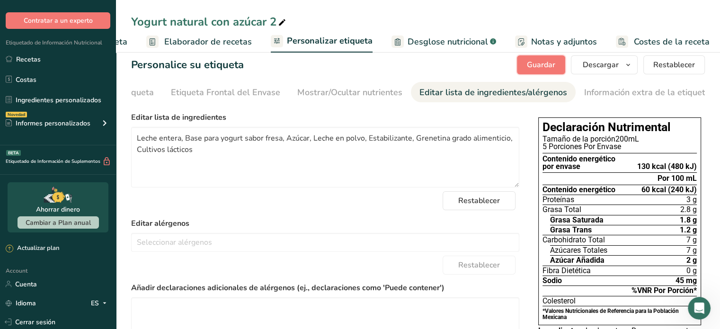
scroll to position [0, 0]
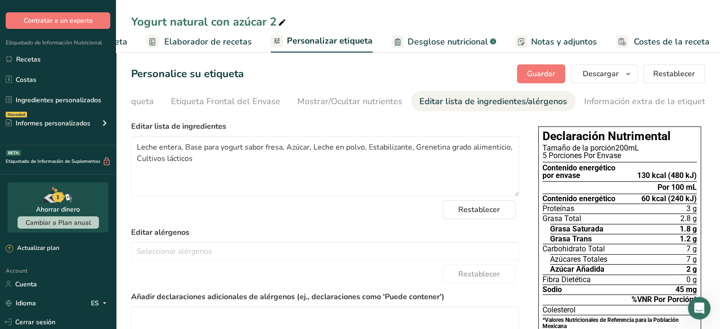
click at [276, 19] on span at bounding box center [281, 22] width 11 height 11
type input "Yogurt de fresa c/a"
click at [535, 76] on span "Guardar" at bounding box center [541, 73] width 28 height 11
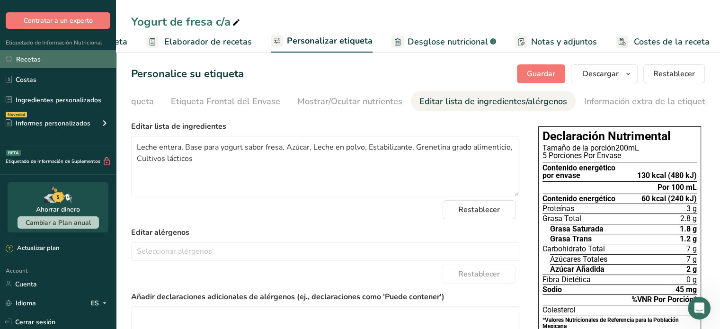
click at [67, 54] on link "Recetas" at bounding box center [58, 59] width 116 height 18
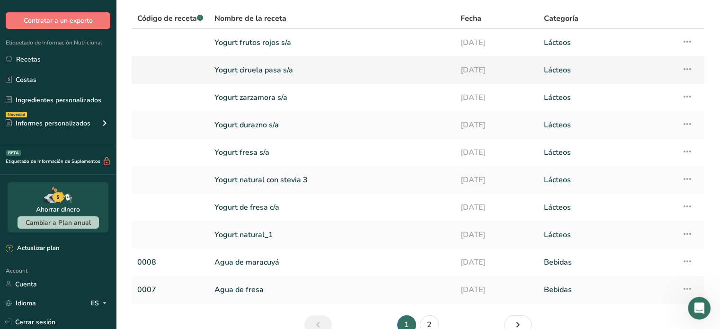
scroll to position [71, 0]
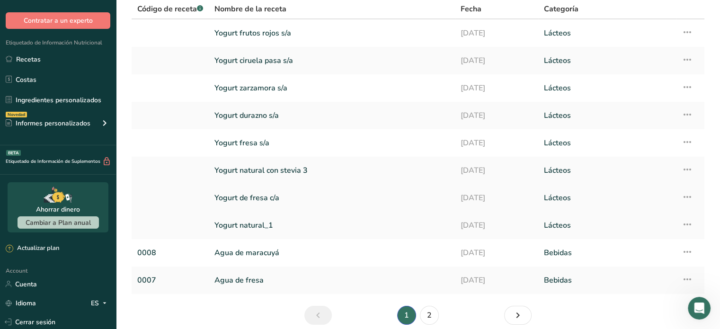
click at [635, 200] on link "Lácteos" at bounding box center [607, 198] width 126 height 20
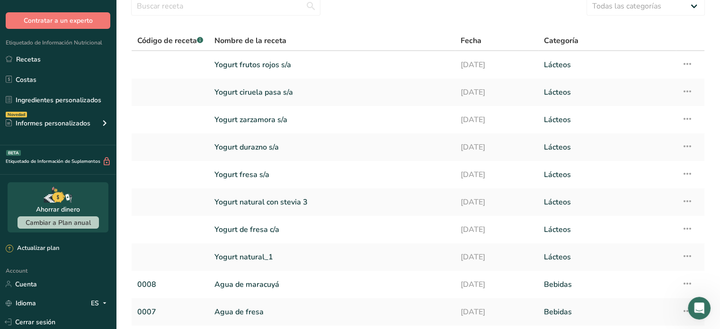
scroll to position [42, 0]
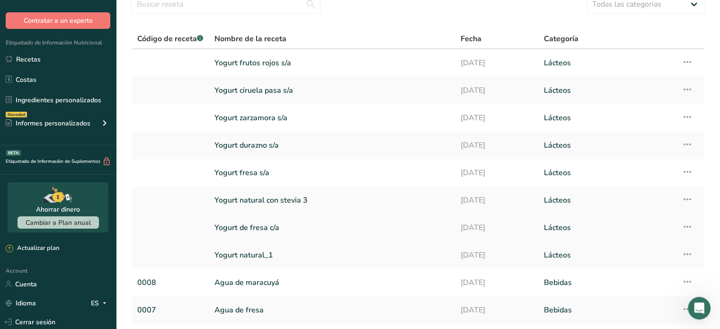
click at [691, 223] on icon at bounding box center [686, 226] width 11 height 17
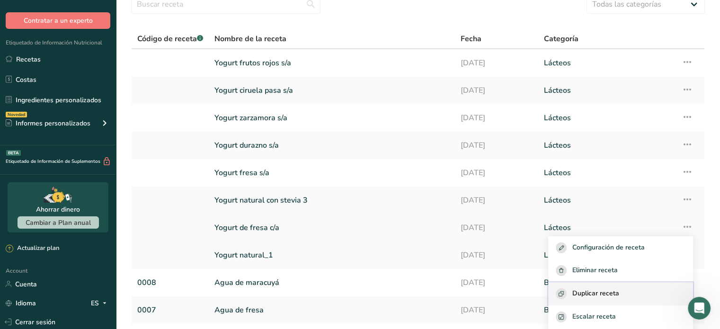
click at [613, 292] on div "Duplicar receta" at bounding box center [621, 293] width 130 height 11
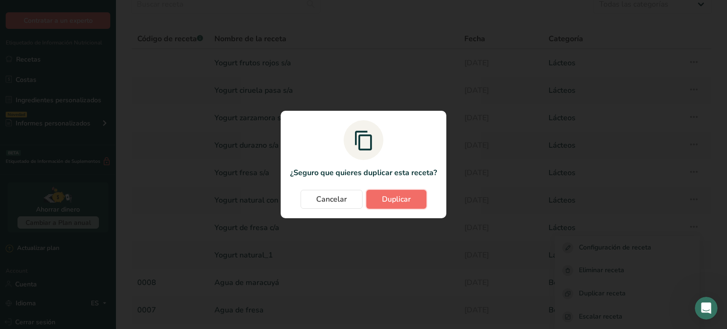
click at [415, 196] on button "Duplicar" at bounding box center [396, 199] width 60 height 19
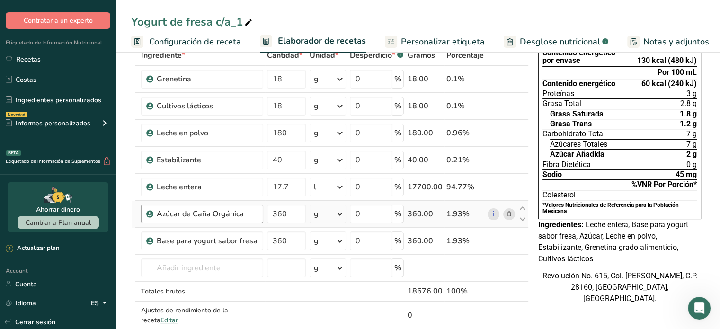
scroll to position [64, 0]
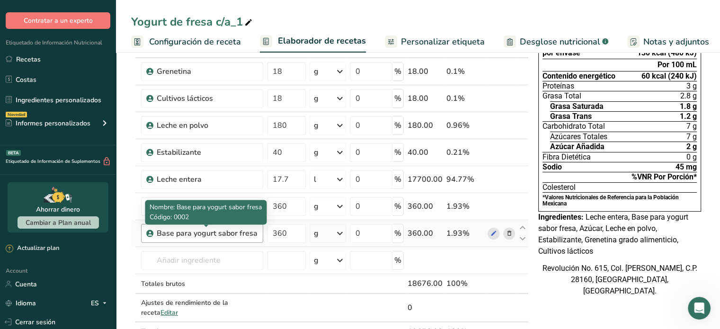
click at [251, 234] on div "Base para yogurt sabor fresa" at bounding box center [207, 233] width 101 height 11
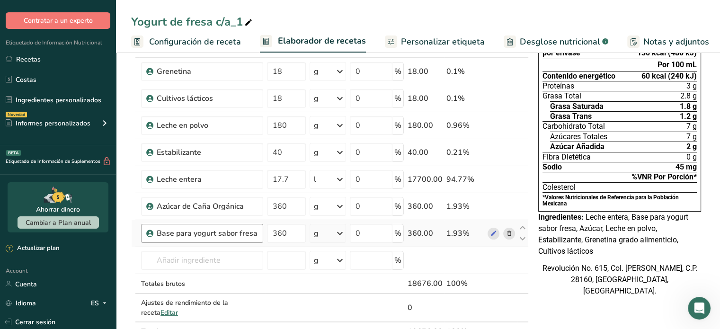
click at [251, 234] on div "Base para yogurt sabor fresa" at bounding box center [207, 233] width 101 height 11
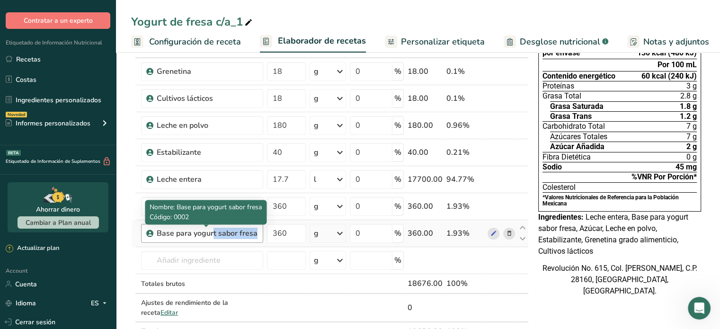
click at [251, 234] on div "Base para yogurt sabor fresa" at bounding box center [207, 233] width 101 height 11
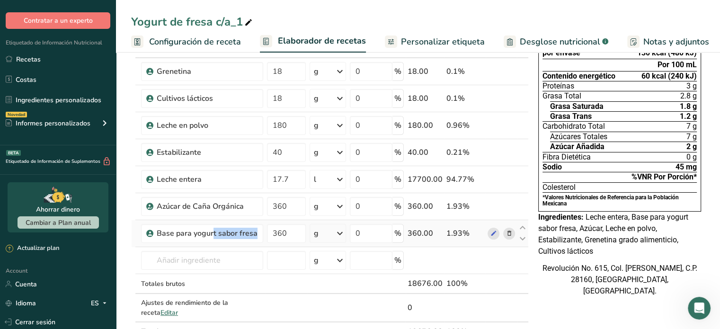
click at [508, 235] on icon at bounding box center [508, 234] width 7 height 10
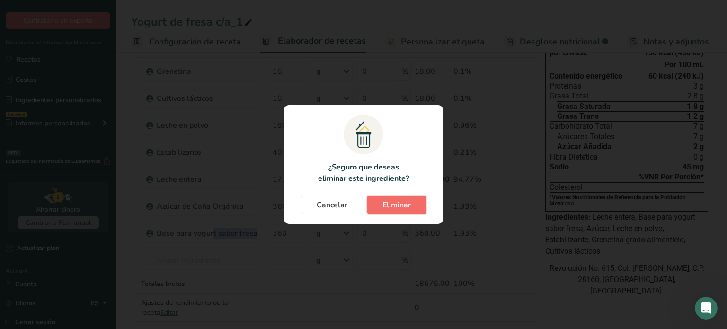
click at [396, 203] on span "Eliminar" at bounding box center [396, 204] width 28 height 11
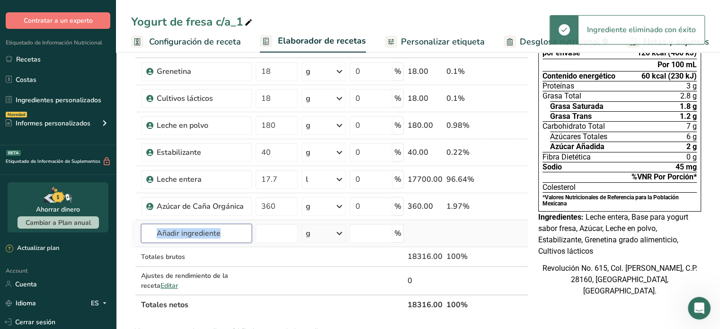
click at [228, 237] on input "text" at bounding box center [196, 233] width 111 height 19
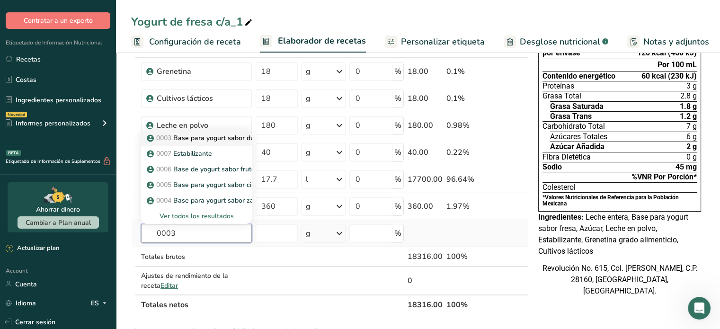
type input "0003"
click at [208, 133] on p "0003 Base para yogurt sabor durazno" at bounding box center [210, 138] width 123 height 10
type input "Base para yogurt sabor durazno"
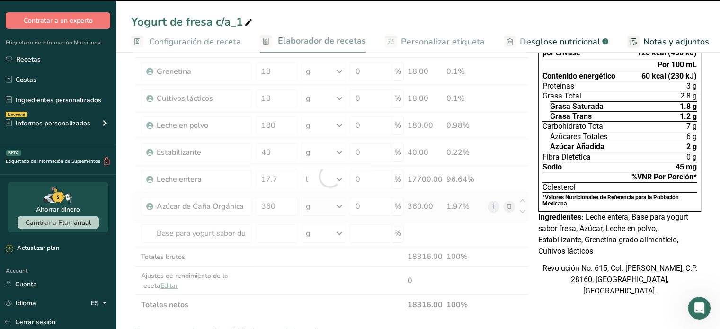
type input "0"
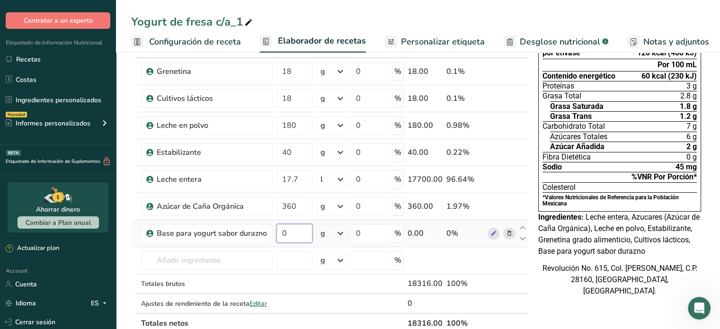
click at [298, 236] on input "0" at bounding box center [294, 233] width 36 height 19
type input "360"
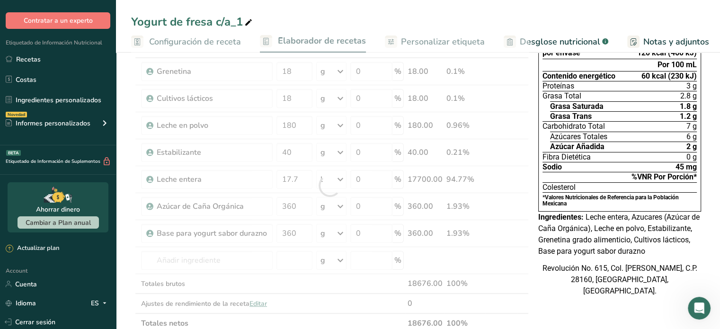
click at [544, 297] on div "Revolución No. 615, Col. [PERSON_NAME], C.P. 28160, [GEOGRAPHIC_DATA], [GEOGRAP…" at bounding box center [619, 280] width 163 height 34
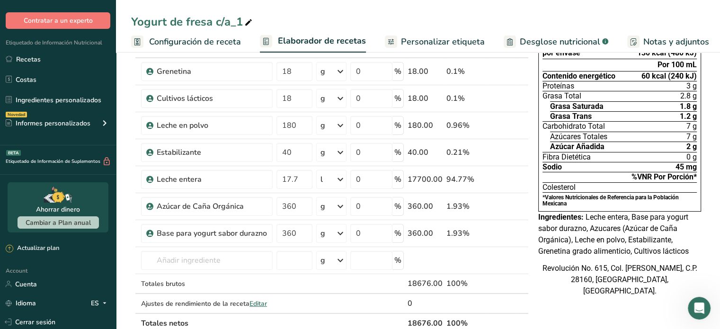
click at [415, 35] on span "Personalizar etiqueta" at bounding box center [443, 41] width 84 height 13
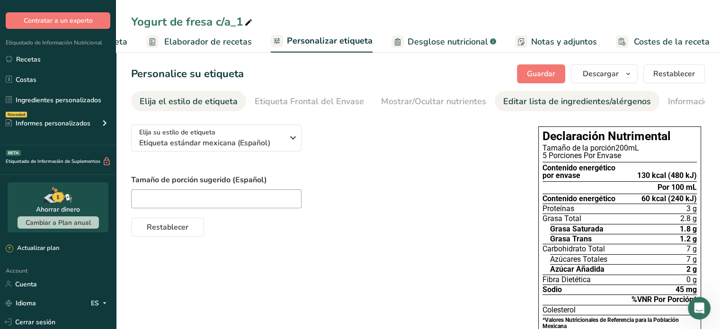
click at [511, 96] on div "Editar lista de ingredientes/alérgenos" at bounding box center [577, 101] width 148 height 13
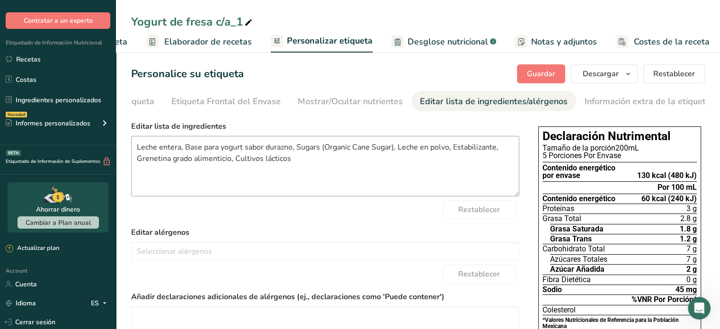
scroll to position [0, 84]
click at [394, 152] on textarea "Leche entera, Base para yogurt sabor durazno, Sugars (Organic Cane Sugar), Lech…" at bounding box center [325, 166] width 388 height 61
click at [540, 76] on span "Guardar" at bounding box center [541, 73] width 28 height 11
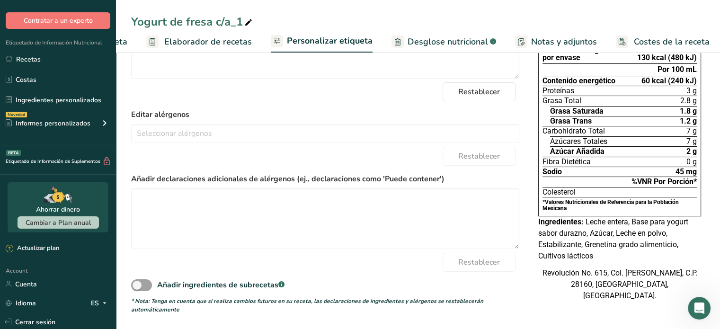
scroll to position [0, 0]
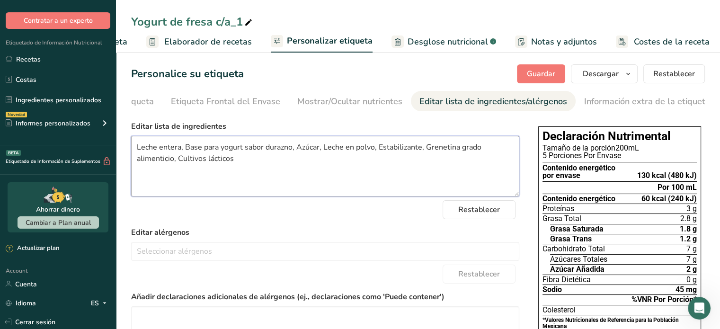
click at [281, 166] on textarea "Leche entera, Base para yogurt sabor durazno, Azúcar, Leche en polvo, Estabiliz…" at bounding box center [325, 166] width 388 height 61
paste textarea "[MEDICAL_DATA] thermophilus"
paste textarea "Lactobacillus bulgaricus."
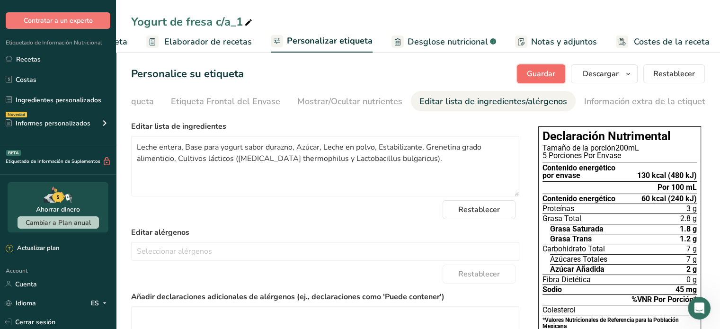
click at [538, 71] on span "Guardar" at bounding box center [541, 73] width 28 height 11
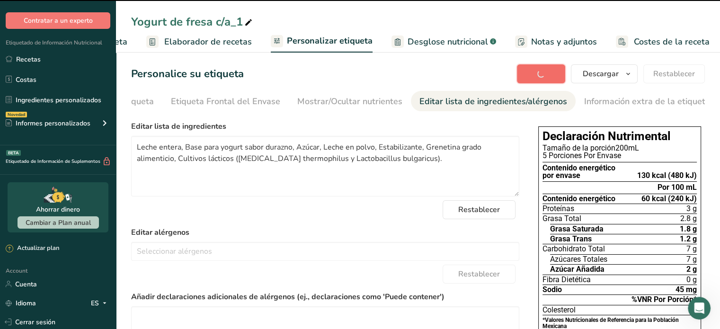
type textarea "Leche entera, Base para yogurt sabor durazno, Azúcar, Leche en polvo, Estabiliz…"
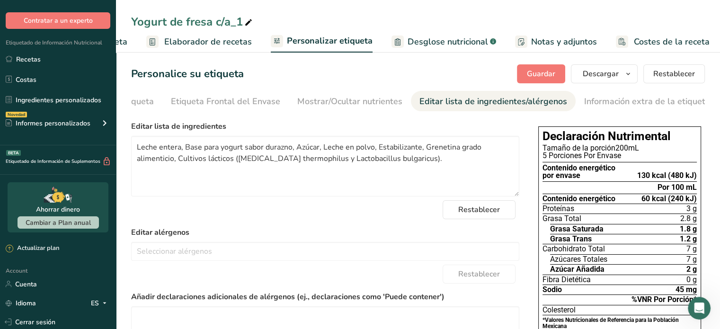
click at [240, 23] on div "Yogurt de fresa c/a_1" at bounding box center [192, 21] width 123 height 17
type input "Yogurt [PERSON_NAME] c/a"
click at [526, 66] on button "Guardar" at bounding box center [541, 73] width 48 height 19
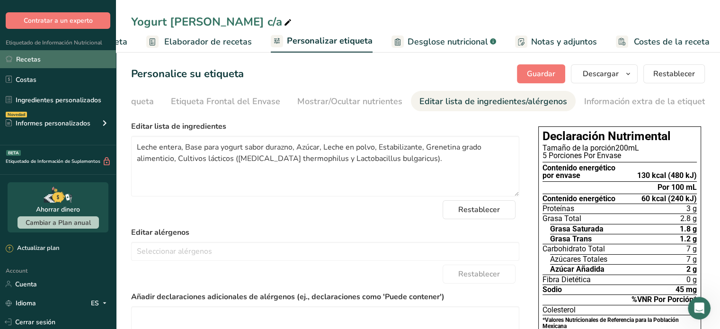
click at [95, 60] on link "Recetas" at bounding box center [58, 59] width 116 height 18
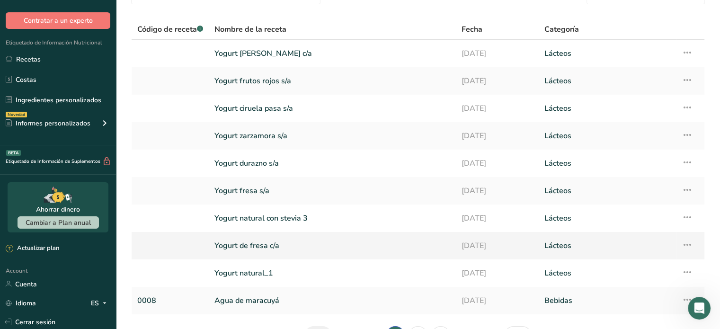
scroll to position [112, 0]
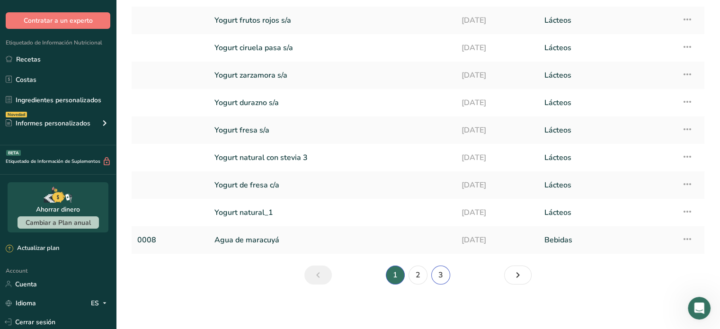
click at [447, 269] on link "3" at bounding box center [440, 274] width 19 height 19
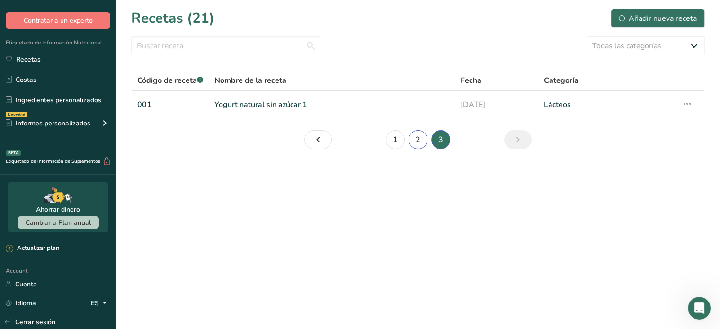
click at [422, 136] on link "2" at bounding box center [417, 139] width 19 height 19
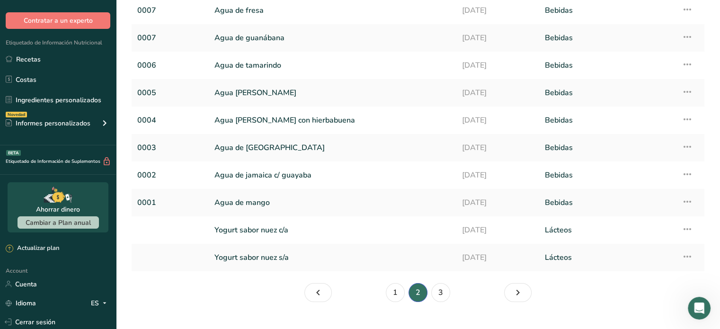
scroll to position [112, 0]
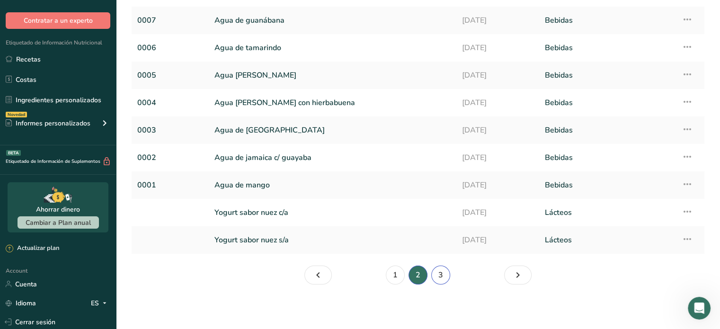
click at [438, 278] on link "3" at bounding box center [440, 274] width 19 height 19
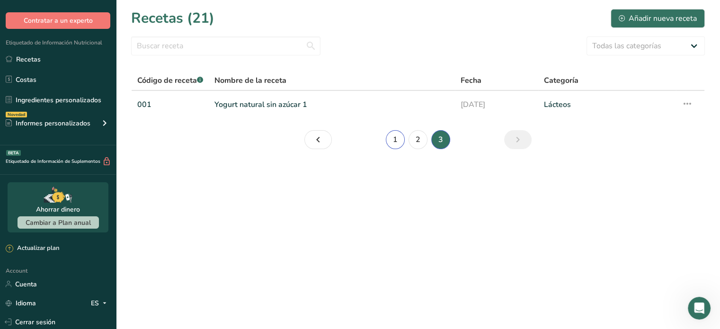
click at [398, 134] on link "1" at bounding box center [395, 139] width 19 height 19
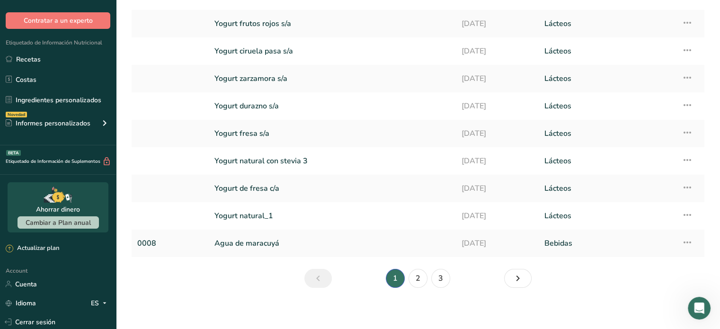
scroll to position [112, 0]
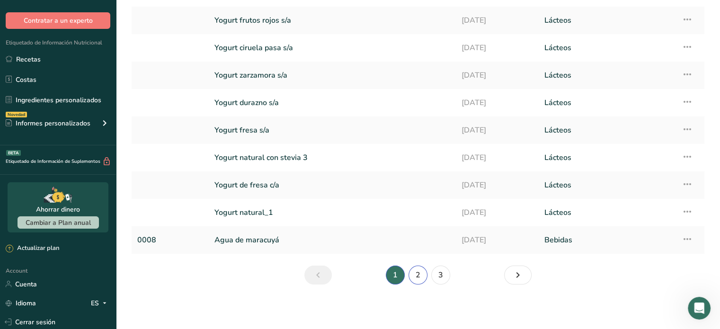
click at [421, 278] on link "2" at bounding box center [417, 274] width 19 height 19
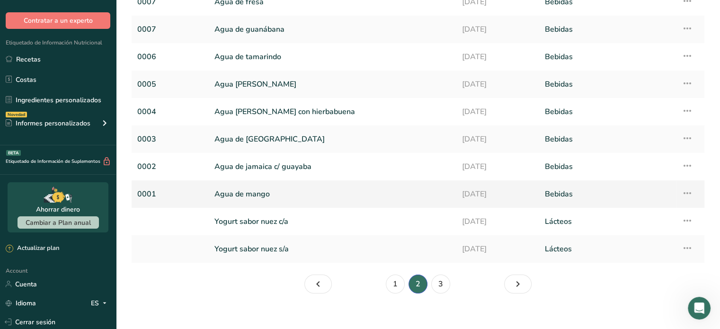
scroll to position [104, 0]
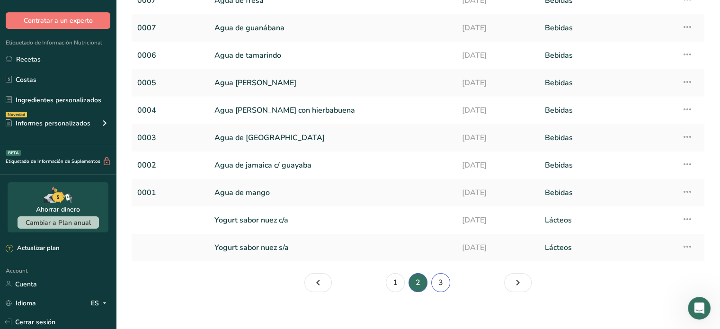
click at [439, 278] on link "3" at bounding box center [440, 282] width 19 height 19
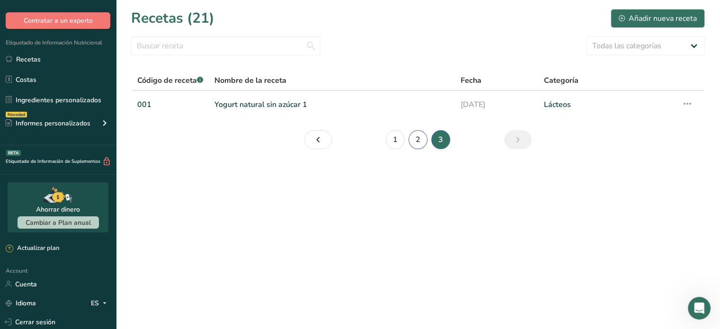
click at [415, 142] on link "2" at bounding box center [417, 139] width 19 height 19
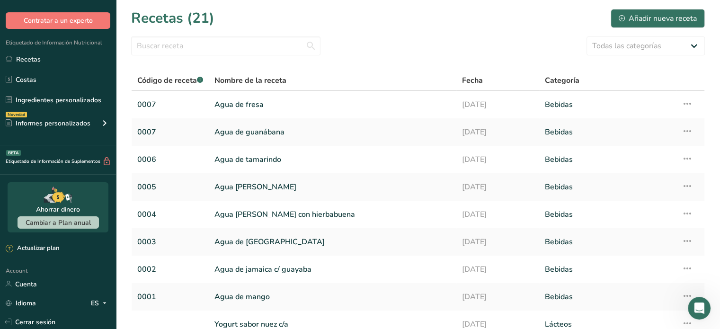
scroll to position [112, 0]
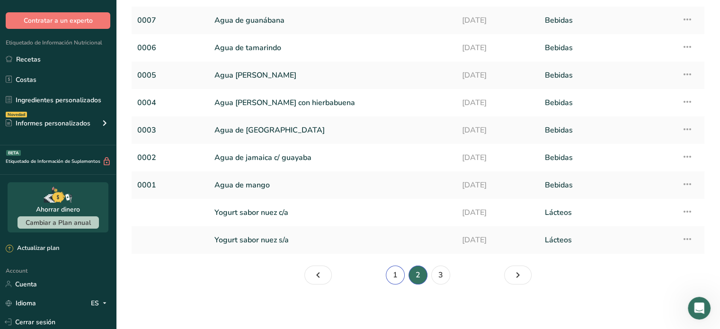
click at [390, 274] on link "1" at bounding box center [395, 274] width 19 height 19
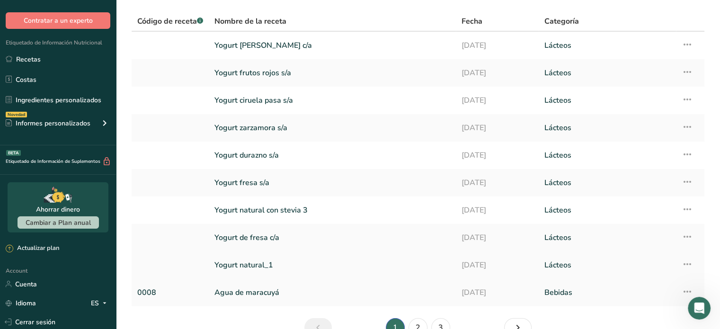
scroll to position [112, 0]
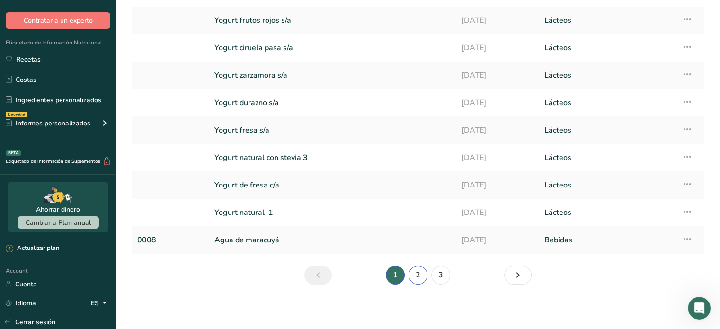
click at [411, 275] on link "2" at bounding box center [417, 274] width 19 height 19
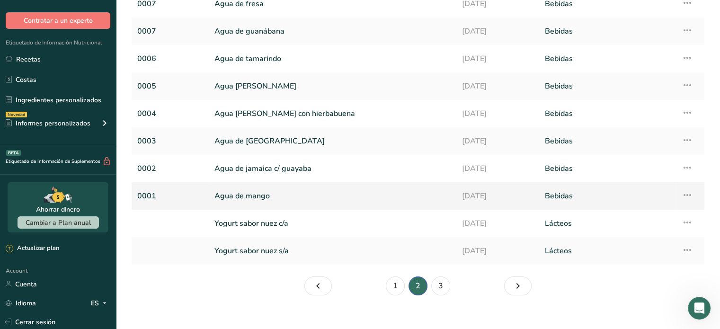
scroll to position [102, 0]
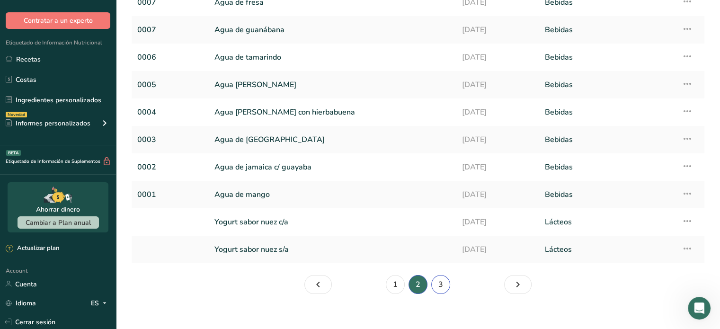
click at [439, 285] on link "3" at bounding box center [440, 284] width 19 height 19
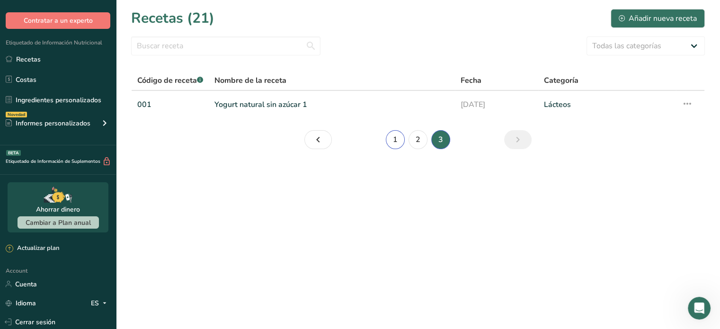
click at [394, 140] on link "1" at bounding box center [395, 139] width 19 height 19
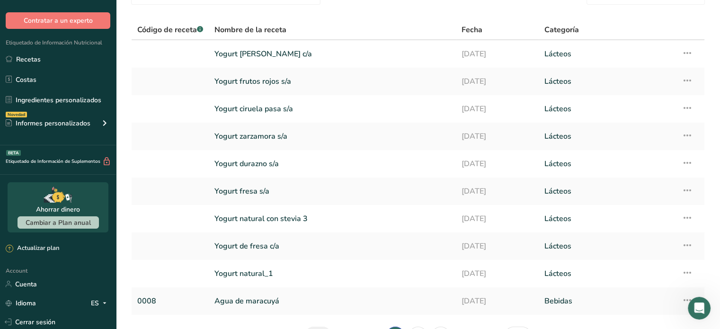
scroll to position [51, 0]
click at [238, 273] on link "Yogurt natural_1" at bounding box center [332, 273] width 236 height 20
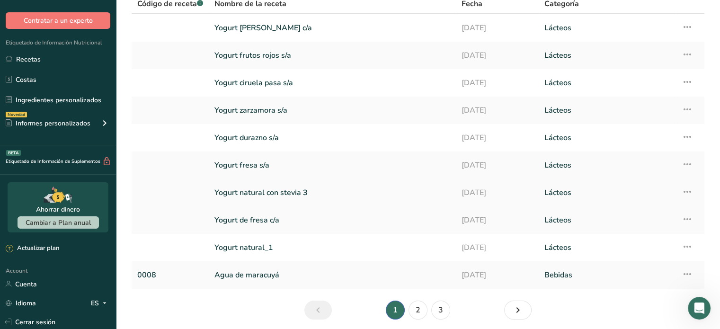
scroll to position [112, 0]
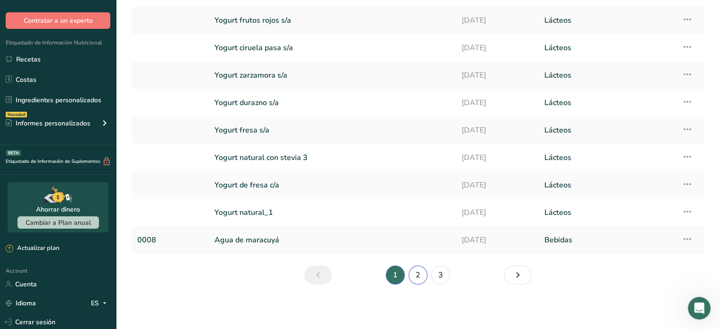
click at [413, 274] on link "2" at bounding box center [417, 274] width 19 height 19
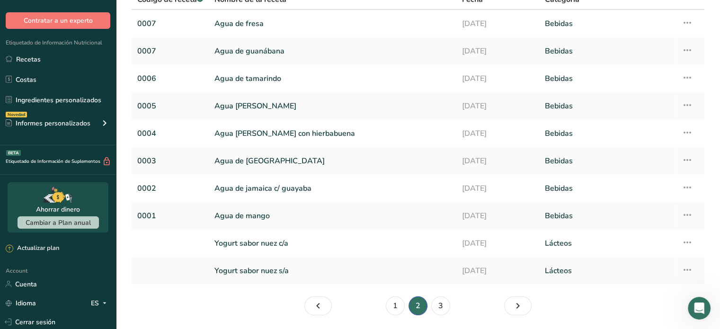
scroll to position [112, 0]
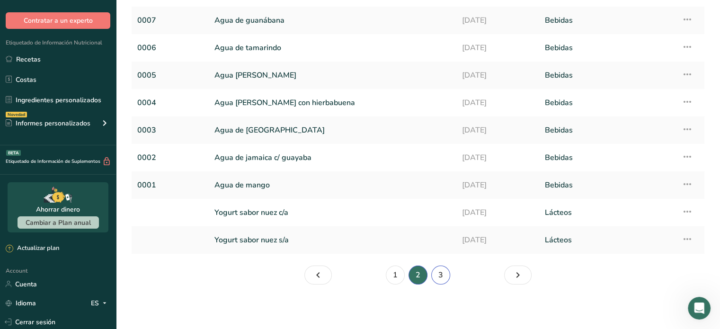
click at [439, 274] on link "3" at bounding box center [440, 274] width 19 height 19
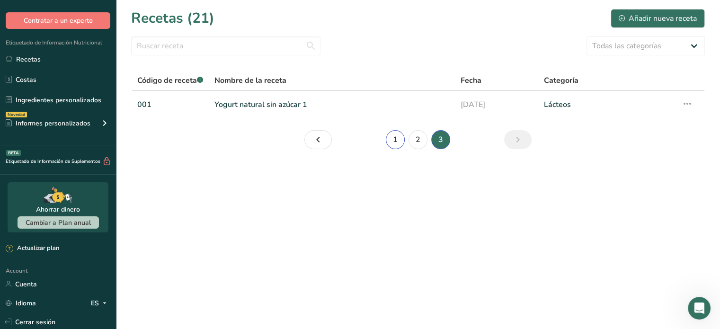
click at [392, 143] on link "1" at bounding box center [395, 139] width 19 height 19
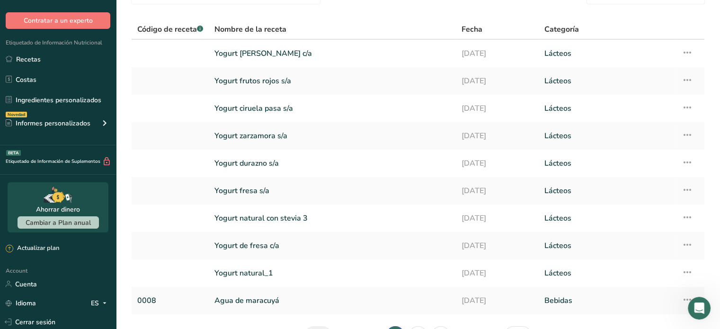
scroll to position [38, 0]
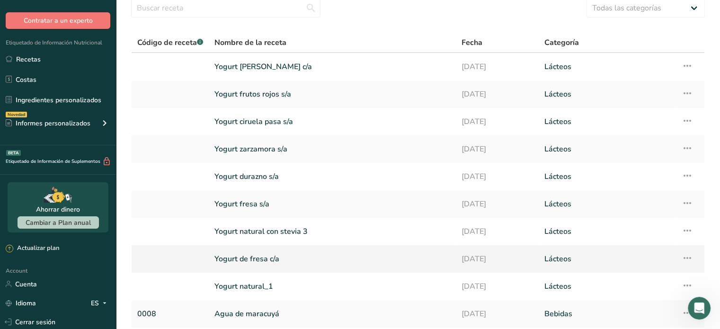
click at [683, 258] on icon at bounding box center [686, 257] width 11 height 17
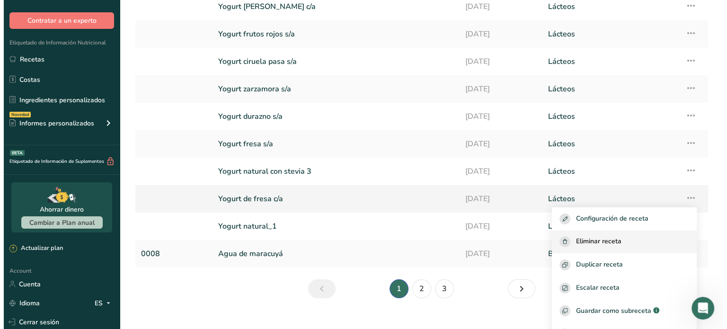
scroll to position [61, 0]
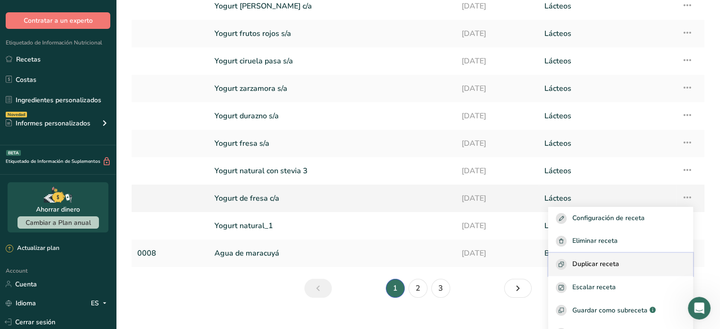
click at [602, 270] on button "Duplicar receta" at bounding box center [620, 264] width 145 height 23
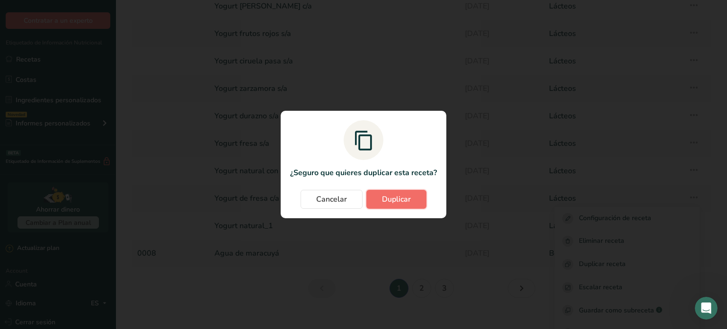
click at [380, 198] on button "Duplicar" at bounding box center [396, 199] width 60 height 19
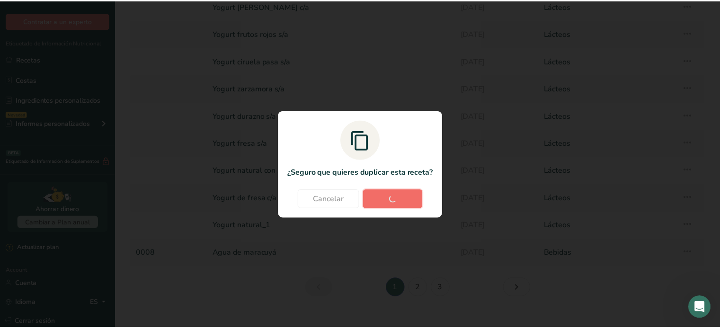
scroll to position [98, 0]
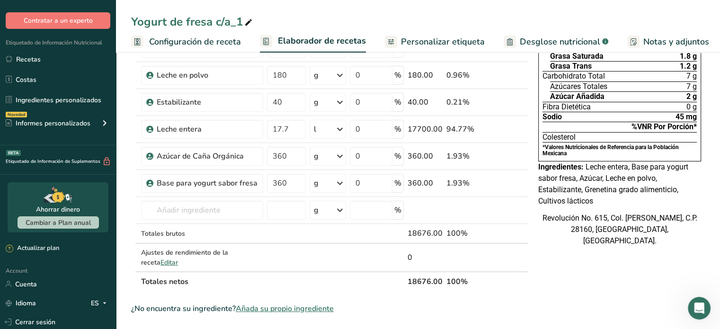
scroll to position [115, 0]
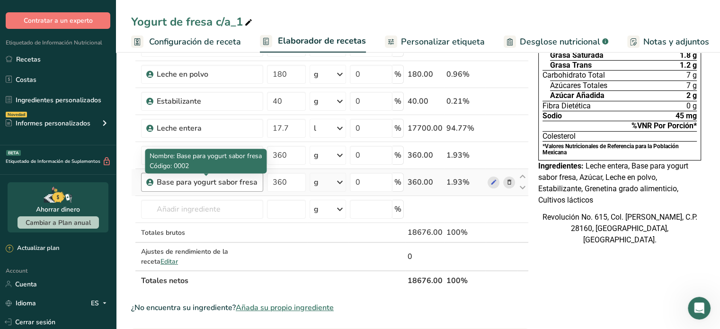
click at [245, 181] on div "Base para yogurt sabor fresa" at bounding box center [207, 182] width 101 height 11
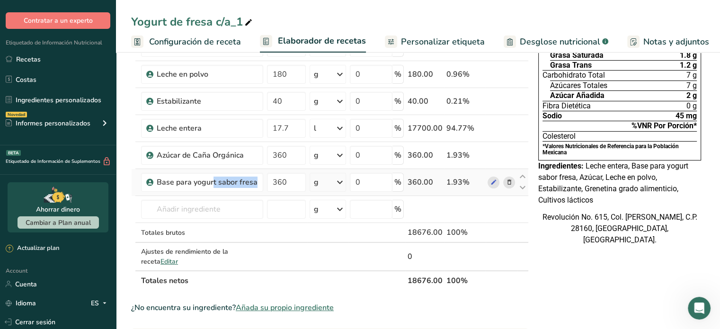
click at [509, 183] on icon at bounding box center [508, 182] width 7 height 10
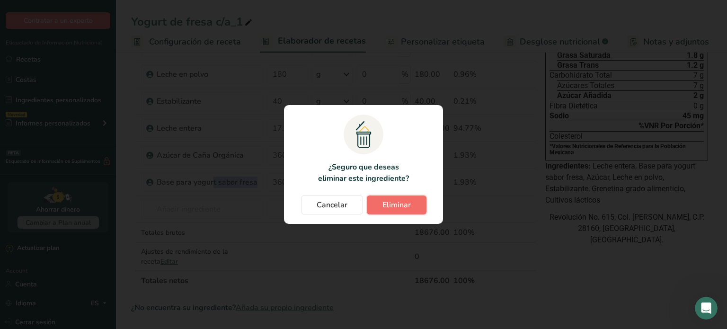
click at [397, 200] on span "Eliminar" at bounding box center [396, 204] width 28 height 11
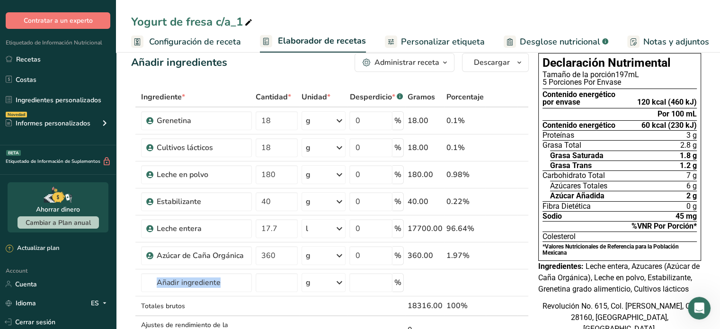
scroll to position [5, 0]
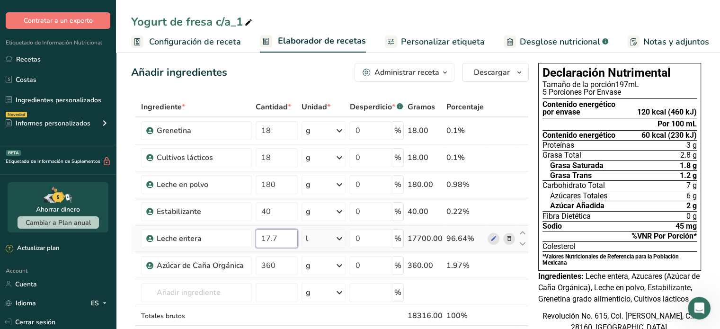
click at [279, 237] on input "17.7" at bounding box center [277, 238] width 42 height 19
type input "18"
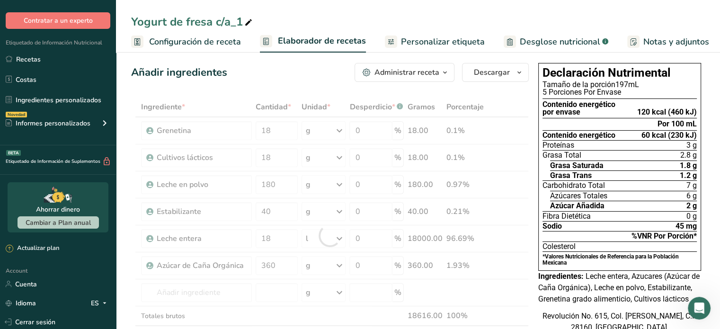
click at [572, 319] on div "Declaración Nutrimental Tamaño de la porción 197mL 5 Porciones Por Envase Conte…" at bounding box center [619, 203] width 170 height 289
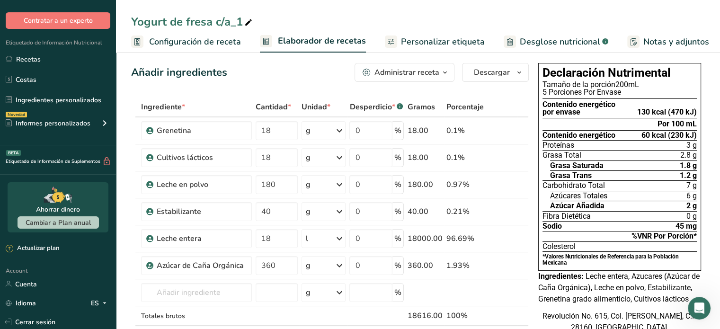
click at [398, 32] on link "Personalizar etiqueta" at bounding box center [435, 41] width 100 height 21
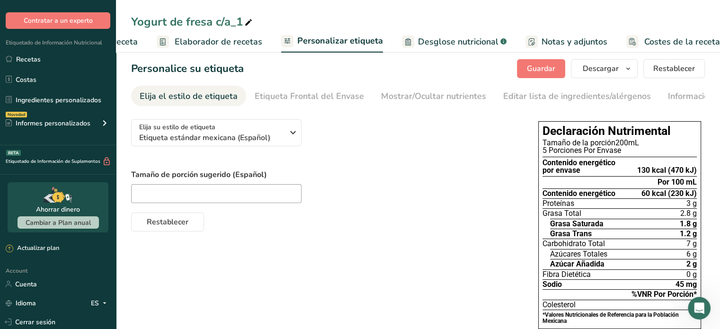
scroll to position [0, 114]
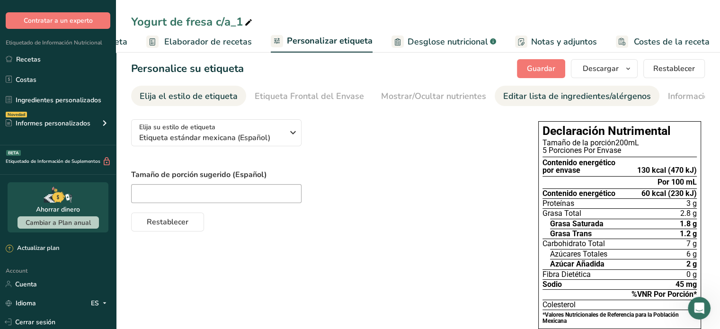
click at [514, 96] on div "Editar lista de ingredientes/alérgenos" at bounding box center [577, 96] width 148 height 13
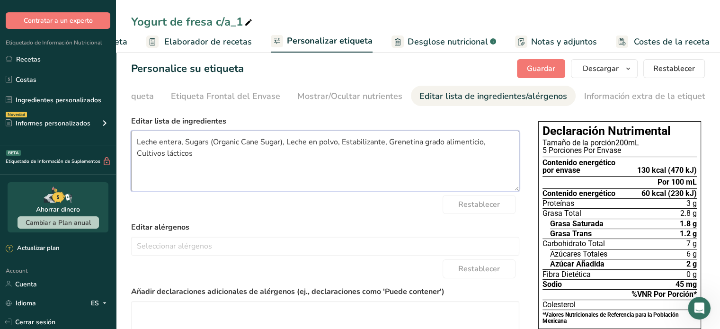
click at [282, 144] on textarea "Leche entera, Sugars (Organic Cane Sugar), Leche en polvo, Estabilizante, Grene…" at bounding box center [325, 161] width 388 height 61
type textarea "Leche entera, Azúcar, Leche en polvo, Estabilizante, Grenetina grado alimentici…"
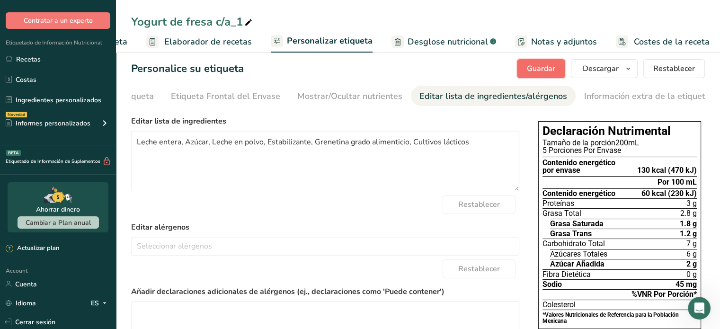
click at [533, 73] on span "Guardar" at bounding box center [541, 68] width 28 height 11
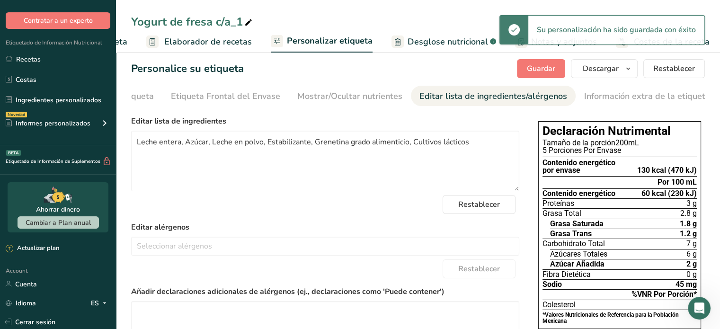
click at [299, 37] on span "Personalizar etiqueta" at bounding box center [330, 41] width 86 height 13
click at [195, 47] on span "Elaborador de recetas" at bounding box center [208, 41] width 88 height 13
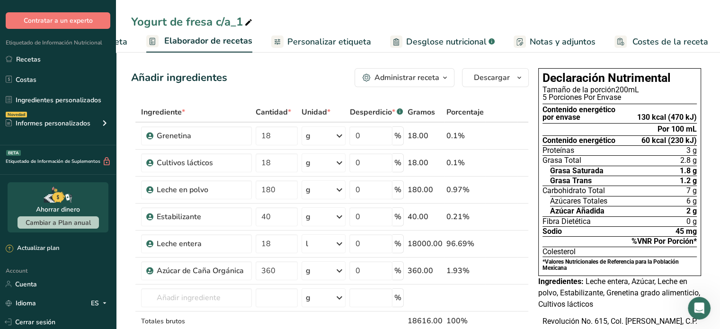
click at [244, 18] on icon at bounding box center [248, 22] width 9 height 13
click at [398, 26] on input "Yogurt natural con azúcar 2" at bounding box center [418, 21] width 574 height 17
type input "Yogurt natural con azúcar 2"
click at [574, 310] on div "Declaración Nutrimental Tamaño de la porción 200mL 5 Porciones Por Envase Conte…" at bounding box center [619, 208] width 170 height 289
click at [318, 32] on link "Personalizar etiqueta" at bounding box center [321, 41] width 100 height 21
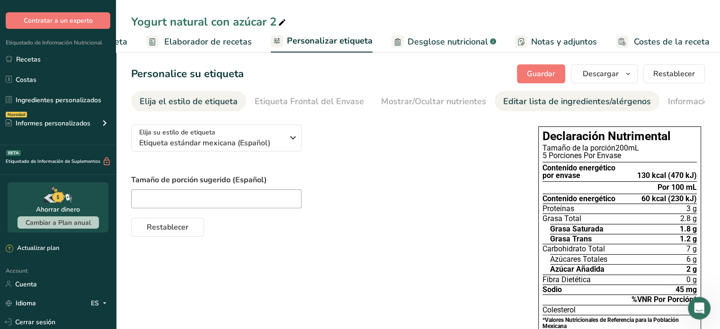
click at [506, 100] on div "Editar lista de ingredientes/alérgenos" at bounding box center [577, 101] width 148 height 13
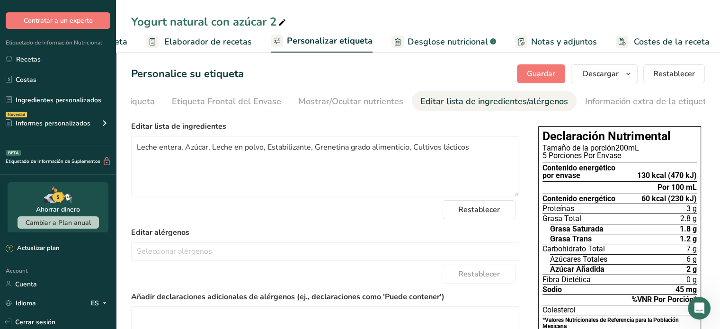
scroll to position [0, 84]
click at [464, 151] on textarea "Leche entera, Azúcar, Leche en polvo, Estabilizante, Grenetina grado alimentici…" at bounding box center [325, 166] width 388 height 61
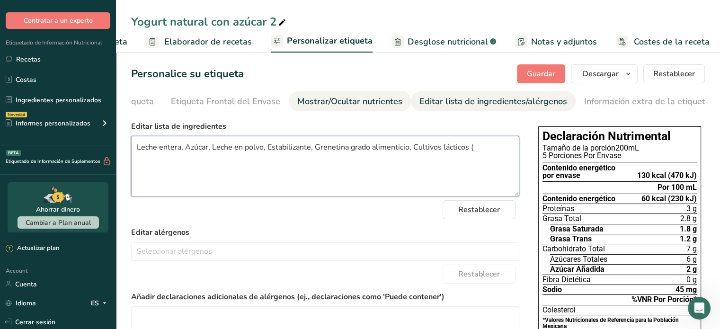
paste textarea "[MEDICAL_DATA] thermophilus"
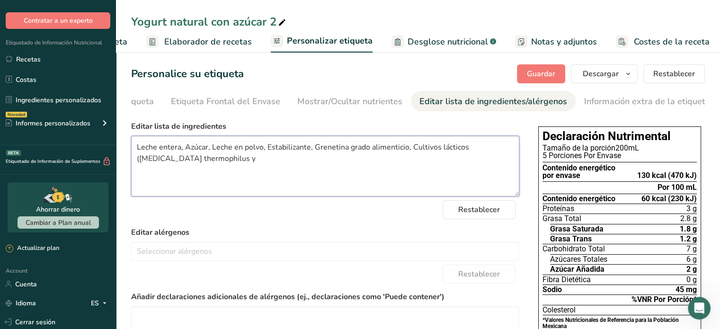
paste textarea "Lactobacillus bulgaricus."
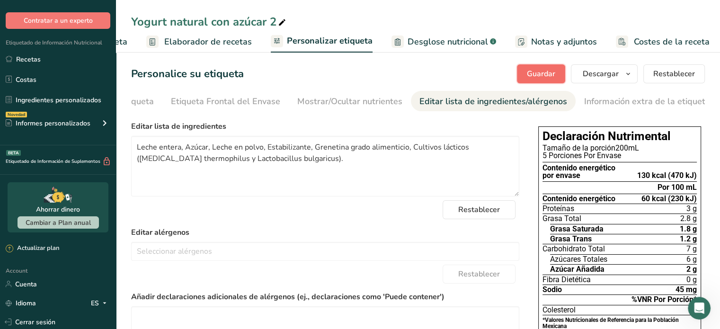
click at [547, 73] on span "Guardar" at bounding box center [541, 73] width 28 height 11
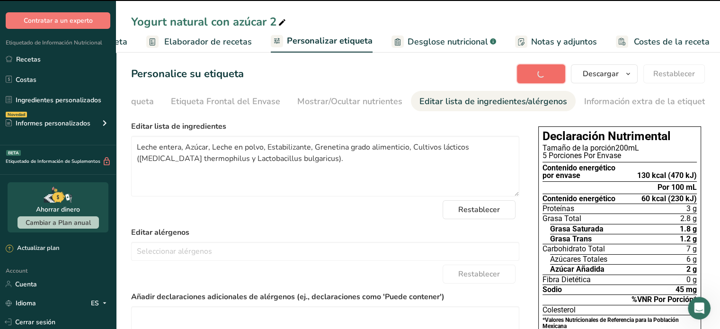
type textarea "Leche entera, Azúcar, Leche en polvo, Estabilizante, Grenetina grado alimentici…"
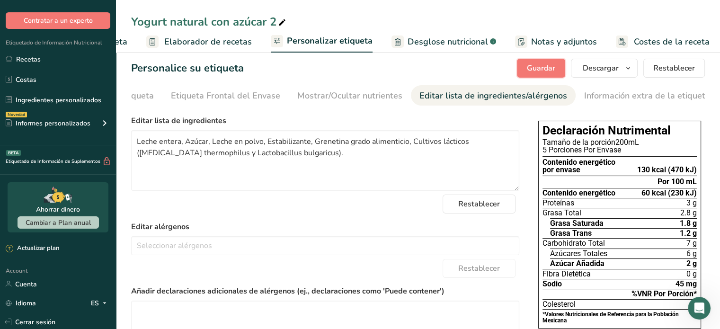
scroll to position [0, 0]
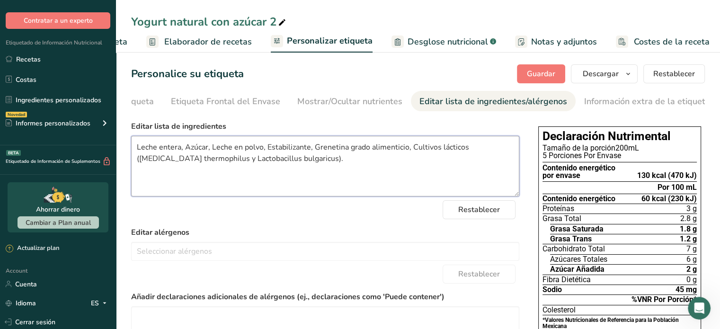
click at [344, 157] on textarea "Leche entera, Azúcar, Leche en polvo, Estabilizante, Grenetina grado alimentici…" at bounding box center [325, 166] width 388 height 61
click at [331, 161] on textarea "Leche entera, Azúcar, Leche en polvo, Estabilizante, Grenetina grado alimentici…" at bounding box center [325, 166] width 388 height 61
drag, startPoint x: 326, startPoint y: 163, endPoint x: 136, endPoint y: 166, distance: 190.3
click at [136, 166] on textarea "Leche entera, Azúcar, Leche en polvo, Estabilizante, Grenetina grado alimentici…" at bounding box center [325, 166] width 388 height 61
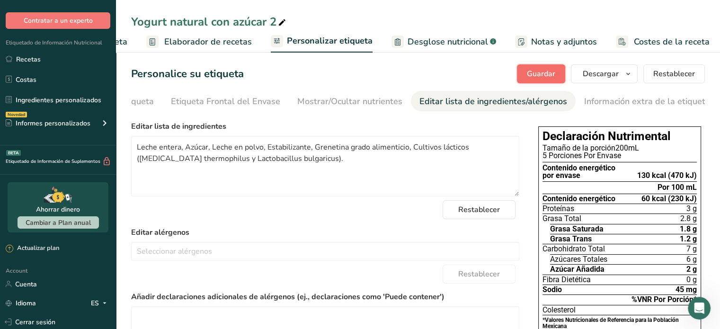
click at [552, 75] on span "Guardar" at bounding box center [541, 73] width 28 height 11
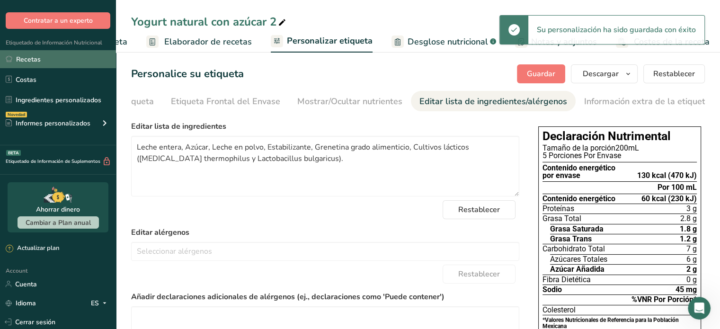
click at [45, 56] on link "Recetas" at bounding box center [58, 59] width 116 height 18
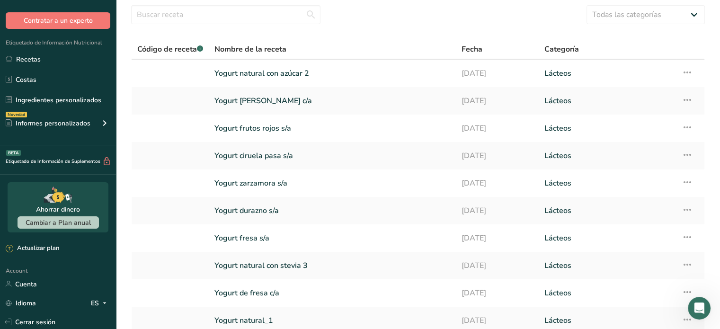
scroll to position [35, 0]
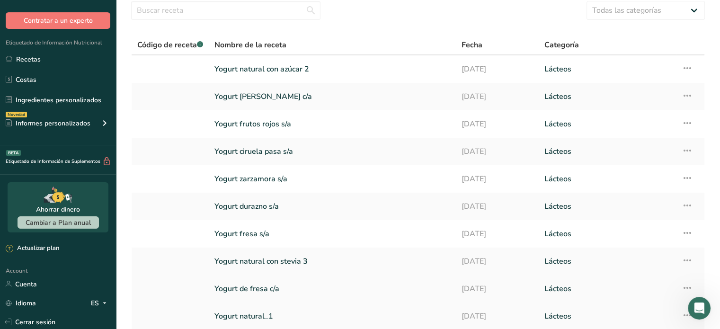
click at [305, 287] on link "Yogurt de fresa c/a" at bounding box center [332, 289] width 236 height 20
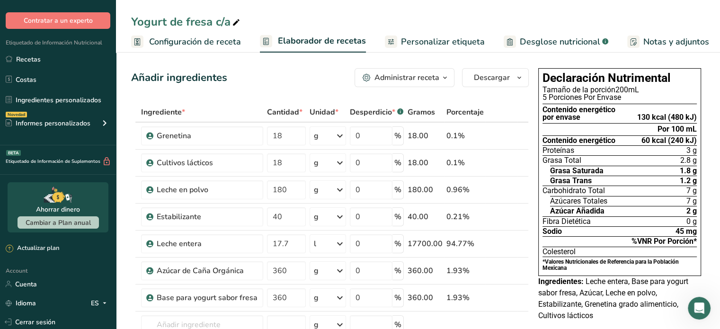
click at [438, 45] on span "Personalizar etiqueta" at bounding box center [443, 41] width 84 height 13
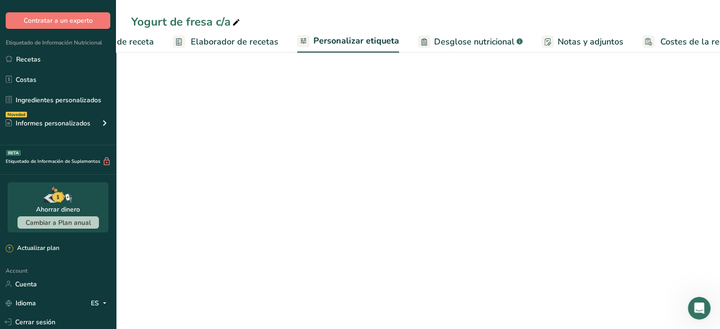
scroll to position [0, 114]
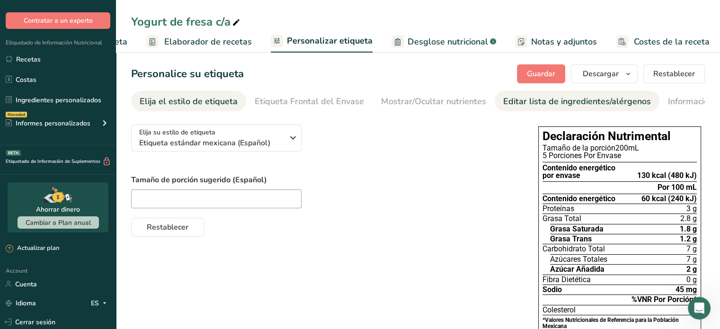
click at [503, 107] on div "Editar lista de ingredientes/alérgenos" at bounding box center [577, 101] width 148 height 13
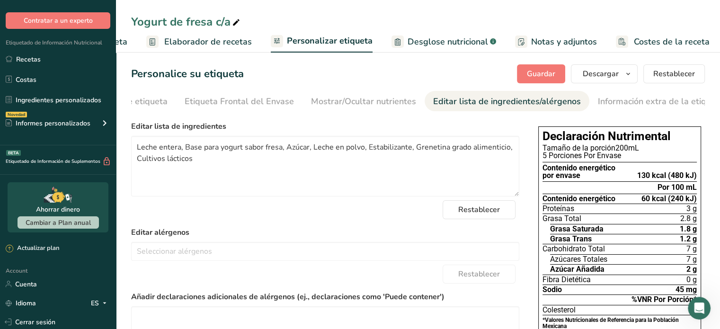
scroll to position [0, 84]
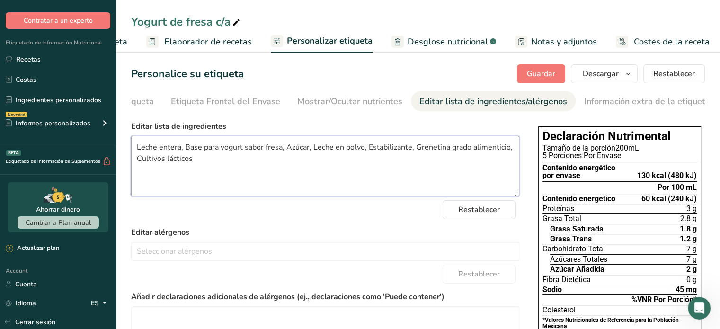
click at [320, 165] on textarea "Leche entera, Base para yogurt sabor fresa, Azúcar, Leche en polvo, Estabilizan…" at bounding box center [325, 166] width 388 height 61
paste textarea "([MEDICAL_DATA] thermophilus y Lactobacillus bulgaricus)"
type textarea "Leche entera, Base para yogurt sabor fresa, Azúcar, Leche en polvo, Estabilizan…"
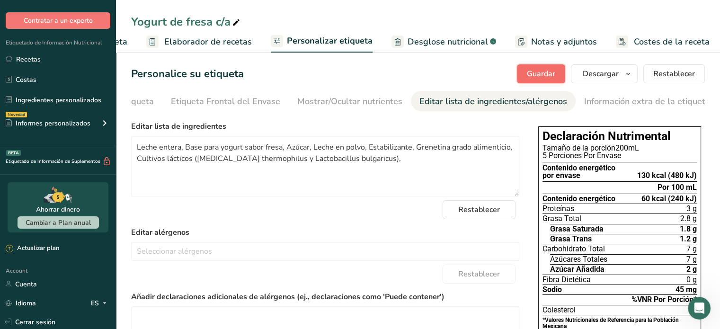
click at [541, 77] on span "Guardar" at bounding box center [541, 73] width 28 height 11
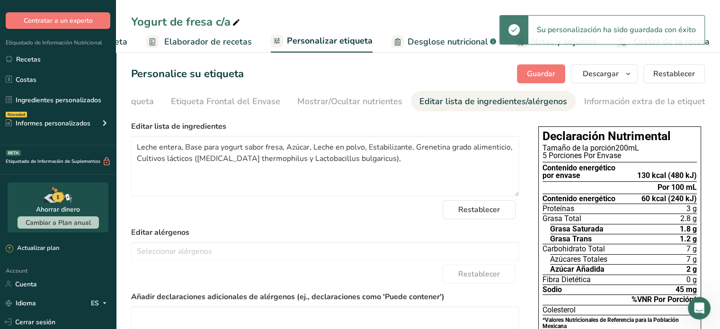
click at [382, 11] on div "Yogurt de fresa c/a Configuración de receta Elaborador de recetas Personalizar …" at bounding box center [418, 26] width 604 height 53
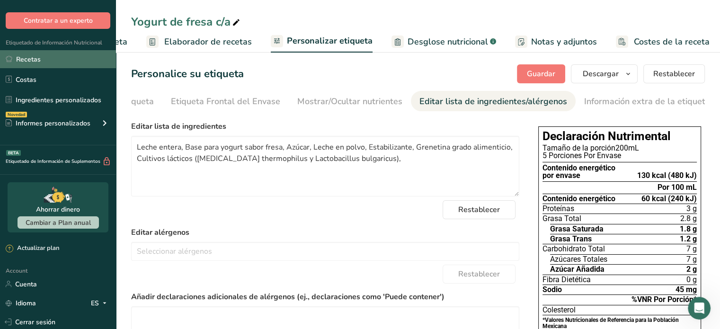
click at [51, 66] on link "Recetas" at bounding box center [58, 59] width 116 height 18
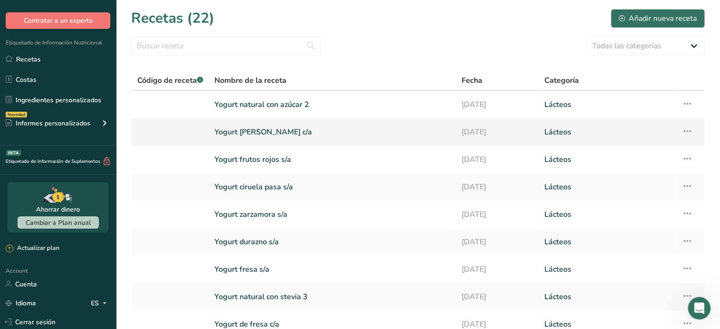
click at [693, 131] on td "Configuración de receta Eliminar receta Duplicar receta Escalar receta Guardar …" at bounding box center [690, 131] width 28 height 27
click at [682, 131] on icon at bounding box center [686, 131] width 11 height 17
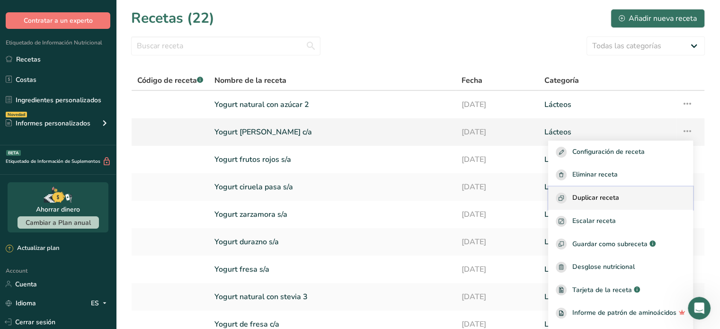
click at [597, 197] on span "Duplicar receta" at bounding box center [595, 198] width 47 height 11
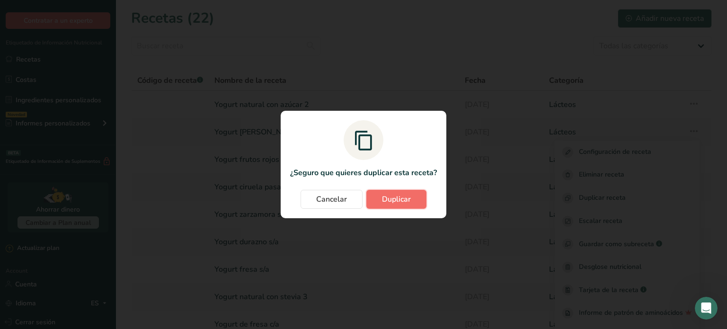
click at [392, 194] on span "Duplicar" at bounding box center [396, 199] width 29 height 11
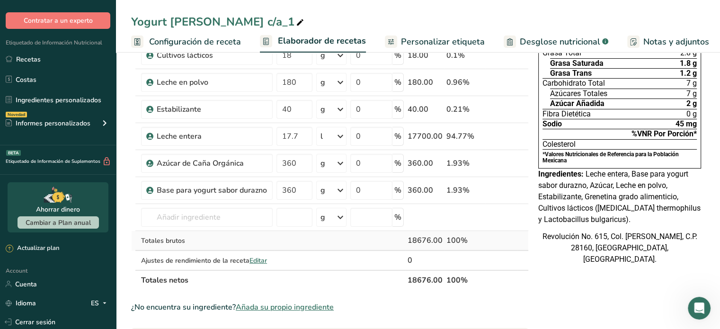
scroll to position [102, 0]
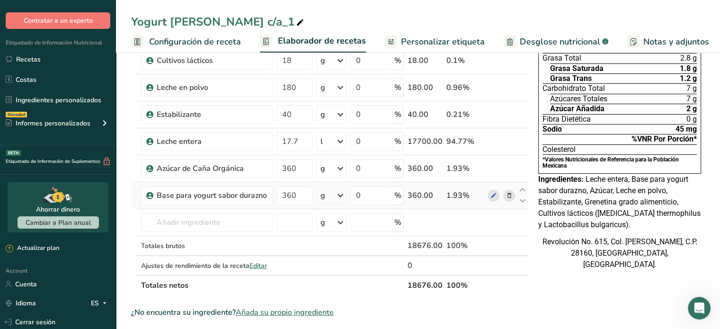
click at [506, 194] on icon at bounding box center [508, 196] width 7 height 10
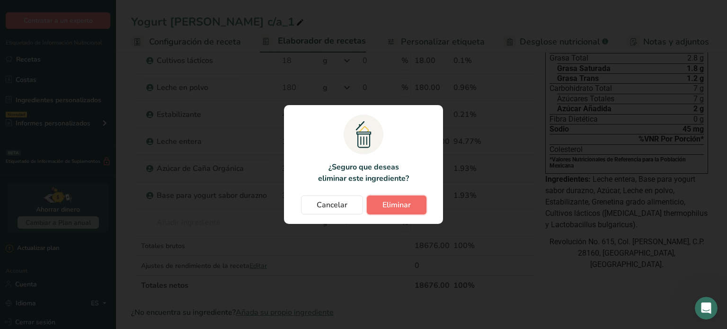
click at [385, 208] on span "Eliminar" at bounding box center [396, 204] width 28 height 11
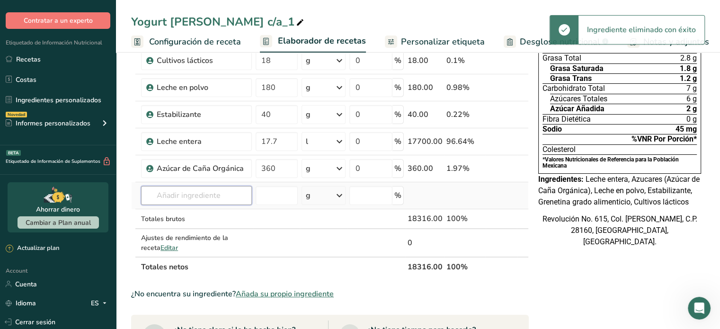
click at [221, 194] on input "text" at bounding box center [196, 195] width 111 height 19
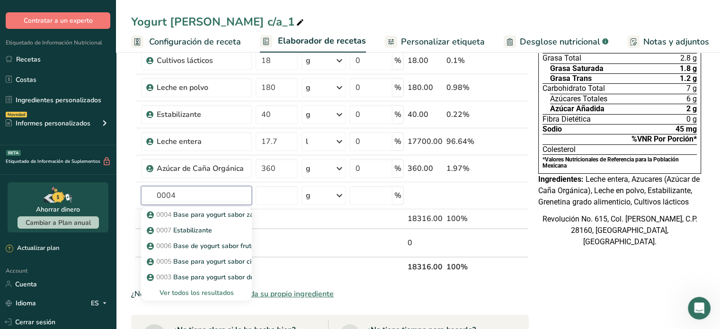
type input "0004"
click at [544, 291] on div "Declaración Nutrimental Tamaño de la porción 197mL 5 Porciones Por Envase Conte…" at bounding box center [619, 290] width 170 height 657
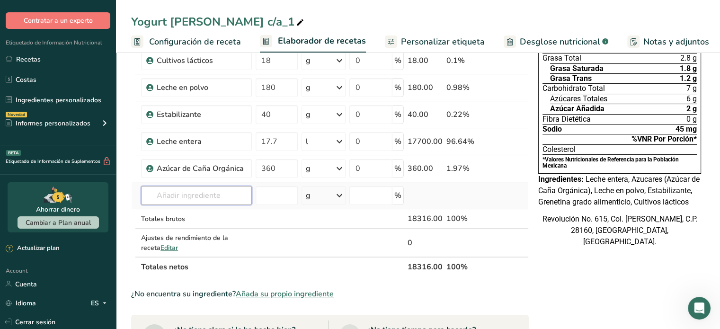
click at [207, 191] on input "text" at bounding box center [196, 195] width 111 height 19
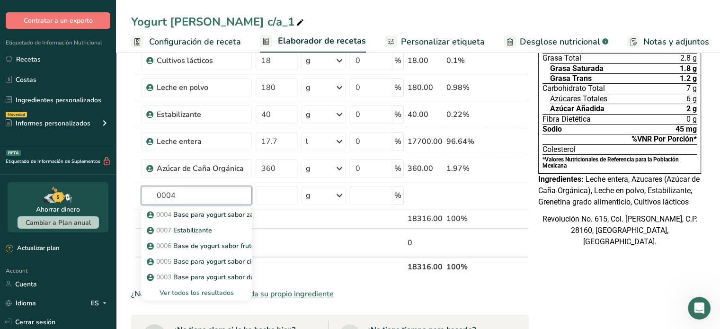
type input "0004"
click at [126, 197] on section "Añadir ingredientes Administrar receta Eliminar receta Duplicar receta Escalar …" at bounding box center [418, 290] width 604 height 687
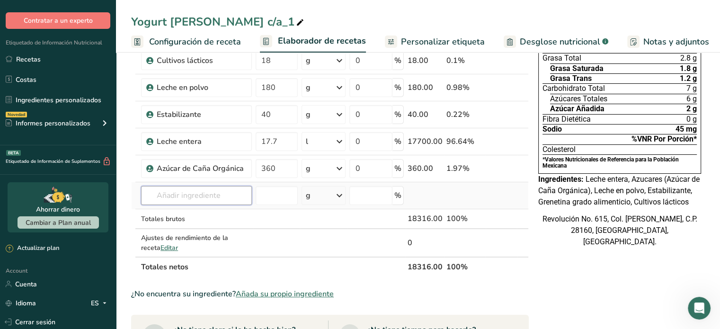
click at [193, 192] on input "text" at bounding box center [196, 195] width 111 height 19
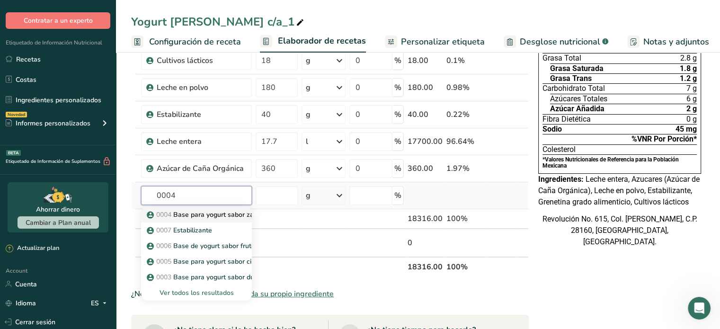
type input "0004"
click at [210, 215] on p "0004 Base para yogurt sabor zarzamora" at bounding box center [214, 215] width 130 height 10
type input "Base para yogurt sabor zarzamora"
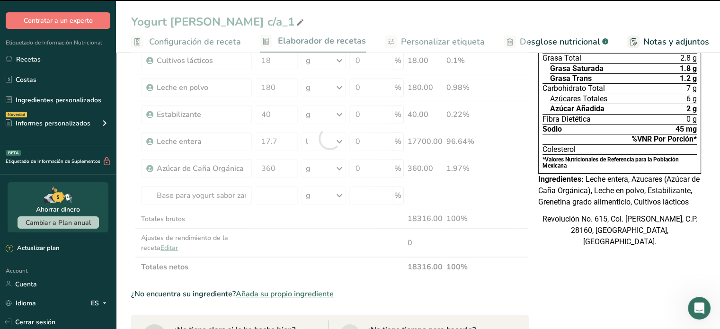
type input "0"
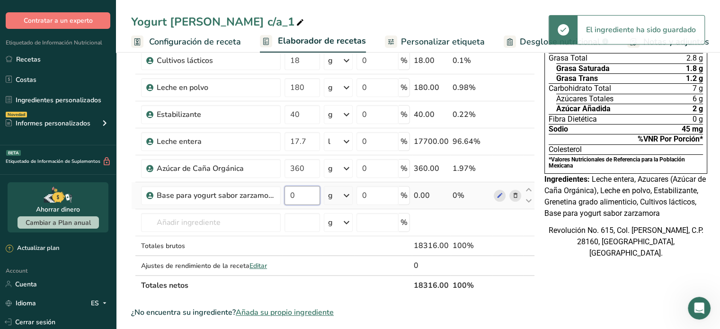
click at [299, 193] on input "0" at bounding box center [301, 195] width 35 height 19
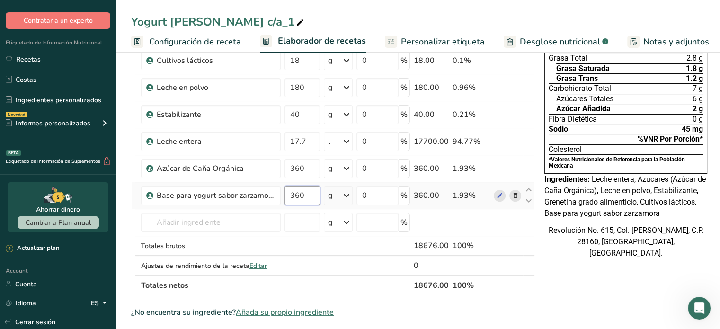
type input "360"
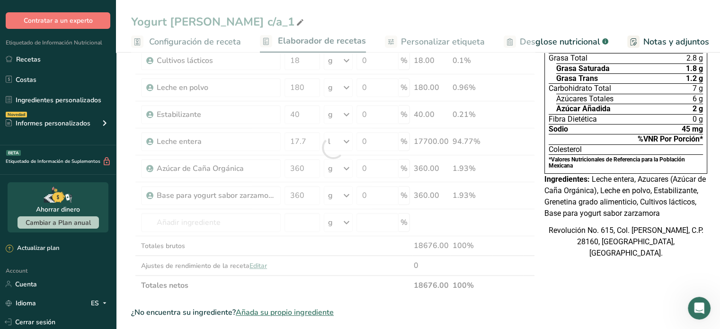
click at [540, 295] on div "Declaración Nutrimental Tamaño de la porción 197mL 5 Porciones Por Envase Conte…" at bounding box center [625, 294] width 170 height 664
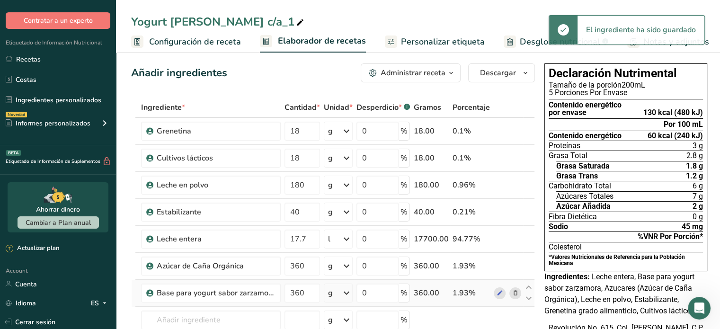
scroll to position [1, 0]
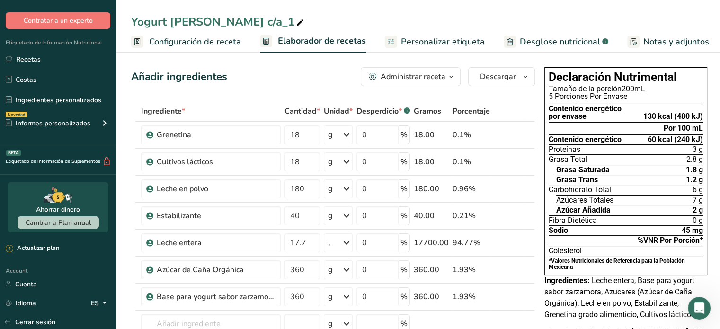
click at [443, 39] on span "Personalizar etiqueta" at bounding box center [443, 41] width 84 height 13
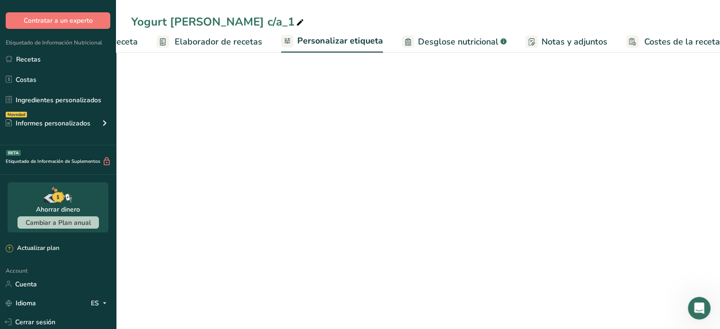
scroll to position [0, 114]
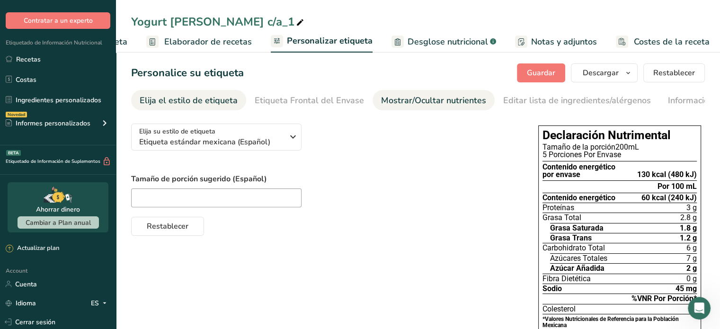
click at [444, 99] on div "Mostrar/Ocultar nutrientes" at bounding box center [433, 100] width 105 height 13
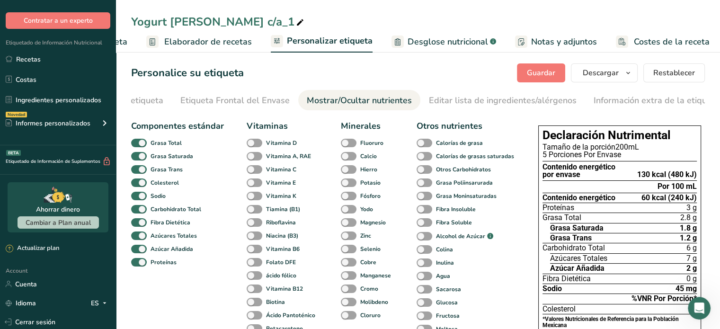
scroll to position [0, 84]
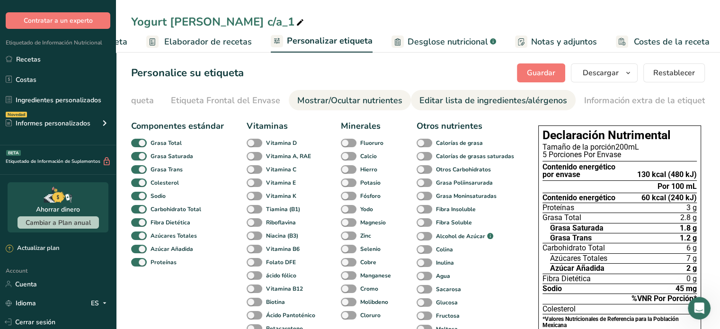
click at [468, 100] on div "Editar lista de ingredientes/alérgenos" at bounding box center [493, 100] width 148 height 13
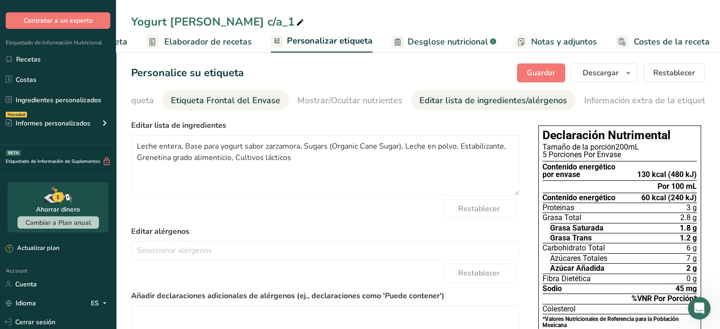
click at [265, 93] on link "Etiqueta Frontal del Envase" at bounding box center [225, 100] width 109 height 21
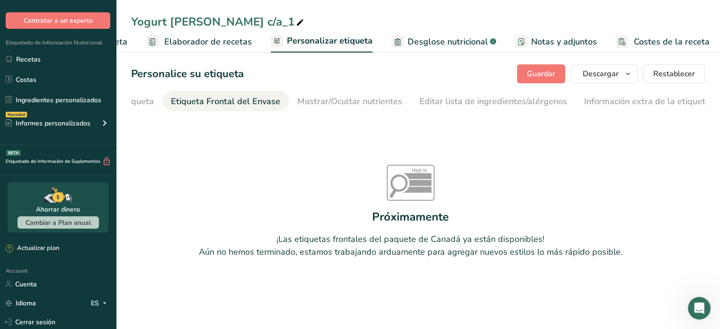
scroll to position [0, 0]
click at [183, 93] on link "Elija el estilo de etiqueta" at bounding box center [189, 101] width 98 height 21
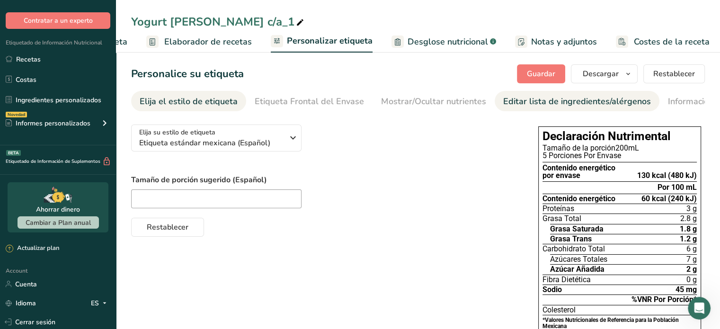
click at [549, 102] on div "Editar lista de ingredientes/alérgenos" at bounding box center [577, 101] width 148 height 13
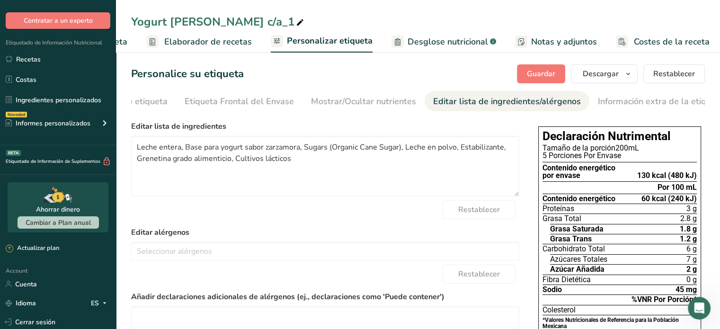
scroll to position [0, 84]
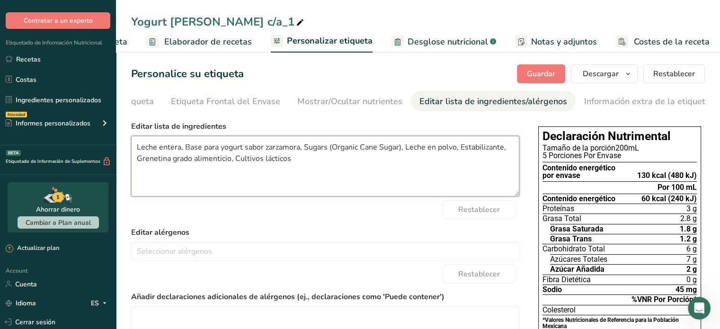
drag, startPoint x: 401, startPoint y: 148, endPoint x: 304, endPoint y: 155, distance: 97.7
click at [304, 155] on textarea "Leche entera, Base para yogurt sabor zarzamora, Sugars (Organic Cane Sugar), Le…" at bounding box center [325, 166] width 388 height 61
type textarea "Leche entera, Base para yogurt sabor zarzamora, Azúcar, Leche en polvo, Estabil…"
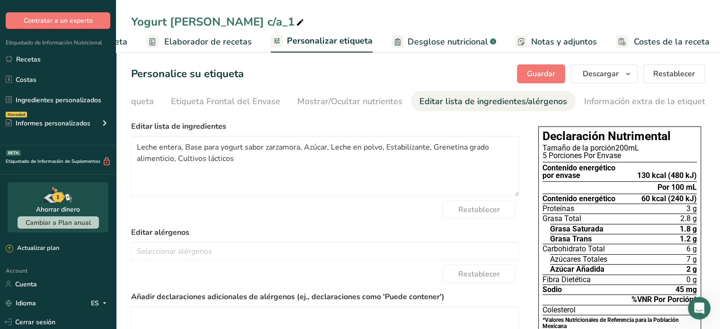
click at [213, 16] on div "Yogurt [PERSON_NAME] c/a_1" at bounding box center [218, 21] width 175 height 17
click at [213, 16] on input "Yogurt [PERSON_NAME] c/a_1" at bounding box center [418, 21] width 574 height 17
type input "Yogurt de zarzamora c/a_1"
click at [537, 70] on span "Guardar" at bounding box center [541, 73] width 28 height 11
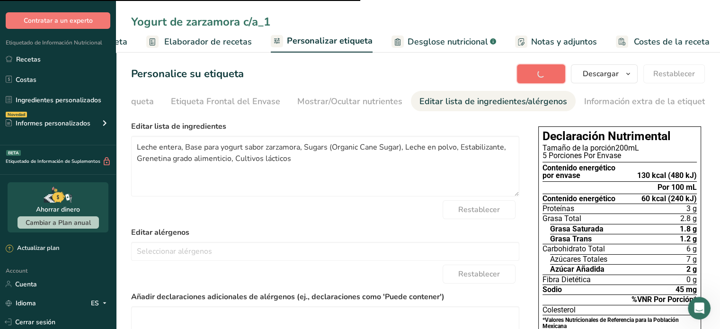
type textarea "Leche entera, Base para yogurt sabor zarzamora, Azúcar, Leche en polvo, Estabil…"
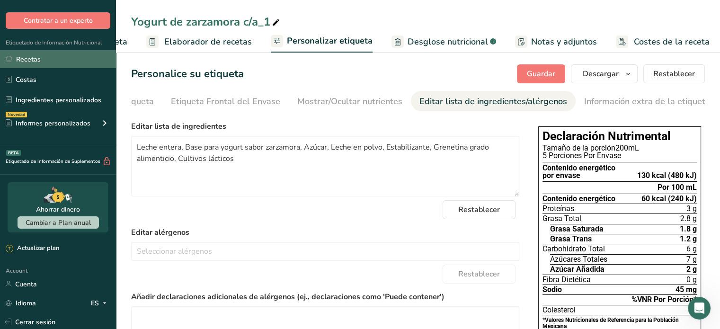
click at [57, 63] on link "Recetas" at bounding box center [58, 59] width 116 height 18
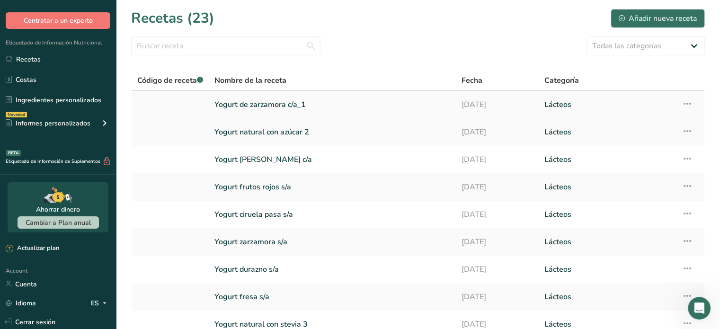
click at [693, 101] on td "Configuración de receta Eliminar receta Duplicar receta Escalar receta Guardar …" at bounding box center [690, 104] width 28 height 27
click at [684, 104] on icon at bounding box center [686, 103] width 11 height 17
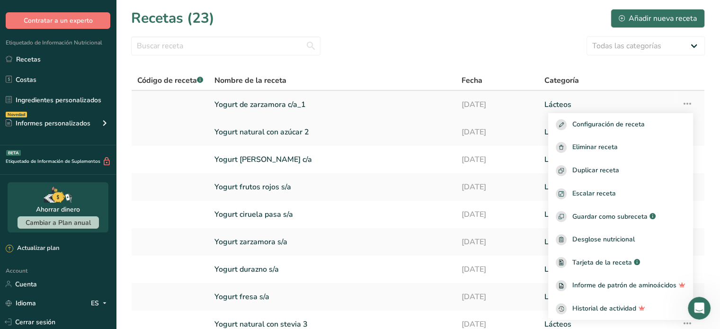
click at [293, 107] on link "Yogurt de zarzamora c/a_1" at bounding box center [332, 105] width 236 height 20
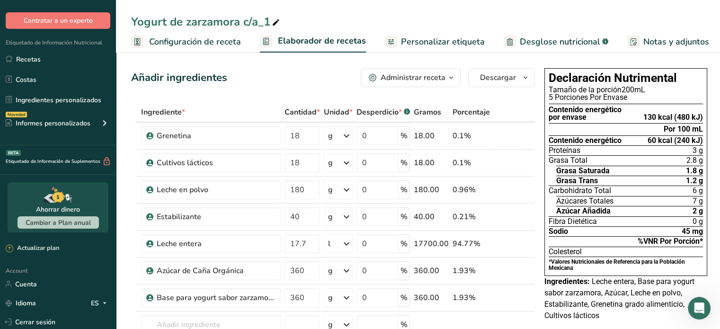
click at [268, 20] on div "Yogurt de zarzamora c/a_1" at bounding box center [206, 21] width 150 height 17
click at [408, 15] on input "Yogurt de zarzamora c/a" at bounding box center [418, 21] width 574 height 17
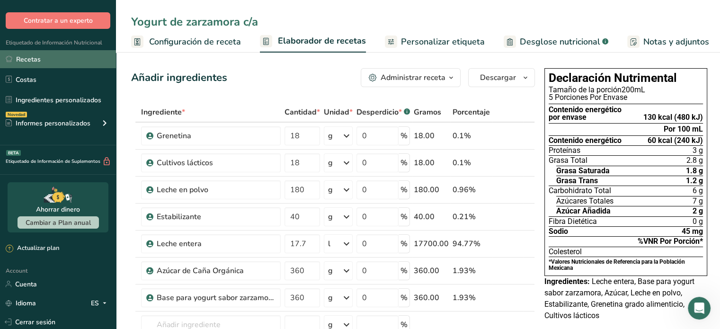
type input "Yogurt de zarzamora c/a"
click at [53, 62] on link "Recetas" at bounding box center [58, 59] width 116 height 18
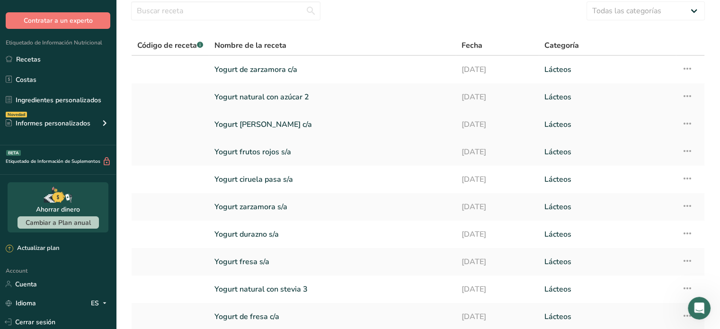
scroll to position [35, 0]
click at [687, 62] on icon at bounding box center [686, 68] width 11 height 17
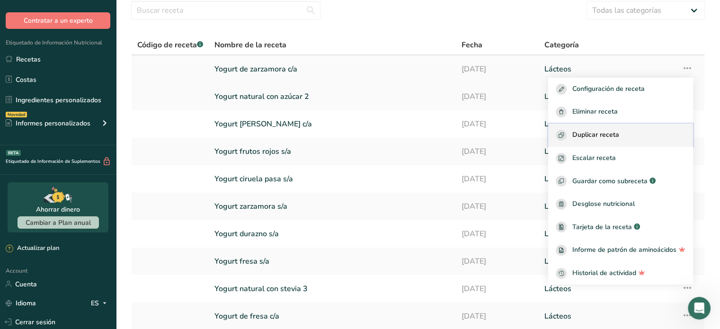
click at [624, 130] on div "Duplicar receta" at bounding box center [621, 135] width 130 height 11
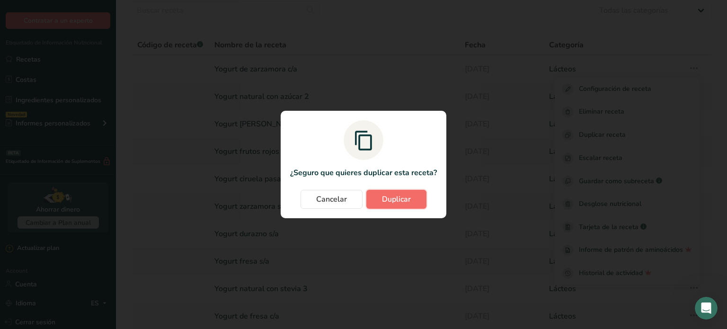
click at [403, 199] on span "Duplicar" at bounding box center [396, 199] width 29 height 11
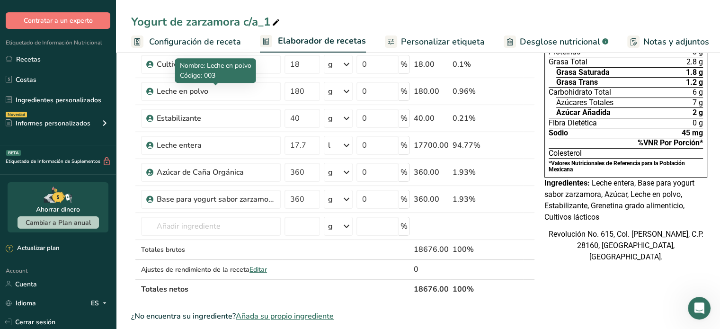
scroll to position [100, 0]
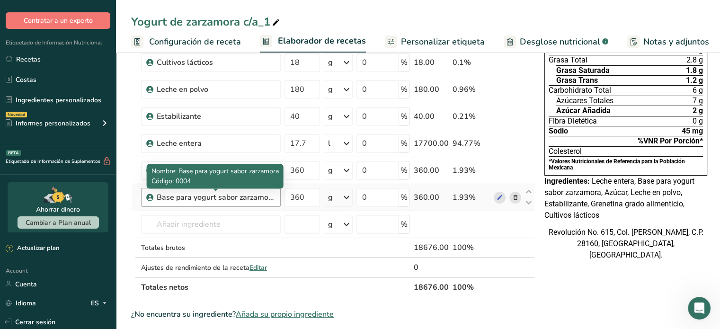
click at [262, 194] on div "Base para yogurt sabor zarzamora" at bounding box center [216, 197] width 118 height 11
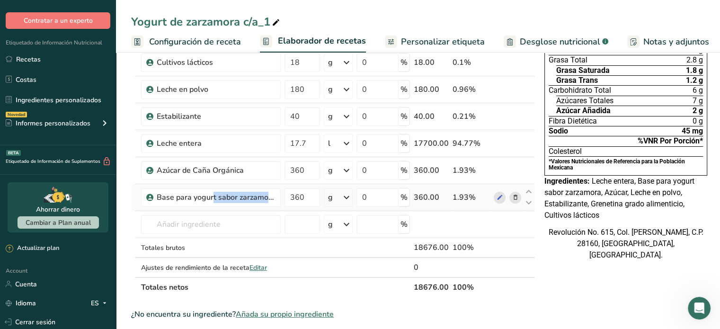
click at [517, 200] on span at bounding box center [515, 197] width 11 height 11
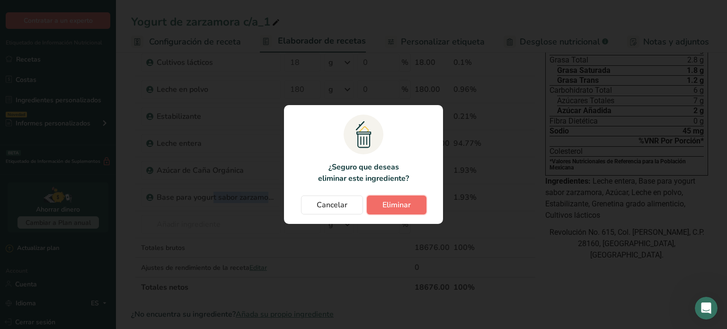
click at [400, 207] on span "Eliminar" at bounding box center [396, 204] width 28 height 11
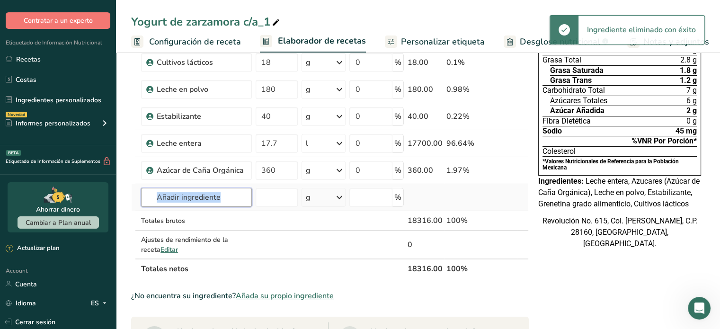
click at [227, 205] on input "text" at bounding box center [196, 197] width 111 height 19
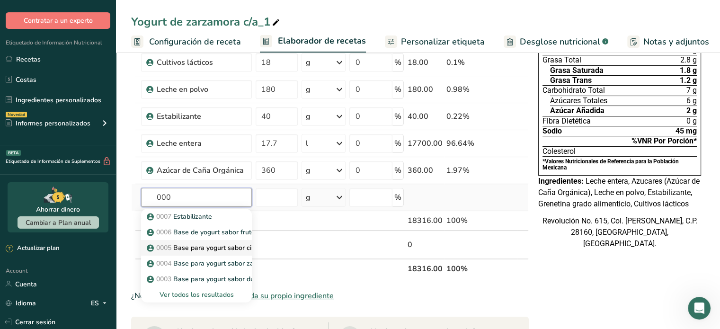
type input "000"
click at [224, 243] on p "0005 Base para yogurt sabor ciruela pasa" at bounding box center [216, 248] width 135 height 10
type input "Base para yogurt sabor ciruela pasa"
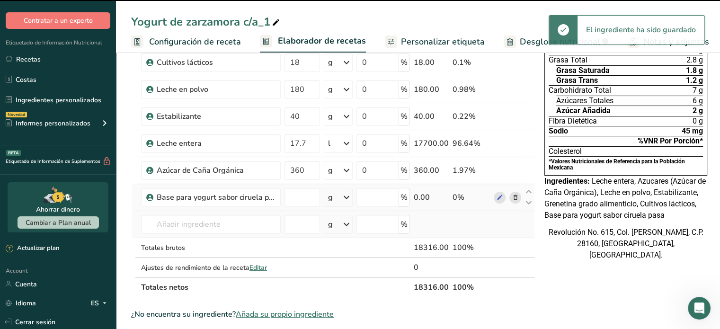
type input "0"
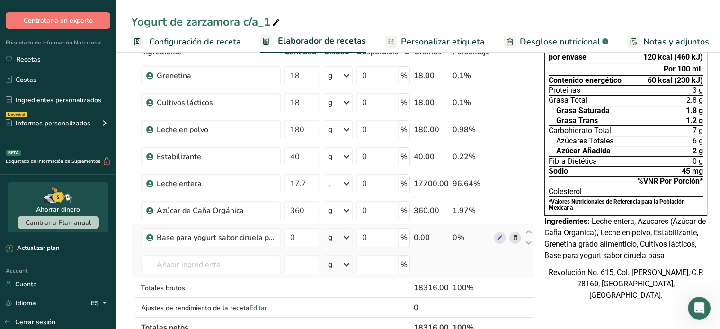
scroll to position [61, 0]
click at [305, 236] on input "0" at bounding box center [301, 237] width 35 height 19
type input "360"
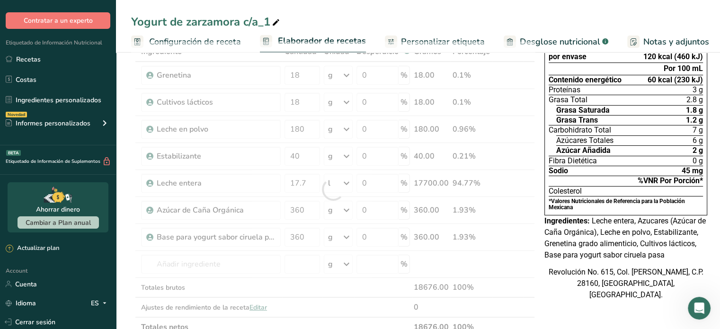
click at [544, 301] on div "Revolución No. 615, Col. [PERSON_NAME], C.P. 28160, [GEOGRAPHIC_DATA], [GEOGRAP…" at bounding box center [625, 283] width 163 height 34
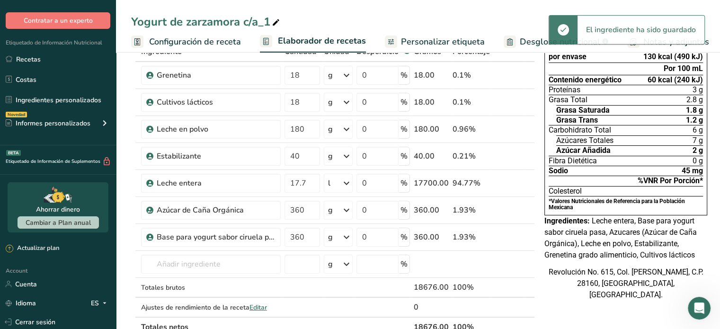
scroll to position [0, 0]
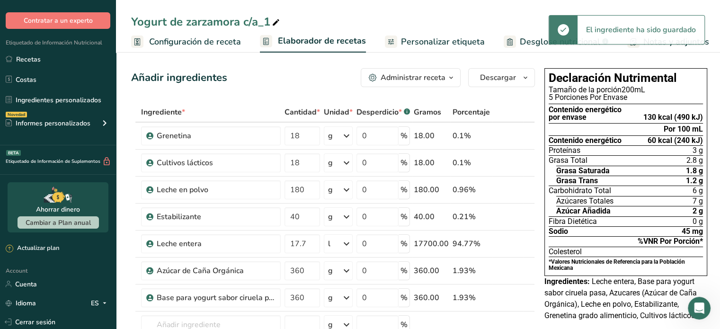
click at [428, 39] on span "Personalizar etiqueta" at bounding box center [443, 41] width 84 height 13
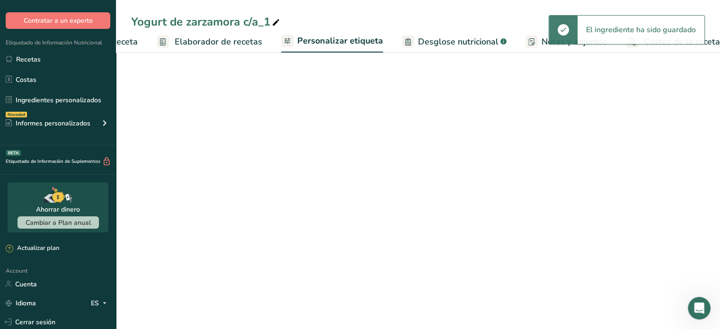
scroll to position [0, 114]
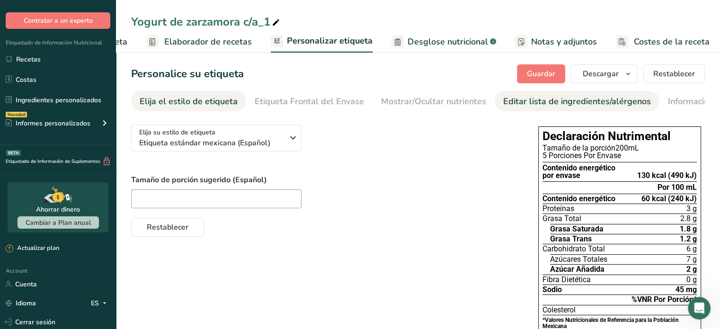
click at [517, 97] on div "Editar lista de ingredientes/alérgenos" at bounding box center [577, 101] width 148 height 13
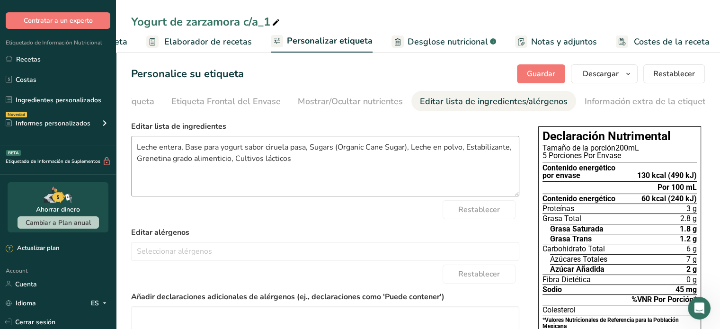
scroll to position [0, 84]
click at [332, 151] on textarea "Leche entera, Base para yogurt sabor ciruela pasa, Sugars (Organic Cane Sugar),…" at bounding box center [325, 166] width 388 height 61
drag, startPoint x: 407, startPoint y: 150, endPoint x: 307, endPoint y: 144, distance: 100.5
click at [307, 144] on textarea "Leche entera, Base para yogurt sabor ciruela pasa, Sugars (Organic Cane Sugar),…" at bounding box center [325, 166] width 388 height 61
type textarea "Leche entera, Base para yogurt sabor ciruela pasa, Azúcar, Leche en polvo, Esta…"
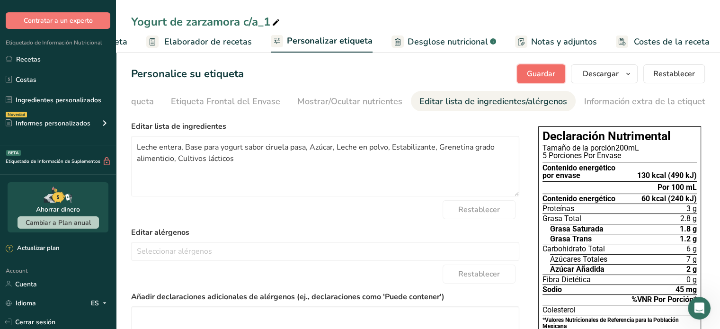
click at [533, 68] on button "Guardar" at bounding box center [541, 73] width 48 height 19
click at [270, 24] on span at bounding box center [275, 22] width 11 height 11
type input "Yogurt de zarzamora c/a"
click at [320, 9] on div "Yogurt de zarzamora c/a Configuración de receta Elaborador de recetas Personali…" at bounding box center [418, 26] width 604 height 53
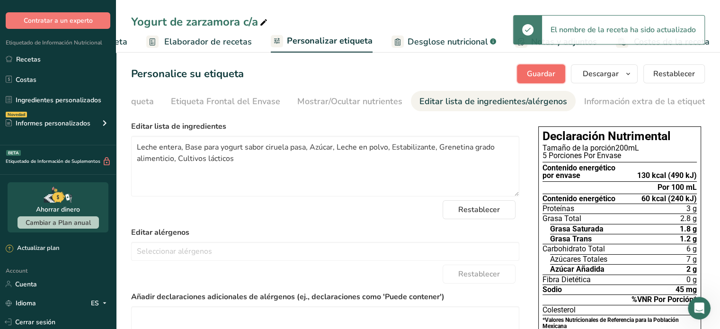
click at [527, 71] on button "Guardar" at bounding box center [541, 73] width 48 height 19
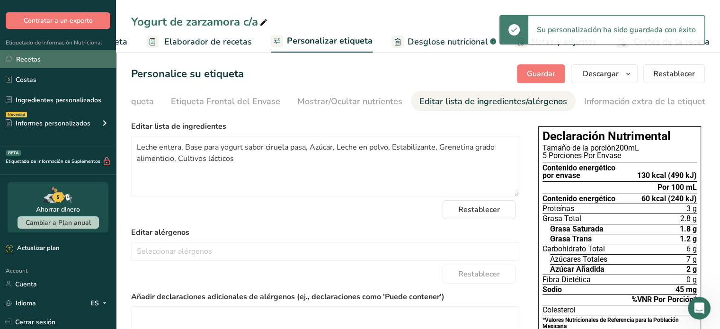
click at [72, 64] on link "Recetas" at bounding box center [58, 59] width 116 height 18
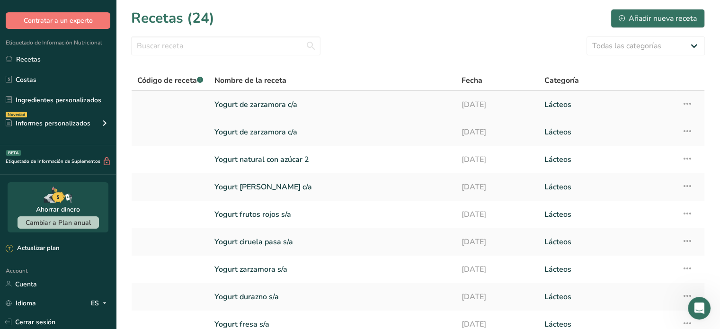
click at [689, 101] on icon at bounding box center [686, 103] width 11 height 17
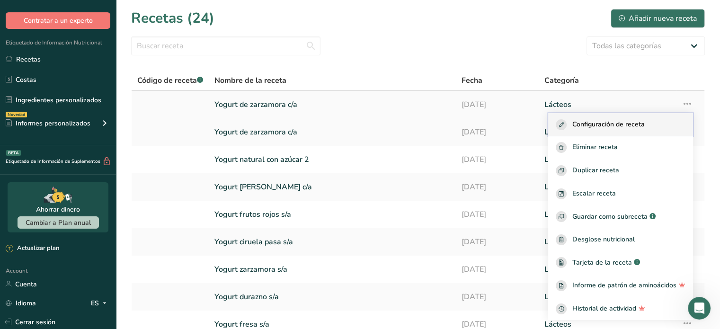
click at [593, 127] on span "Configuración de receta" at bounding box center [608, 124] width 72 height 11
select select "22"
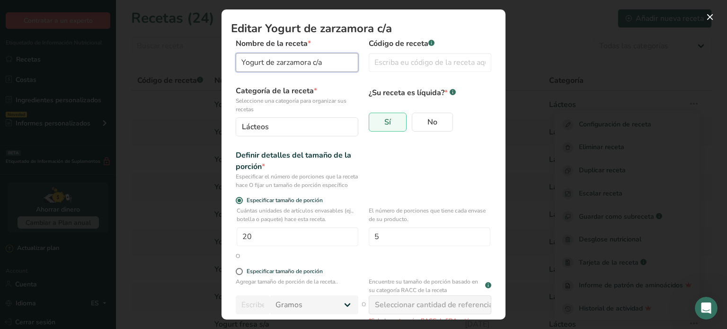
click at [313, 61] on input "Yogurt de zarzamora c/a" at bounding box center [297, 62] width 123 height 19
type input "Yogurt de ciruela pasac/a"
click at [520, 160] on div "Modal de edición de receta" at bounding box center [363, 164] width 727 height 329
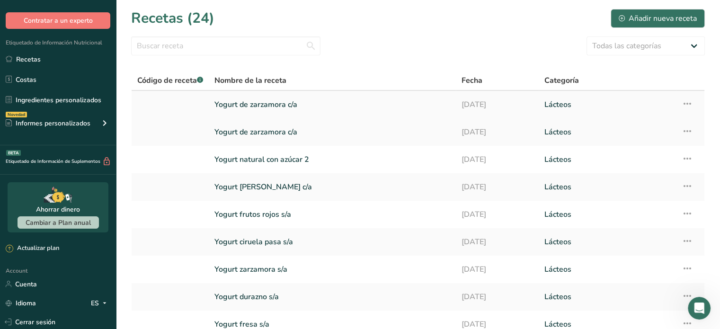
click at [324, 101] on link "Yogurt de zarzamora c/a" at bounding box center [332, 105] width 236 height 20
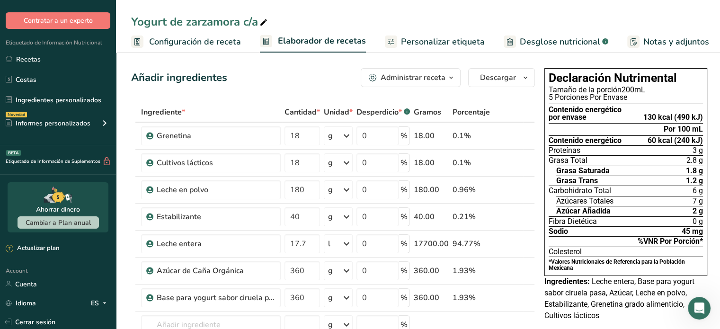
click at [235, 18] on div "Yogurt de zarzamora c/a" at bounding box center [200, 21] width 138 height 17
click at [235, 18] on input "Yogurt de zarzamora c/a" at bounding box center [418, 21] width 574 height 17
click at [386, 20] on input "Yogurt de ciruela pasa c/a" at bounding box center [418, 21] width 574 height 17
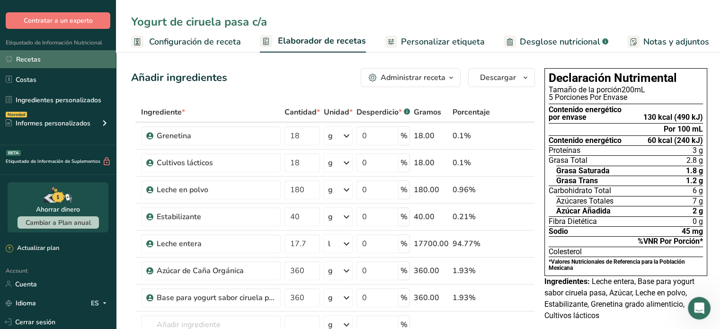
type input "Yogurt de ciruela pasa c/a"
click at [62, 54] on link "Recetas" at bounding box center [58, 59] width 116 height 18
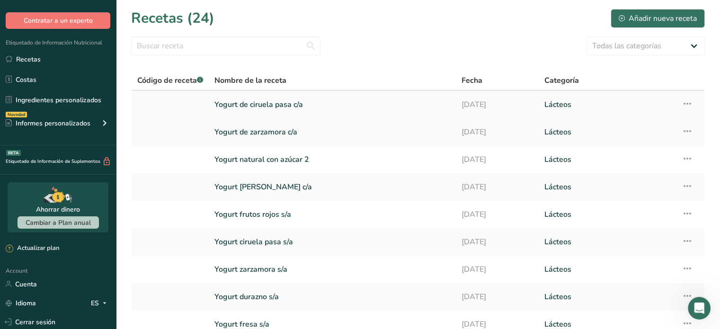
click at [684, 101] on icon at bounding box center [686, 103] width 11 height 17
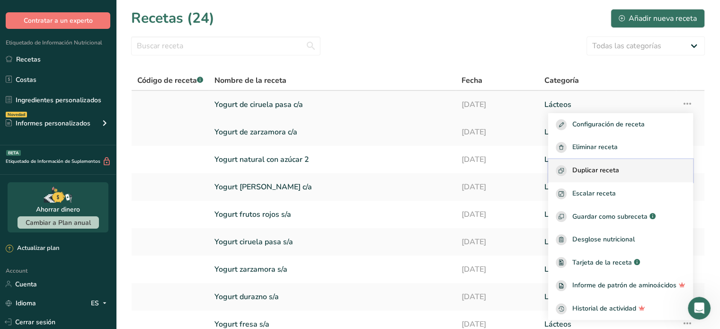
click at [642, 170] on div "Duplicar receta" at bounding box center [621, 170] width 130 height 11
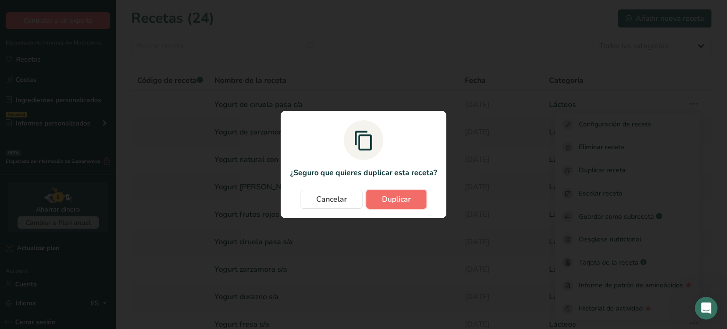
click at [413, 197] on button "Duplicar" at bounding box center [396, 199] width 60 height 19
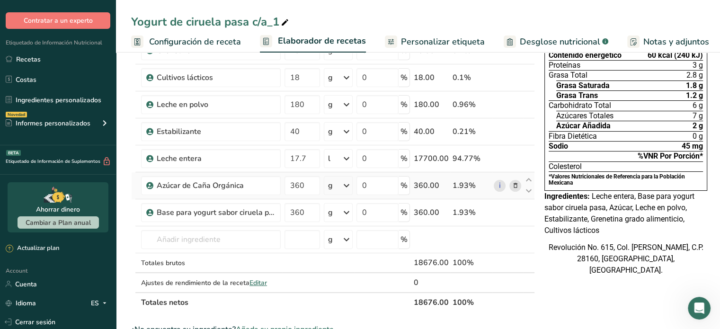
scroll to position [87, 0]
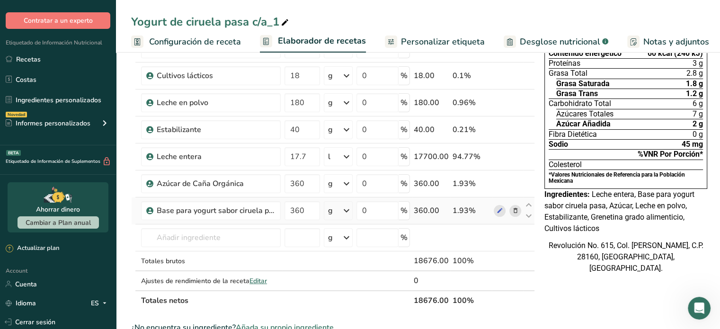
click at [510, 210] on span at bounding box center [515, 210] width 11 height 11
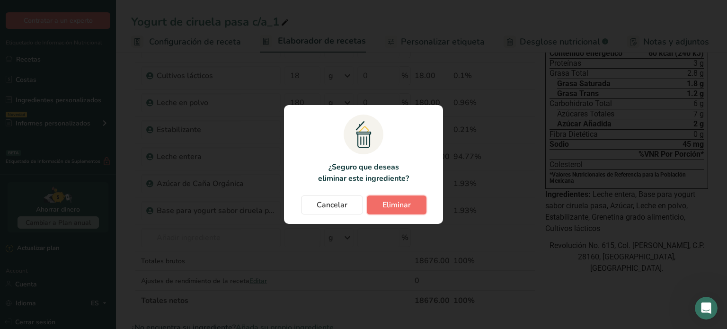
click at [411, 207] on button "Eliminar" at bounding box center [397, 204] width 60 height 19
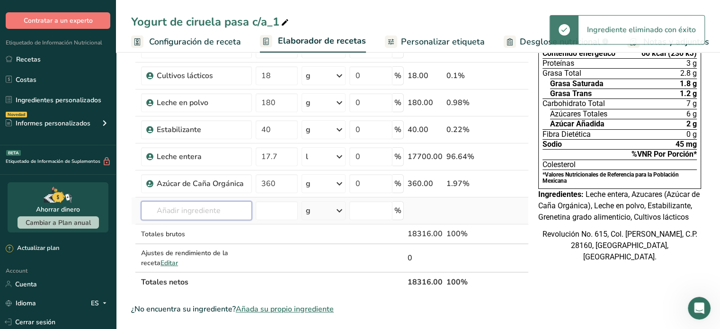
click at [214, 213] on input "text" at bounding box center [196, 210] width 111 height 19
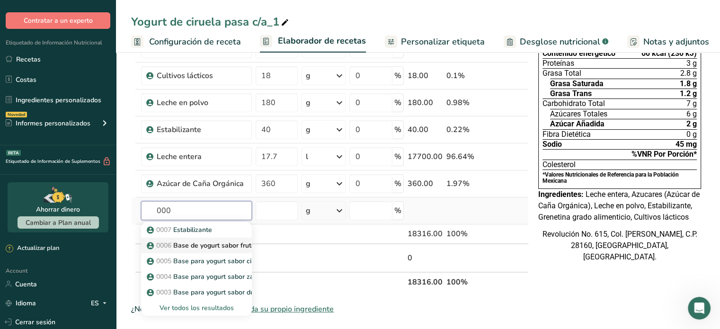
type input "000"
click at [216, 247] on p "0006 Base de yogurt sabor frutos rojos" at bounding box center [212, 245] width 126 height 10
type input "Base de yogurt sabor frutos rojos"
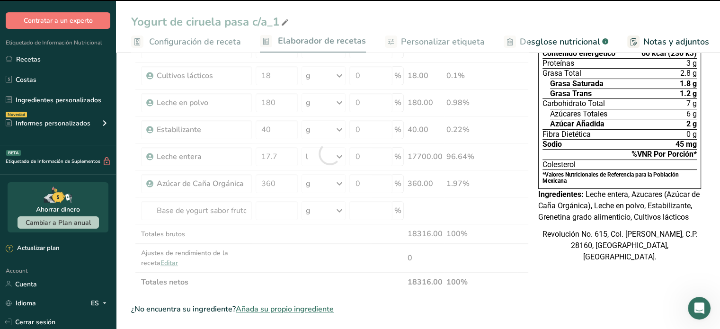
type input "0"
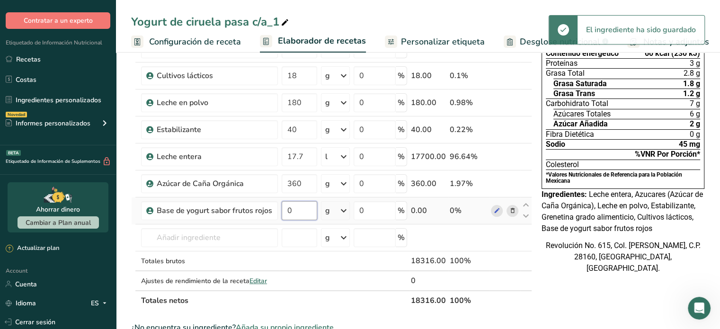
click at [297, 210] on input "0" at bounding box center [299, 210] width 35 height 19
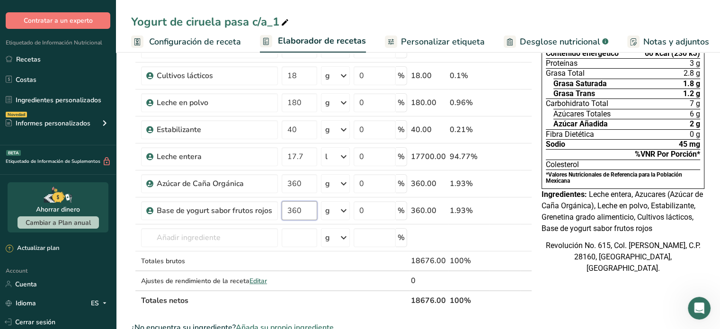
type input "360"
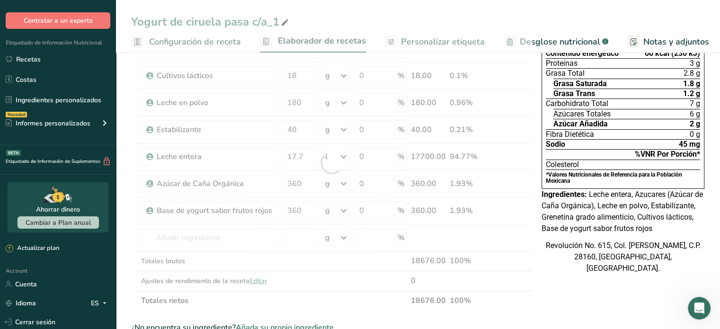
click at [545, 274] on div "Revolución No. 615, Col. [PERSON_NAME], C.P. 28160, [GEOGRAPHIC_DATA], [GEOGRAP…" at bounding box center [622, 257] width 163 height 34
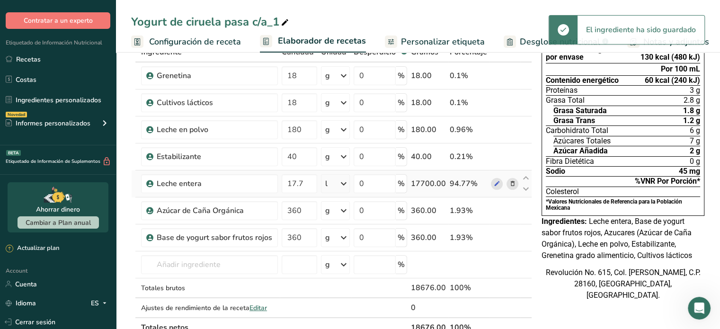
scroll to position [60, 0]
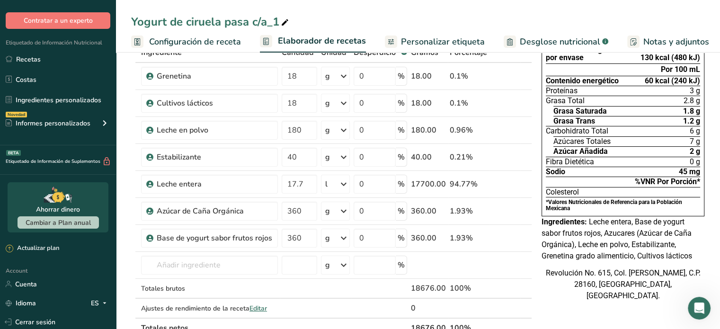
click at [418, 44] on span "Personalizar etiqueta" at bounding box center [443, 41] width 84 height 13
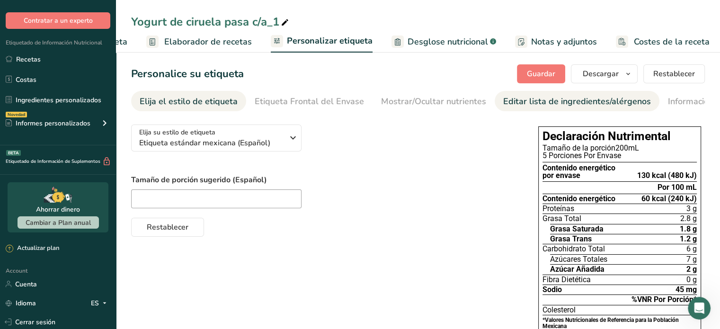
click at [511, 102] on div "Editar lista de ingredientes/alérgenos" at bounding box center [577, 101] width 148 height 13
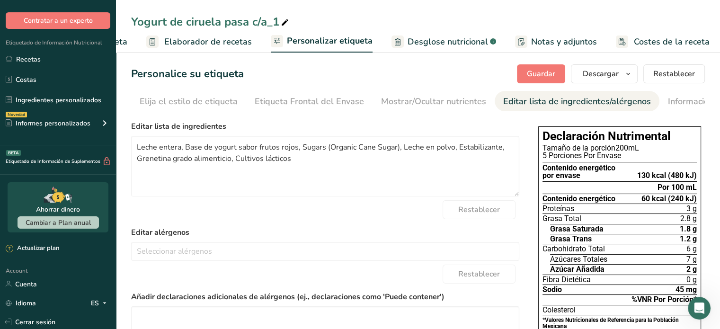
scroll to position [0, 84]
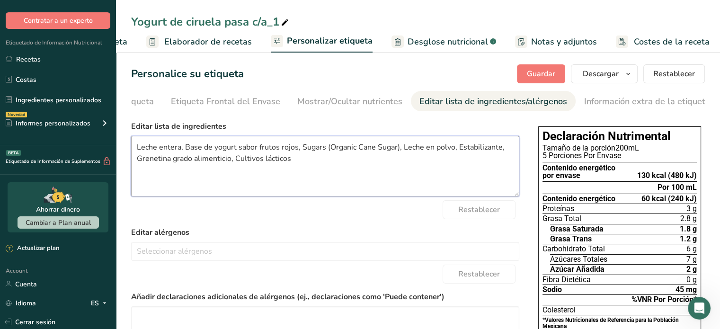
drag, startPoint x: 400, startPoint y: 146, endPoint x: 302, endPoint y: 146, distance: 97.5
click at [302, 146] on textarea "Leche entera, Base de yogurt sabor frutos rojos, Sugars (Organic Cane Sugar), L…" at bounding box center [325, 166] width 388 height 61
type textarea "Leche entera, Base de yogurt sabor frutos rojos, Azúcar, Leche en polvo, Estabi…"
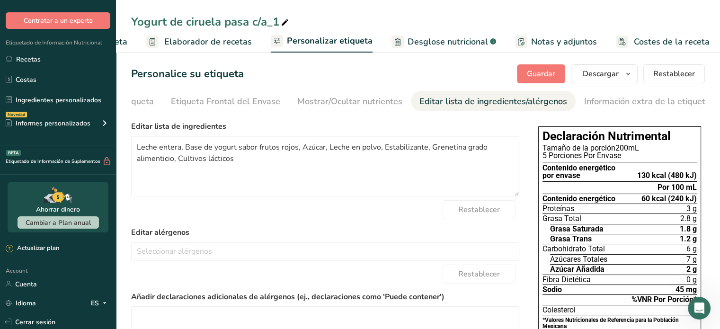
click at [427, 223] on form "Editar lista de ingredientes Leche entera, Base de yogurt sabor frutos rojos, A…" at bounding box center [325, 276] width 388 height 311
click at [540, 81] on button "Guardar" at bounding box center [541, 73] width 48 height 19
click at [243, 21] on div "Yogurt de ciruela pasa c/a_1" at bounding box center [210, 21] width 159 height 17
click at [245, 21] on input "Yogurt de ciruela pasa c/a_1" at bounding box center [418, 21] width 574 height 17
click at [247, 22] on input "Yogurt de ciruela pasa c/a_1" at bounding box center [418, 21] width 574 height 17
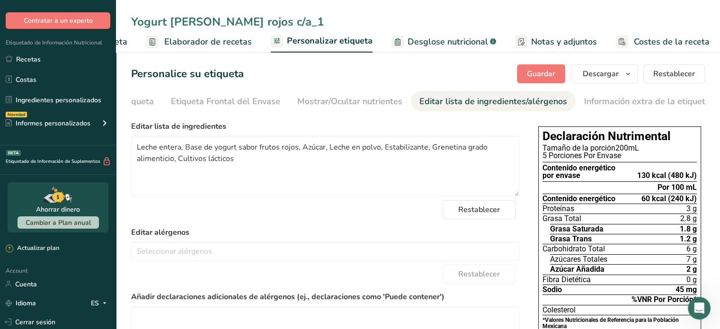
click at [277, 20] on input "Yogurt [PERSON_NAME] rojos c/a_1" at bounding box center [418, 21] width 574 height 17
type input "Yogurt [PERSON_NAME] rojos c/a"
click at [544, 76] on span "Guardar" at bounding box center [541, 73] width 28 height 11
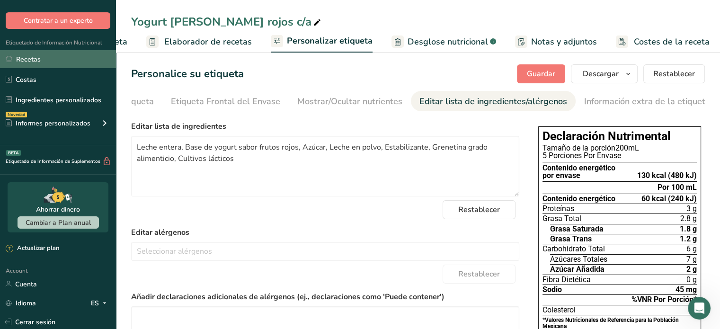
click at [44, 56] on link "Recetas" at bounding box center [58, 59] width 116 height 18
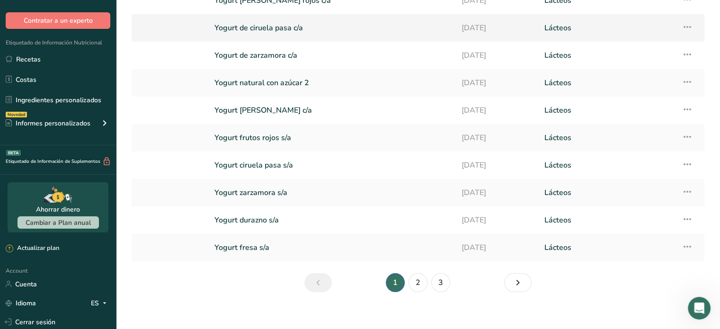
scroll to position [112, 0]
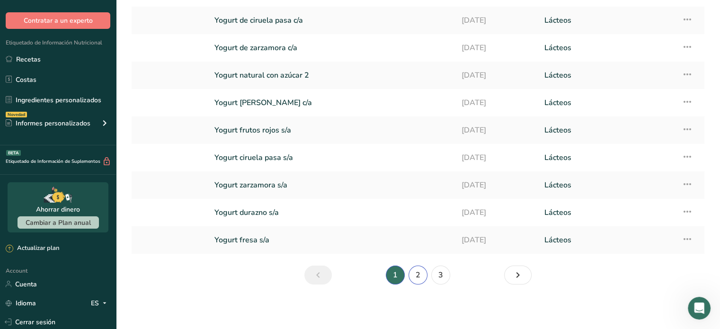
click at [425, 278] on link "2" at bounding box center [417, 274] width 19 height 19
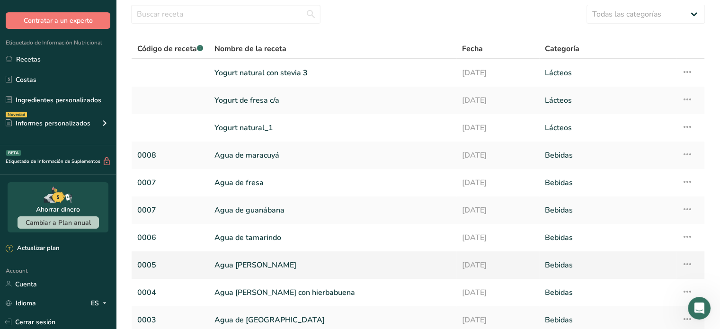
scroll to position [112, 0]
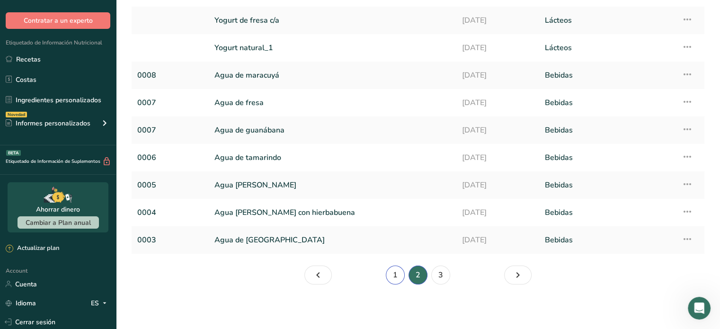
click at [389, 273] on link "1" at bounding box center [395, 274] width 19 height 19
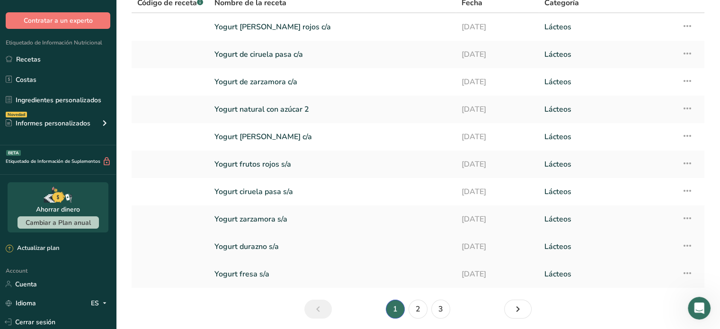
scroll to position [112, 0]
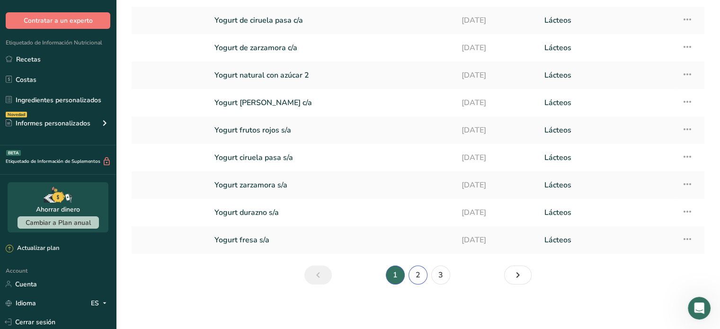
click at [423, 274] on link "2" at bounding box center [417, 274] width 19 height 19
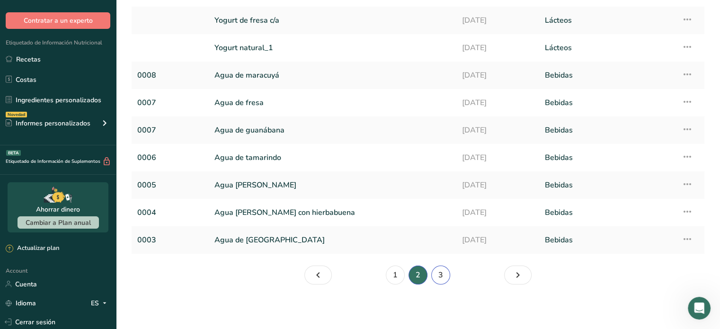
click at [441, 275] on link "3" at bounding box center [440, 274] width 19 height 19
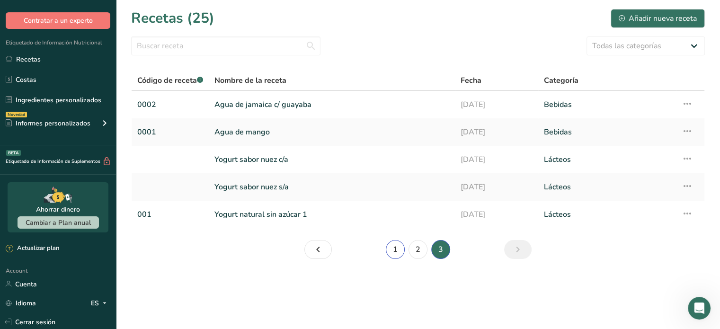
click at [388, 245] on link "1" at bounding box center [395, 249] width 19 height 19
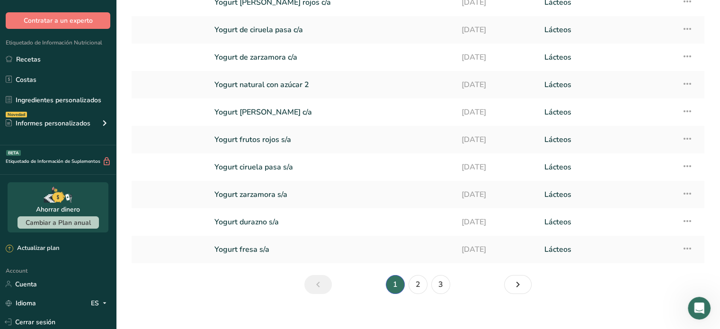
scroll to position [103, 0]
click at [424, 286] on link "2" at bounding box center [417, 283] width 19 height 19
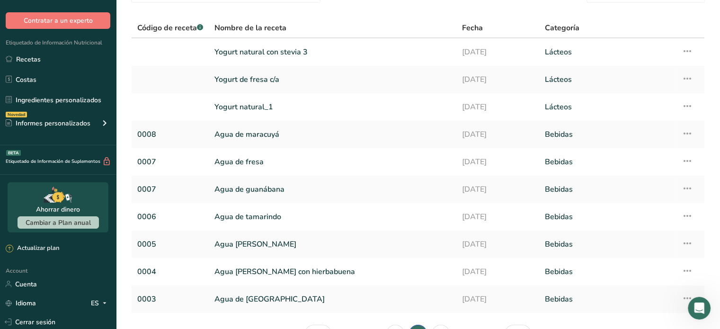
scroll to position [52, 0]
click at [685, 52] on icon at bounding box center [686, 52] width 11 height 17
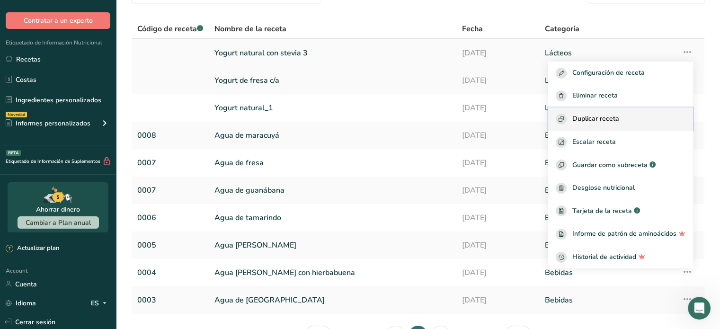
click at [607, 126] on button "Duplicar receta" at bounding box center [620, 118] width 145 height 23
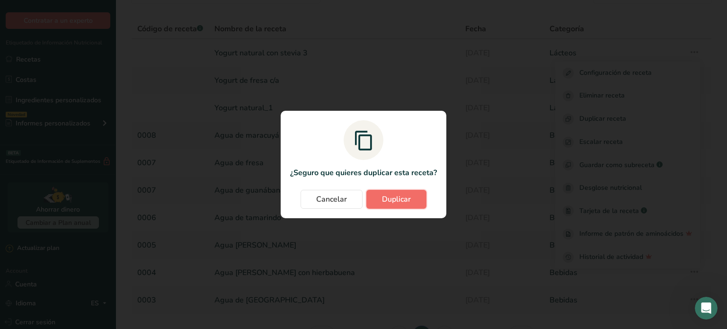
click at [403, 197] on span "Duplicar" at bounding box center [396, 199] width 29 height 11
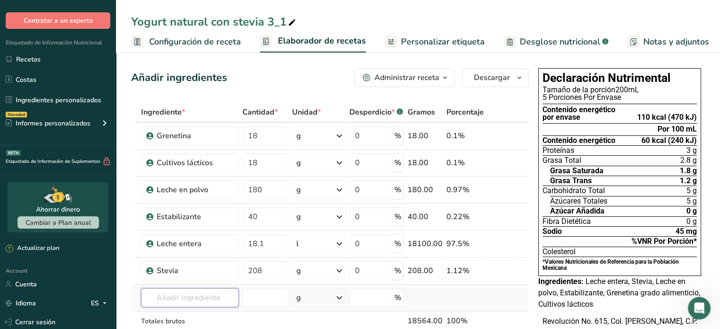
click at [196, 292] on input "text" at bounding box center [189, 297] width 97 height 19
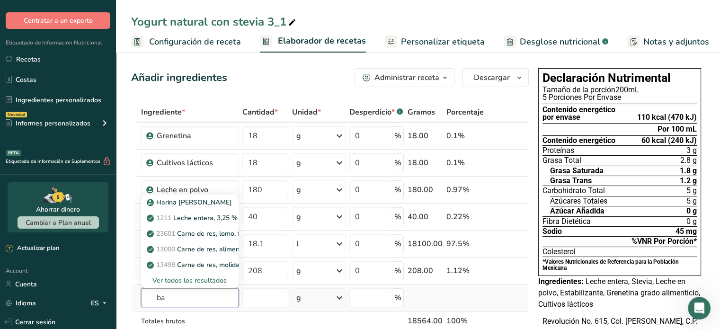
type input "b"
type input "0002"
click at [211, 202] on p "0002 Base para yogurt sabor fresa" at bounding box center [206, 202] width 114 height 10
type input "Base para yogurt sabor fresa"
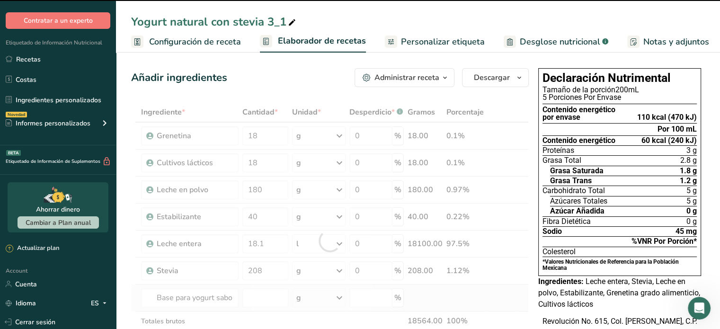
type input "0"
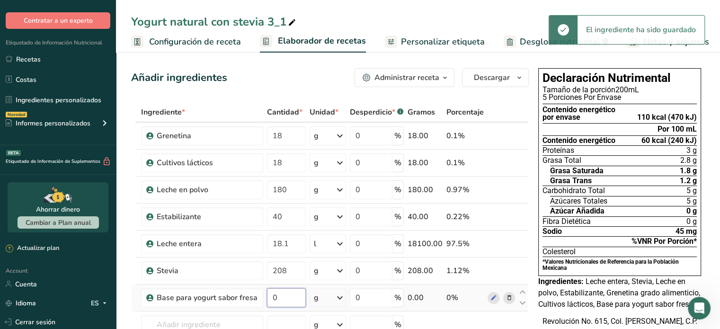
click at [279, 298] on input "0" at bounding box center [286, 297] width 39 height 19
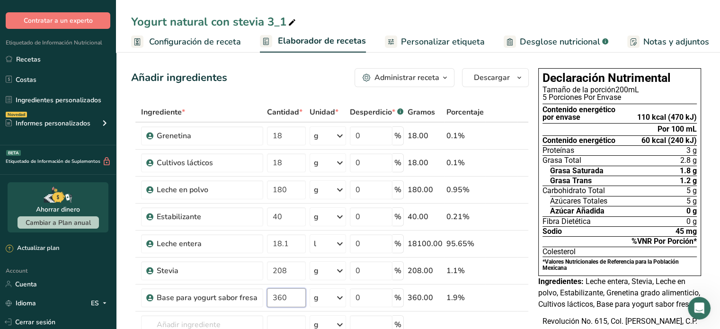
type input "360"
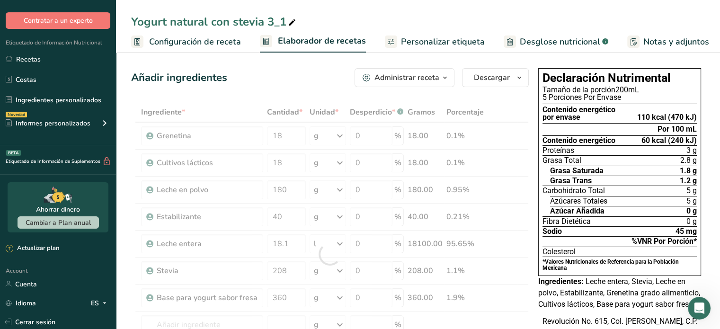
click at [538, 316] on div "Revolución No. 615, Col. [PERSON_NAME], C.P. 28160, [GEOGRAPHIC_DATA], [GEOGRAP…" at bounding box center [619, 333] width 163 height 34
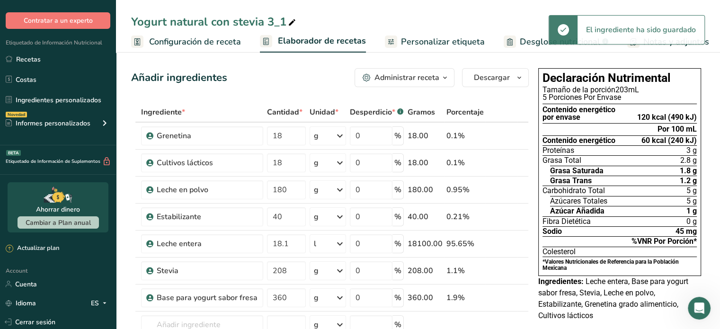
click at [538, 316] on span "Leche entera, Base para yogurt sabor fresa, Stevia, Leche en polvo, Estabilizan…" at bounding box center [613, 298] width 150 height 43
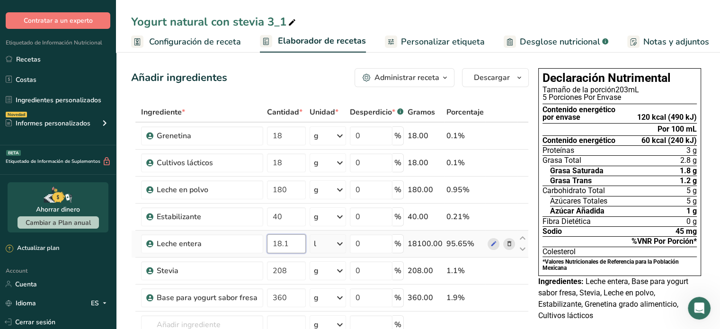
click at [285, 243] on input "18.1" at bounding box center [286, 243] width 39 height 19
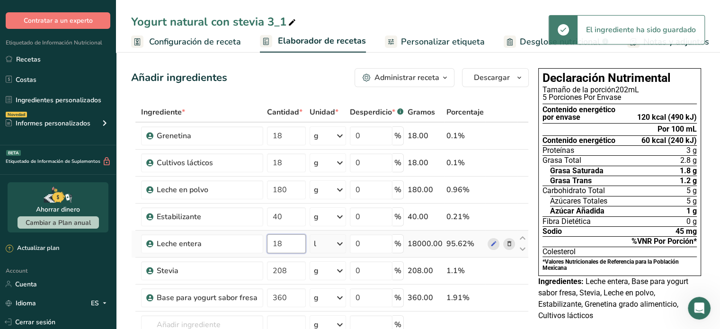
click at [285, 240] on input "18" at bounding box center [286, 243] width 39 height 19
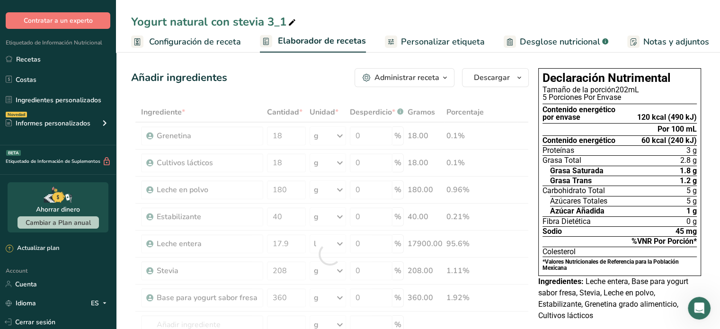
click at [547, 316] on span "Leche entera, Base para yogurt sabor fresa, Stevia, Leche en polvo, Estabilizan…" at bounding box center [613, 298] width 150 height 43
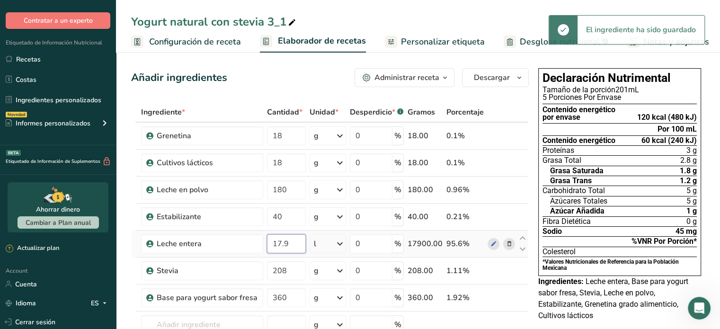
click at [294, 243] on input "17.9" at bounding box center [286, 243] width 39 height 19
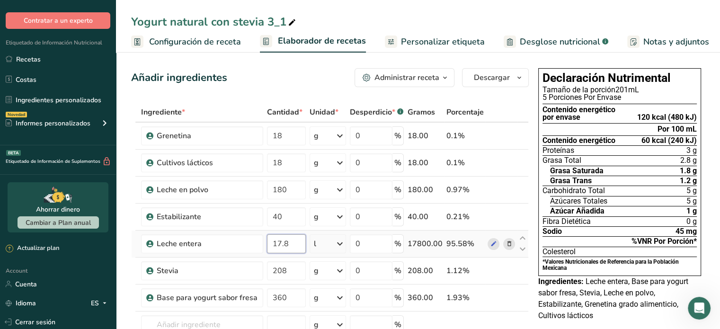
type input "17.8"
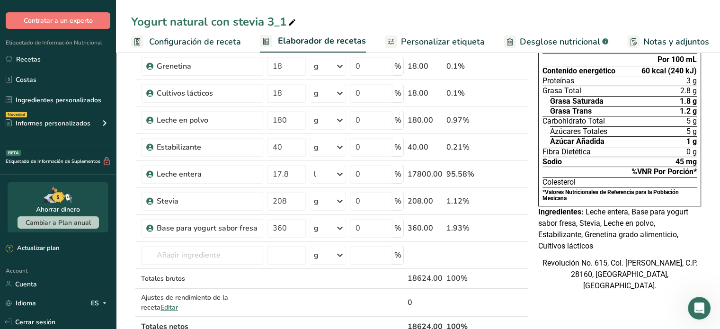
scroll to position [71, 0]
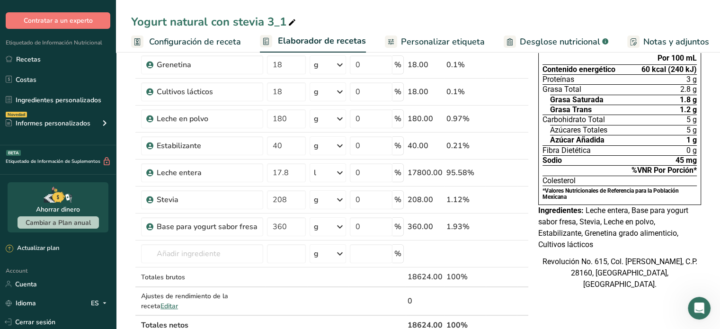
click at [284, 20] on div "Yogurt natural con stevia 3_1" at bounding box center [214, 21] width 167 height 17
click at [200, 19] on input "Yogurt natural con stevia 3" at bounding box center [418, 21] width 574 height 17
click at [263, 23] on input "Yogurt fresa con stevia 3" at bounding box center [418, 21] width 574 height 17
click at [358, 25] on input "Yogurt fresa con stevia" at bounding box center [418, 21] width 574 height 17
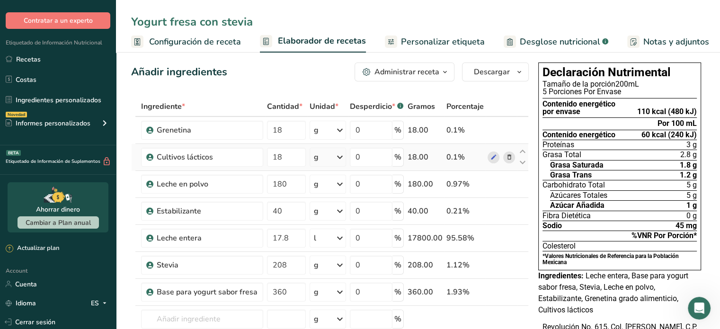
scroll to position [0, 0]
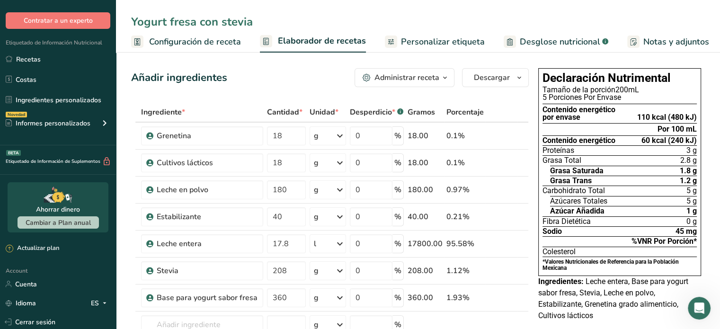
type input "Yogurt fresa con stevia"
click at [513, 104] on th at bounding box center [501, 113] width 31 height 20
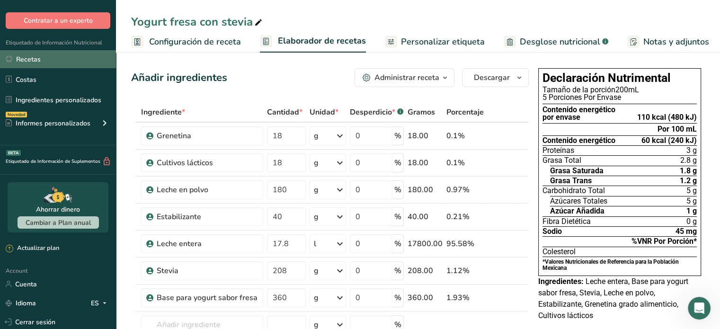
click at [41, 64] on link "Recetas" at bounding box center [58, 59] width 116 height 18
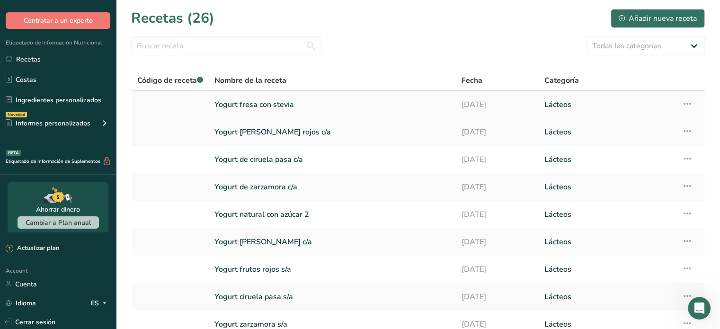
click at [687, 99] on icon at bounding box center [686, 103] width 11 height 17
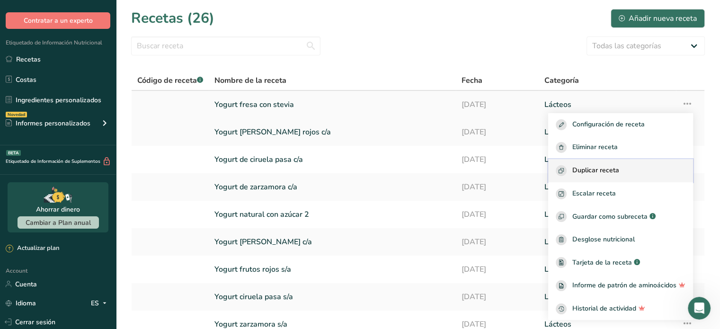
click at [604, 170] on span "Duplicar receta" at bounding box center [595, 170] width 47 height 11
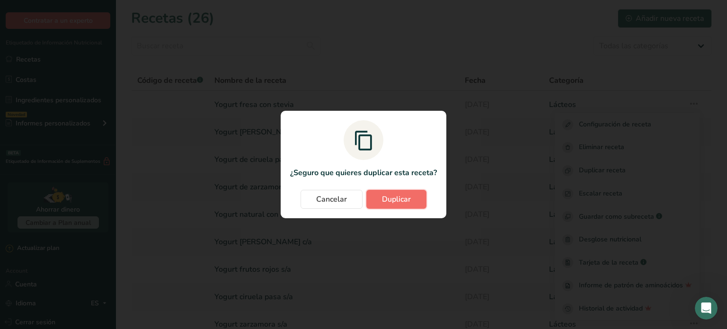
click at [391, 202] on span "Duplicar" at bounding box center [396, 199] width 29 height 11
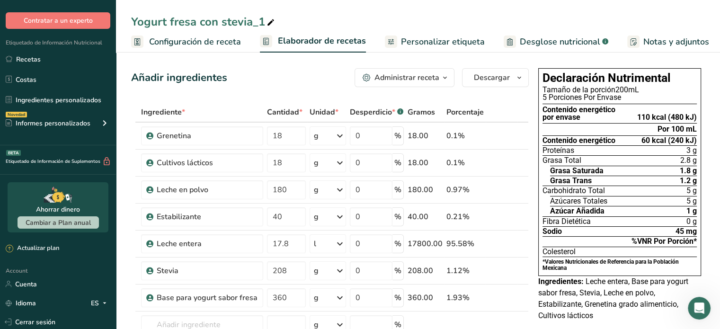
click at [180, 14] on div "Yogurt fresa con stevia_1" at bounding box center [203, 21] width 145 height 17
click at [180, 14] on input "Yogurt fresa con stevia_1" at bounding box center [418, 21] width 574 height 17
click at [283, 22] on input "Yogurt durazno con stevia_1" at bounding box center [418, 21] width 574 height 17
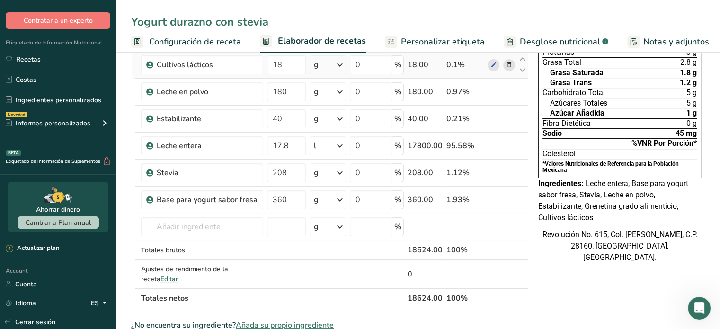
scroll to position [99, 0]
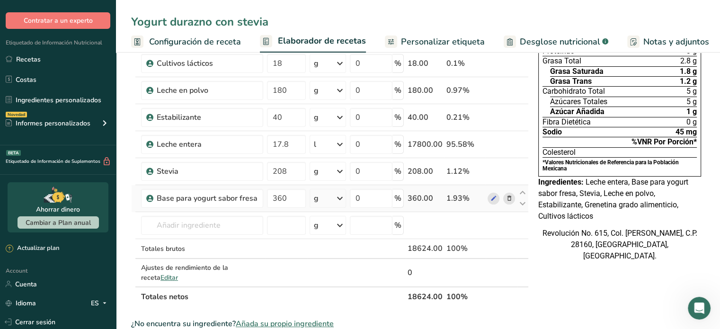
type input "Yogurt durazno con stevia"
click at [505, 194] on icon at bounding box center [508, 199] width 7 height 10
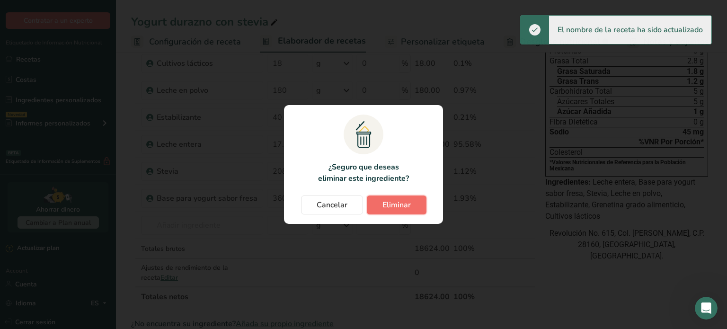
click at [400, 204] on span "Eliminar" at bounding box center [396, 204] width 28 height 11
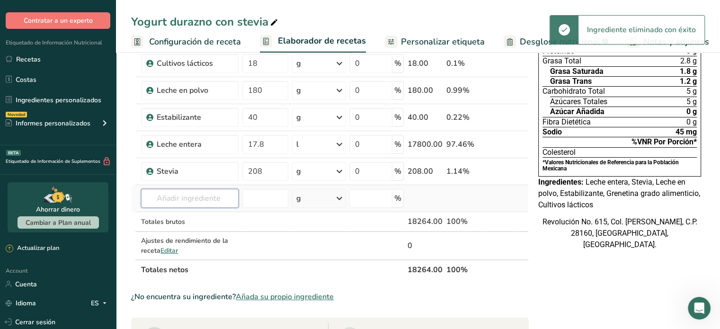
click at [187, 200] on input "text" at bounding box center [189, 198] width 97 height 19
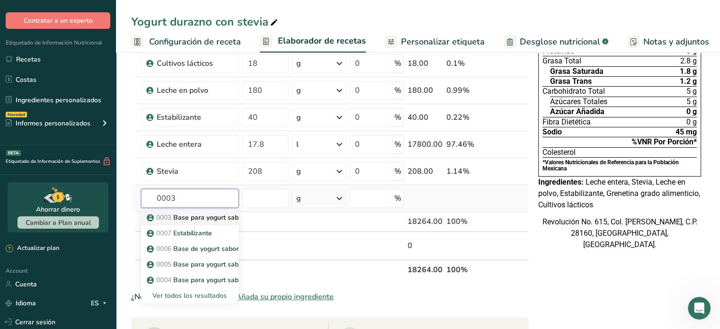
type input "0003"
click at [190, 214] on p "0003 Base para yogurt sabor durazno" at bounding box center [210, 217] width 123 height 10
type input "Base para yogurt sabor durazno"
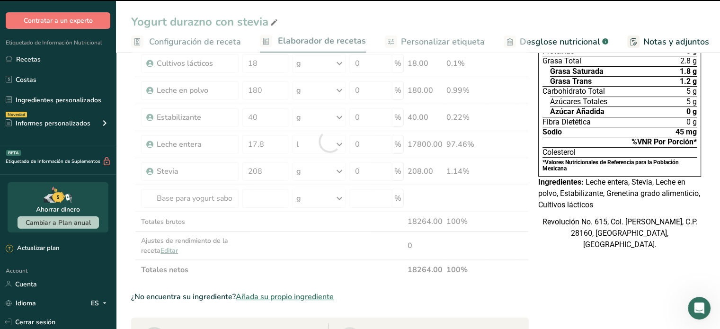
type input "0"
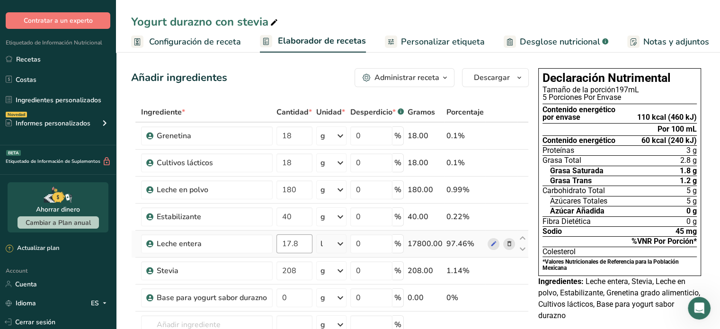
scroll to position [39, 0]
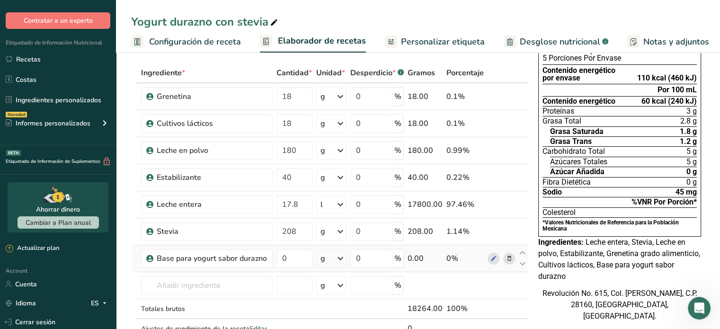
click at [291, 267] on td "0" at bounding box center [294, 258] width 40 height 27
click at [287, 261] on input "0" at bounding box center [294, 258] width 36 height 19
type input "360"
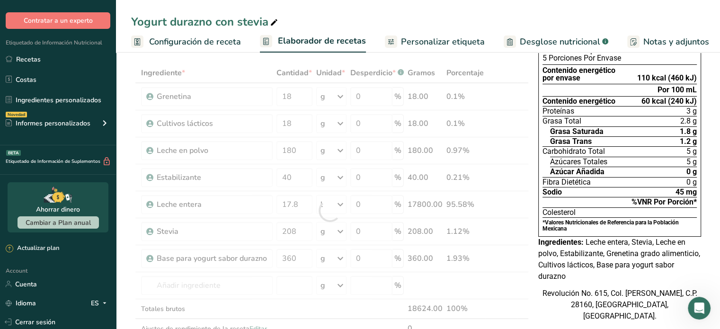
click at [541, 301] on div "Revolución No. 615, Col. [PERSON_NAME], C.P. 28160, [GEOGRAPHIC_DATA], [GEOGRAP…" at bounding box center [619, 305] width 163 height 34
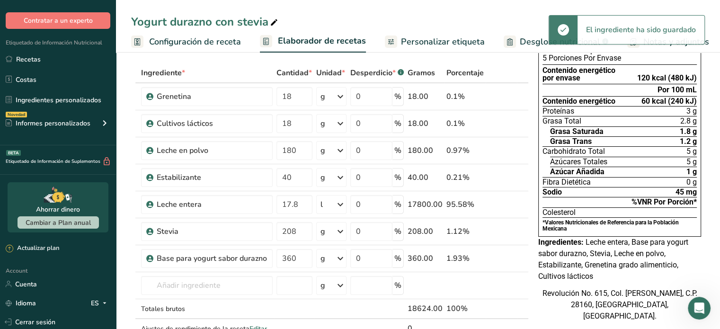
scroll to position [0, 0]
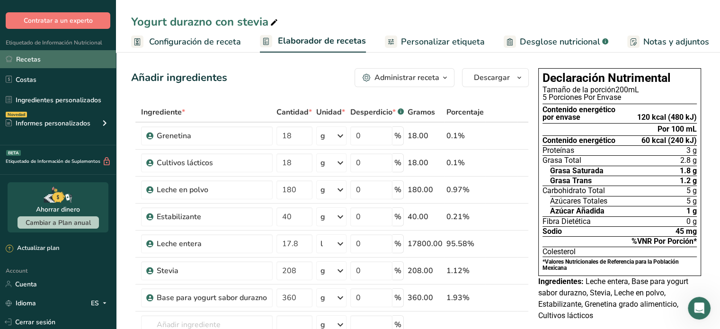
click at [33, 51] on link "Recetas" at bounding box center [58, 59] width 116 height 18
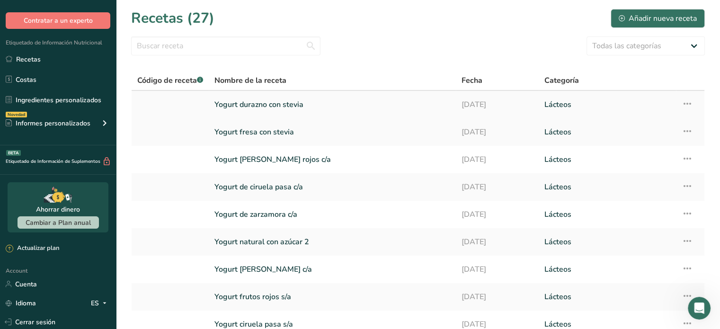
click at [690, 99] on icon at bounding box center [686, 103] width 11 height 17
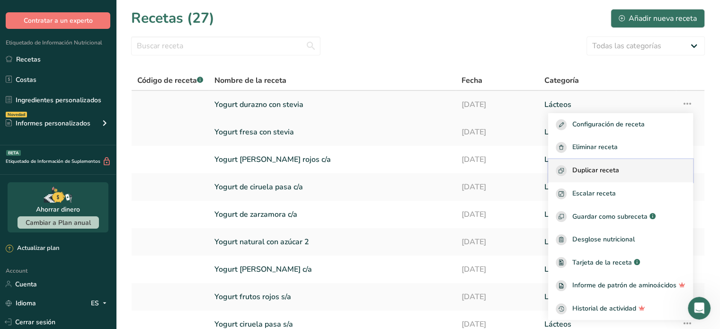
click at [600, 167] on span "Duplicar receta" at bounding box center [595, 170] width 47 height 11
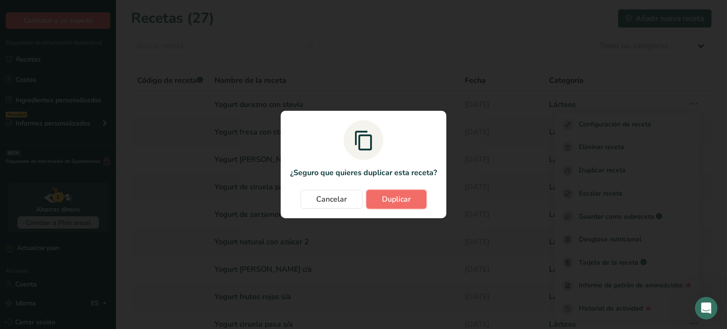
click at [399, 195] on span "Duplicar" at bounding box center [396, 199] width 29 height 11
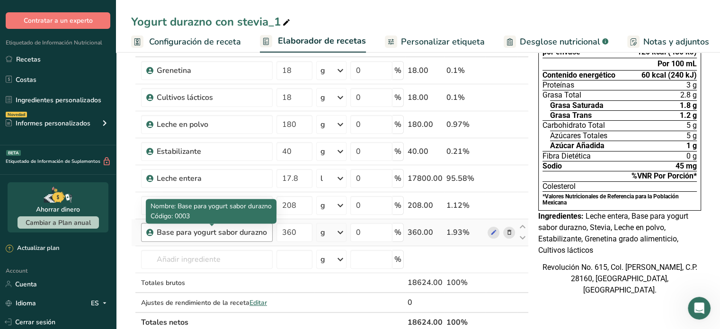
scroll to position [68, 0]
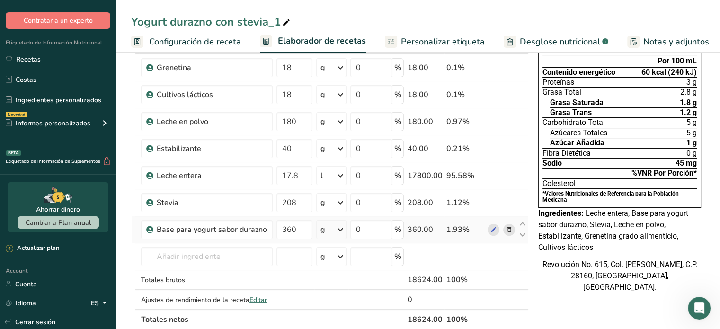
click at [507, 226] on icon at bounding box center [508, 230] width 7 height 10
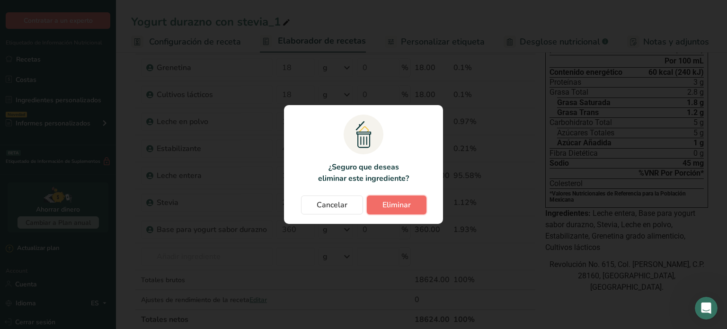
click at [405, 205] on span "Eliminar" at bounding box center [396, 204] width 28 height 11
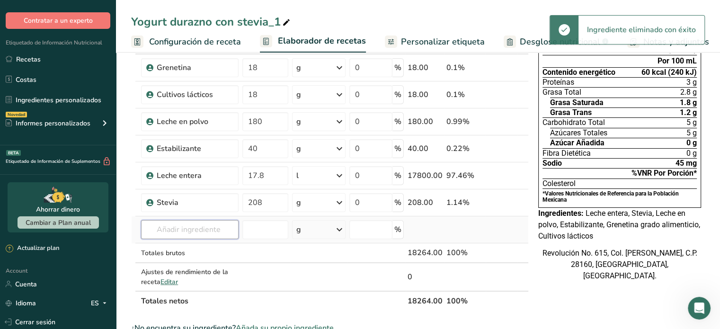
click at [207, 232] on input "text" at bounding box center [189, 229] width 97 height 19
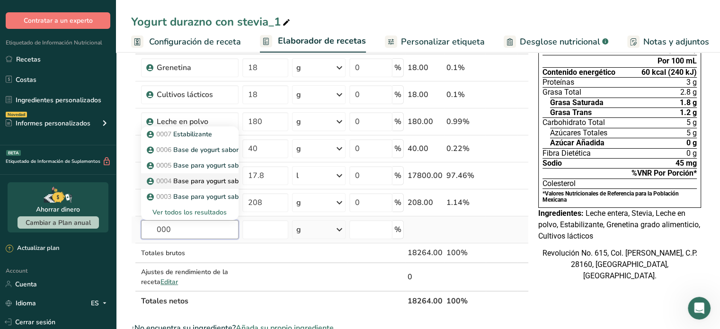
type input "000"
click at [218, 181] on p "0004 Base para yogurt sabor zarzamora" at bounding box center [214, 181] width 130 height 10
type input "Base para yogurt sabor zarzamora"
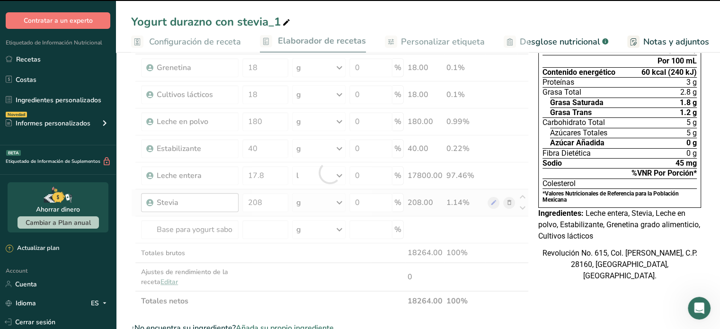
type input "0"
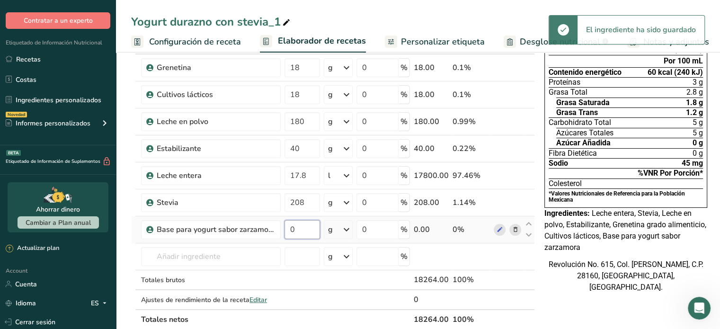
click at [294, 232] on input "0" at bounding box center [301, 229] width 35 height 19
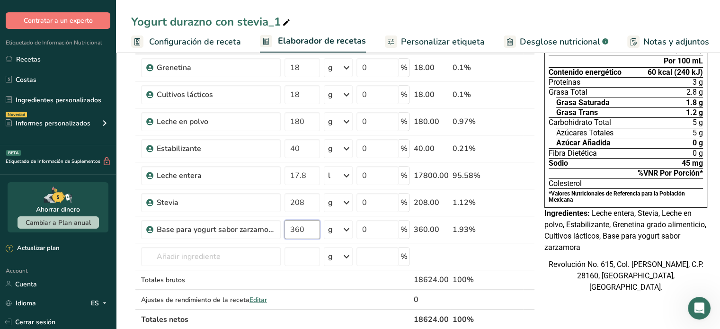
type input "360"
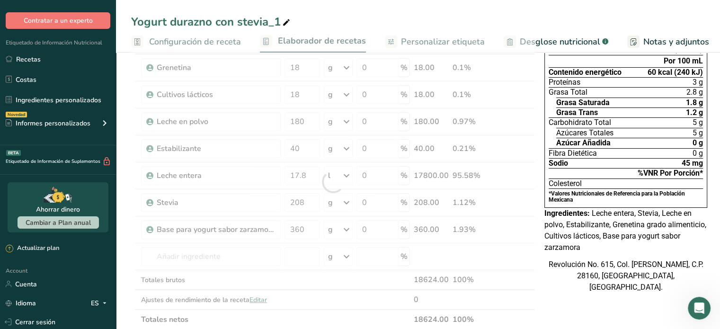
click at [278, 17] on div "Yogurt durazno con stevia_1" at bounding box center [211, 21] width 161 height 17
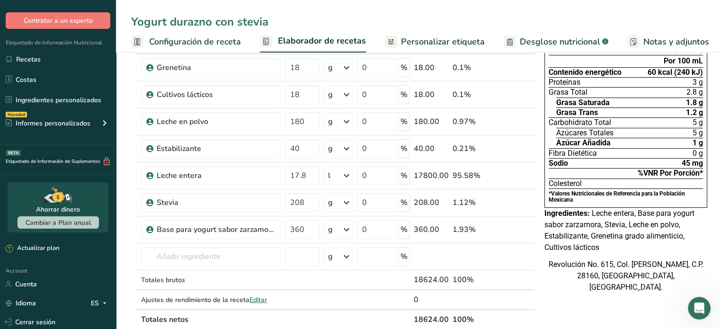
click at [203, 24] on input "Yogurt durazno con stevia" at bounding box center [418, 21] width 574 height 17
type input "Yogurt zarzamora con stevia"
click at [384, 5] on div "Yogurt zarzamora con stevia Configuración de receta Elaborador de recetas Perso…" at bounding box center [418, 26] width 604 height 53
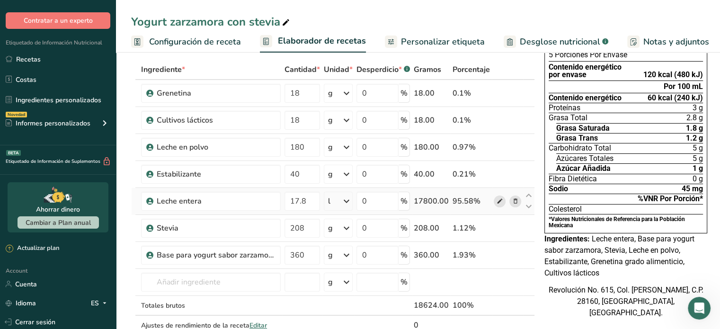
scroll to position [0, 0]
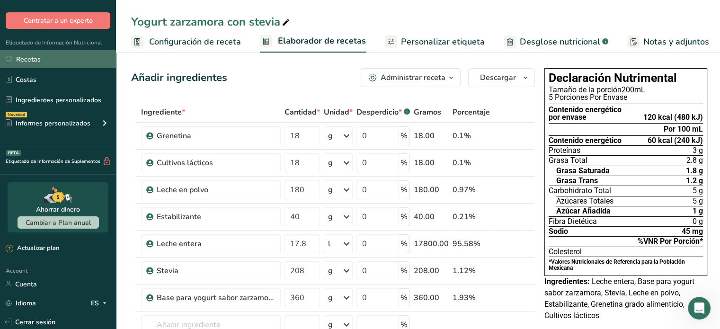
click at [53, 63] on link "Recetas" at bounding box center [58, 59] width 116 height 18
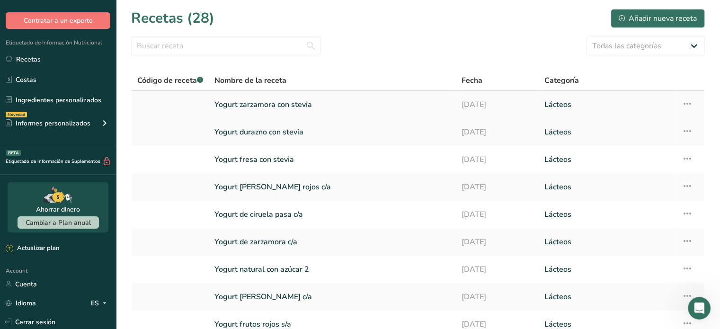
click at [688, 102] on icon at bounding box center [686, 103] width 11 height 17
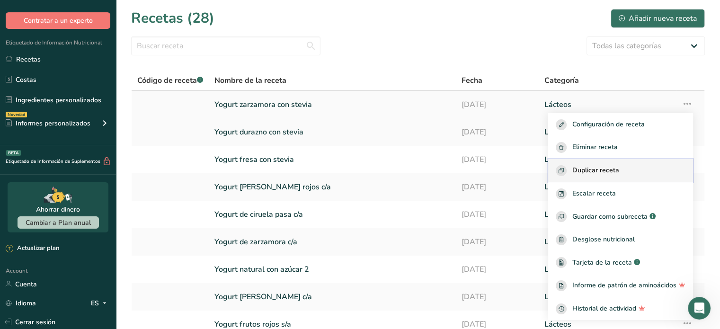
click at [604, 169] on span "Duplicar receta" at bounding box center [595, 170] width 47 height 11
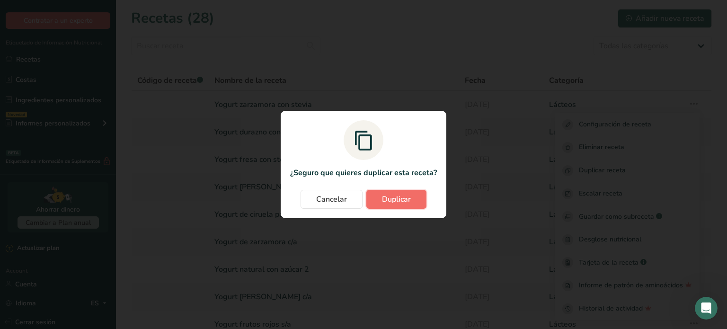
click at [379, 199] on button "Duplicar" at bounding box center [396, 199] width 60 height 19
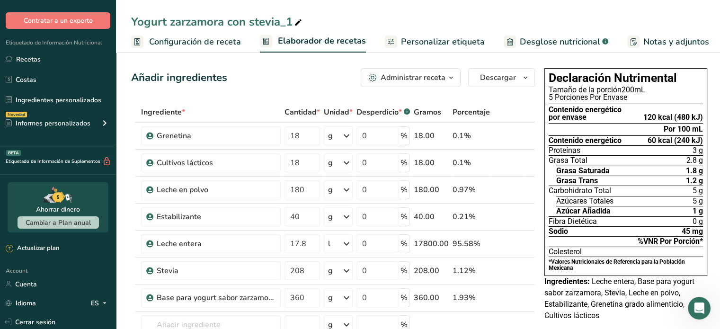
click at [209, 21] on div "Yogurt zarzamora con stevia_1" at bounding box center [217, 21] width 173 height 17
click at [209, 21] on input "Yogurt zarzamora con stevia_1" at bounding box center [418, 21] width 574 height 17
click at [301, 20] on input "Yogurt ciruela pasa con stevia_1" at bounding box center [418, 21] width 574 height 17
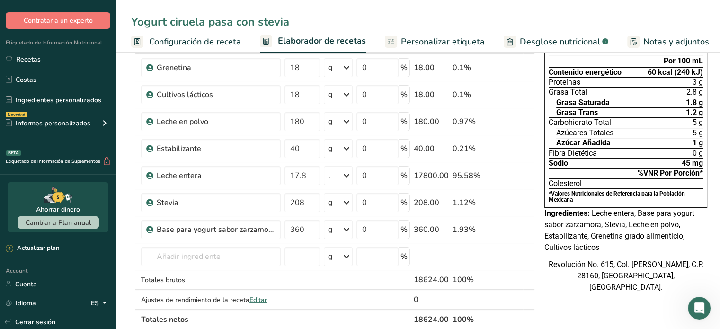
scroll to position [69, 0]
type input "Yogurt ciruela pasa con stevia"
click at [512, 227] on icon at bounding box center [515, 229] width 7 height 10
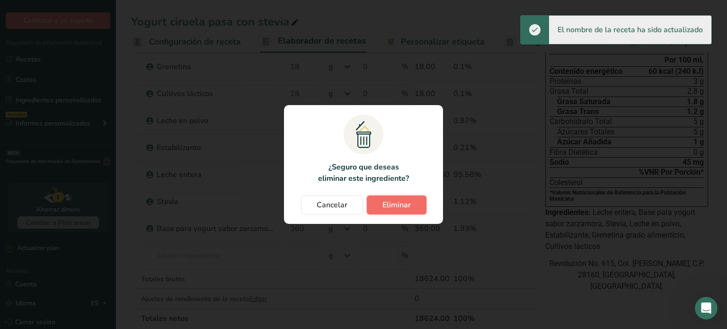
click at [398, 208] on span "Eliminar" at bounding box center [396, 204] width 28 height 11
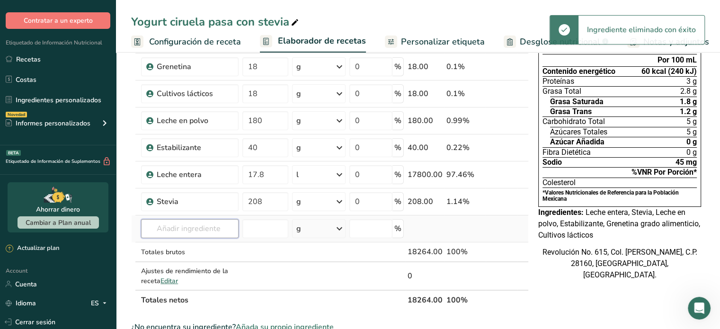
click at [184, 225] on input "text" at bounding box center [189, 228] width 97 height 19
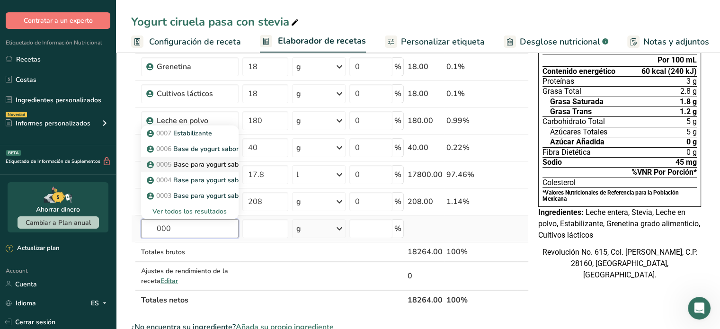
type input "000"
click at [183, 164] on p "0005 Base para yogurt sabor ciruela pasa" at bounding box center [216, 164] width 135 height 10
type input "Base para yogurt sabor ciruela pasa"
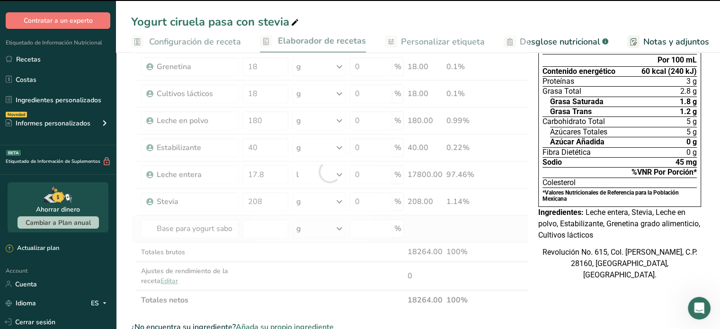
type input "0"
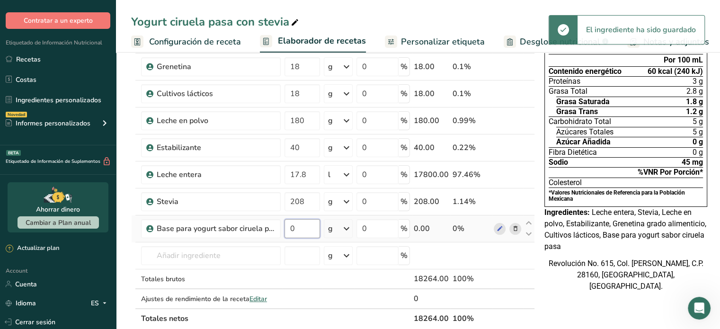
click at [309, 225] on input "0" at bounding box center [301, 228] width 35 height 19
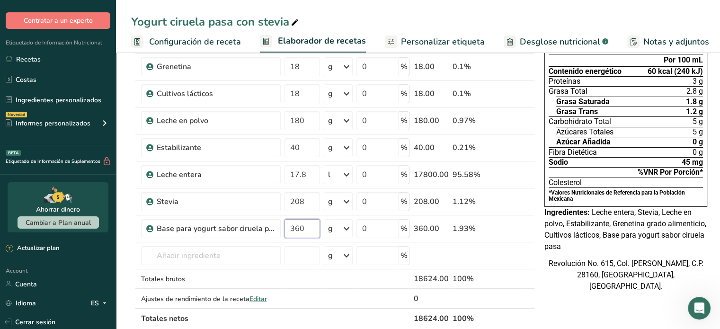
type input "360"
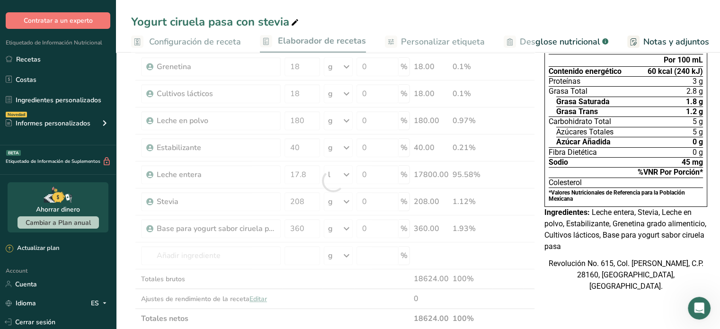
click at [563, 308] on div "Declaración Nutrimental Tamaño de la porción 197mL 5 Porciones Por Envase Conte…" at bounding box center [625, 327] width 170 height 664
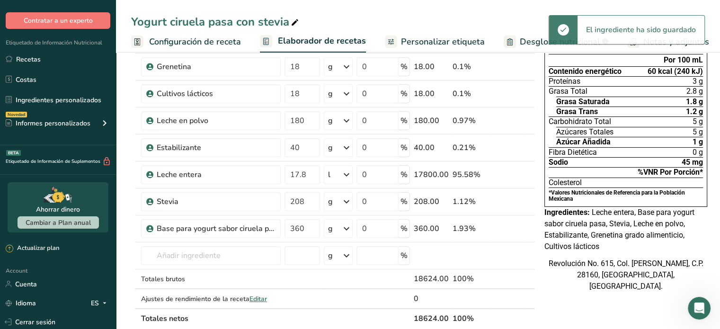
scroll to position [0, 0]
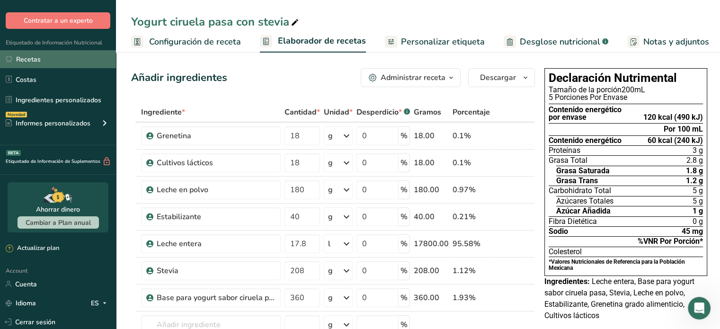
click at [44, 55] on link "Recetas" at bounding box center [58, 59] width 116 height 18
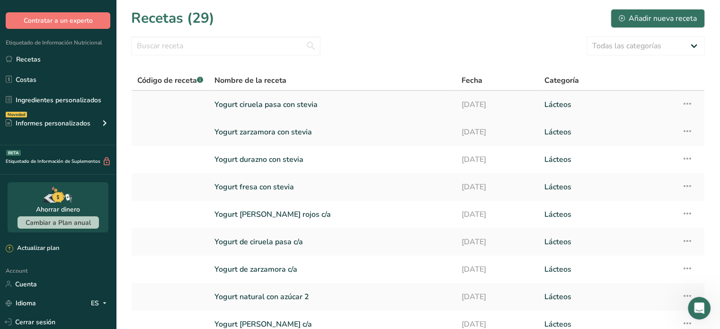
click at [684, 102] on icon at bounding box center [686, 103] width 11 height 17
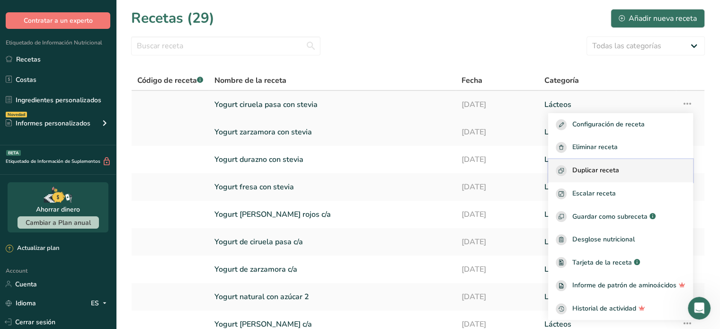
click at [610, 168] on span "Duplicar receta" at bounding box center [595, 170] width 47 height 11
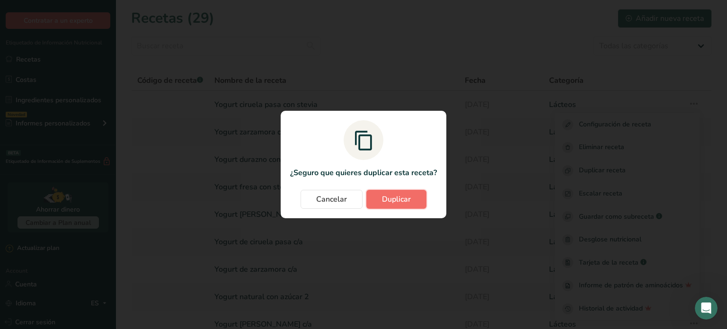
click at [408, 199] on span "Duplicar" at bounding box center [396, 199] width 29 height 11
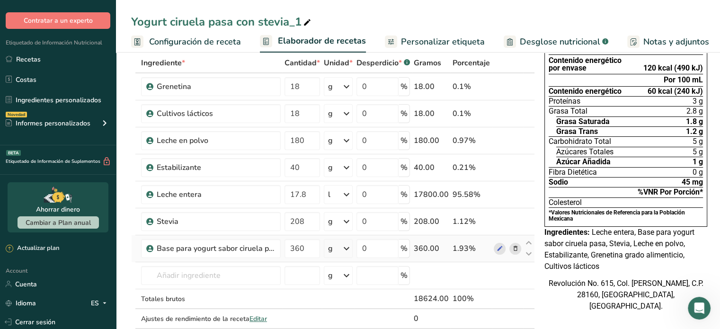
scroll to position [51, 0]
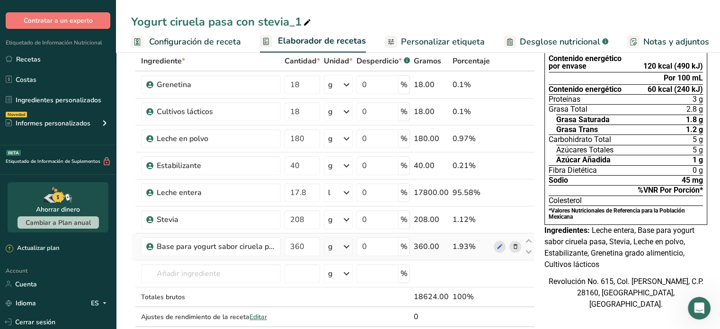
click at [512, 248] on icon at bounding box center [515, 247] width 7 height 10
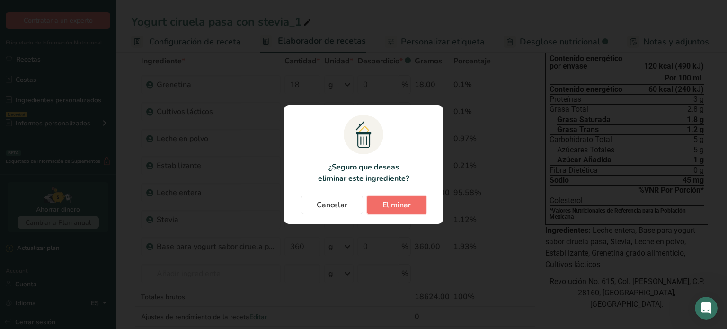
click at [390, 203] on span "Eliminar" at bounding box center [396, 204] width 28 height 11
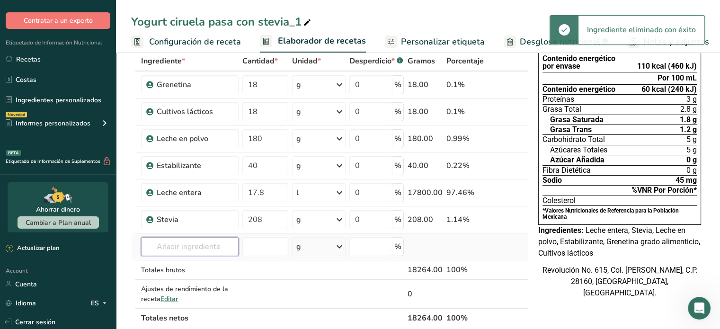
click at [197, 239] on input "text" at bounding box center [189, 246] width 97 height 19
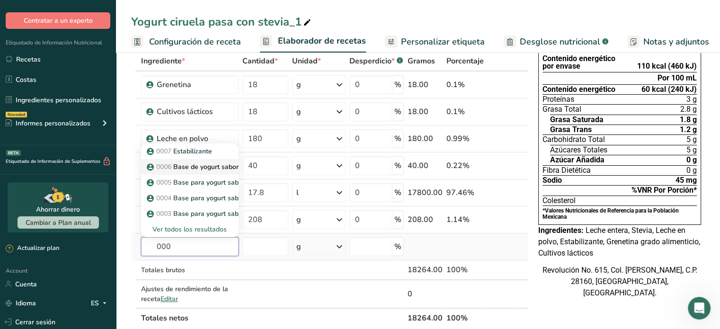
type input "000"
click at [196, 162] on p "0006 Base de yogurt sabor frutos rojos" at bounding box center [212, 167] width 126 height 10
type input "Base de yogurt sabor frutos rojos"
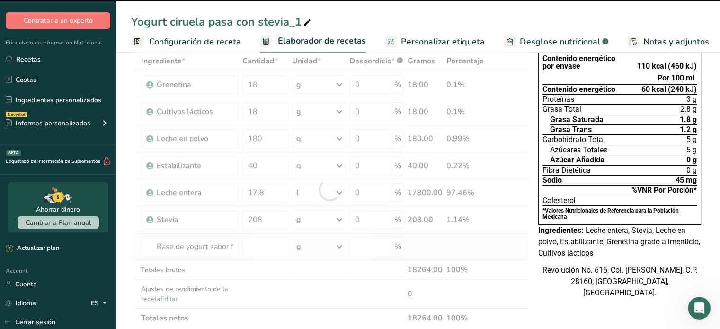
type input "0"
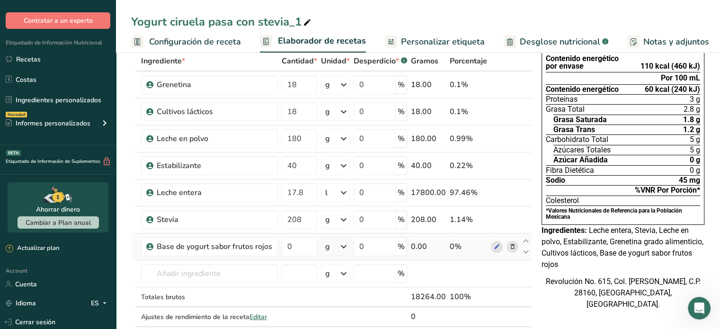
click at [299, 20] on div "Yogurt ciruela pasa con stevia_1" at bounding box center [222, 21] width 182 height 17
click at [236, 21] on input "Yogurt ciruela pasa con stevia" at bounding box center [418, 21] width 574 height 17
click at [420, 19] on input "Yogurt frutos rojos con stevia" at bounding box center [418, 21] width 574 height 17
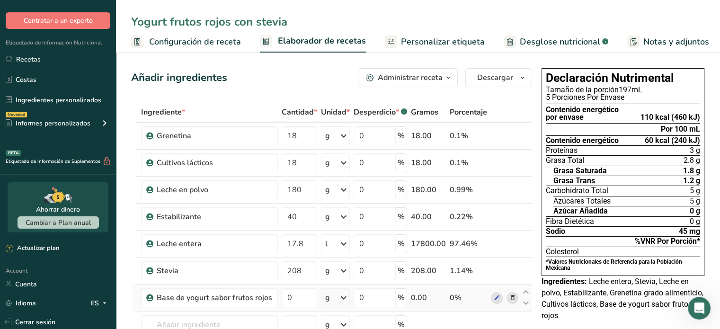
type input "Yogurt frutos rojos con stevia"
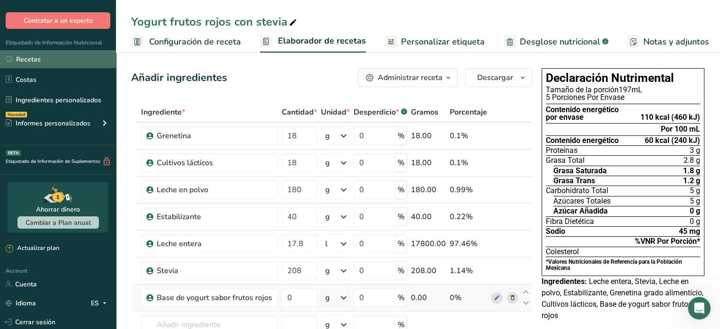
click at [56, 54] on link "Recetas" at bounding box center [58, 59] width 116 height 18
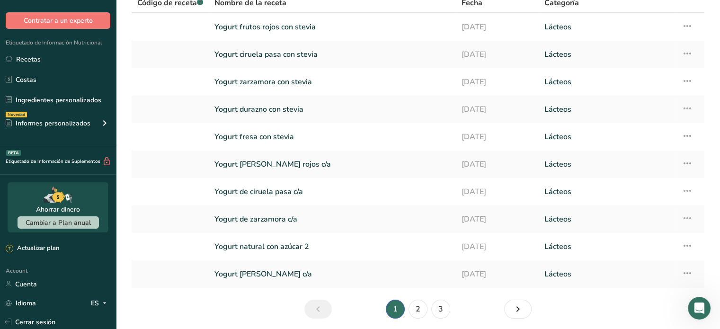
scroll to position [112, 0]
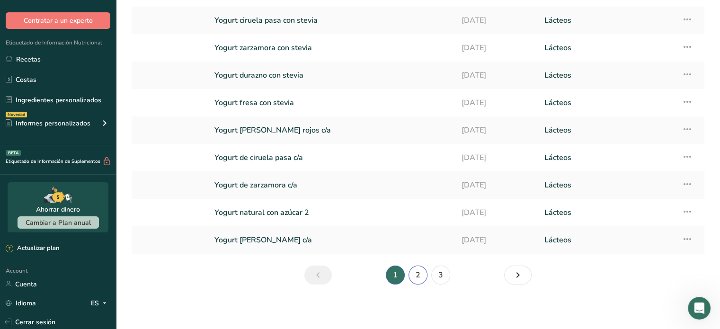
click at [414, 271] on link "2" at bounding box center [417, 274] width 19 height 19
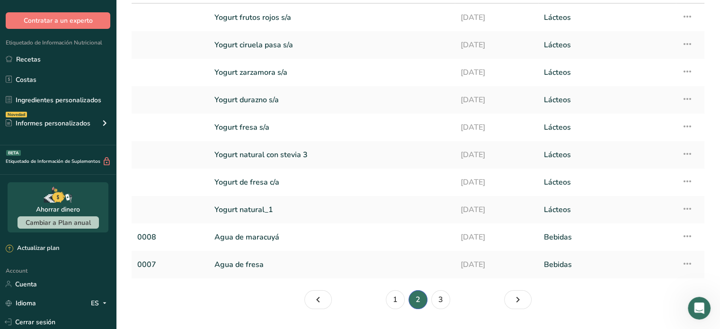
scroll to position [88, 0]
click at [446, 294] on link "3" at bounding box center [440, 298] width 19 height 19
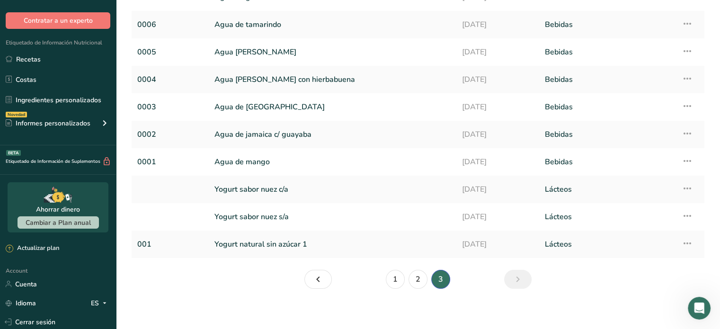
scroll to position [112, 0]
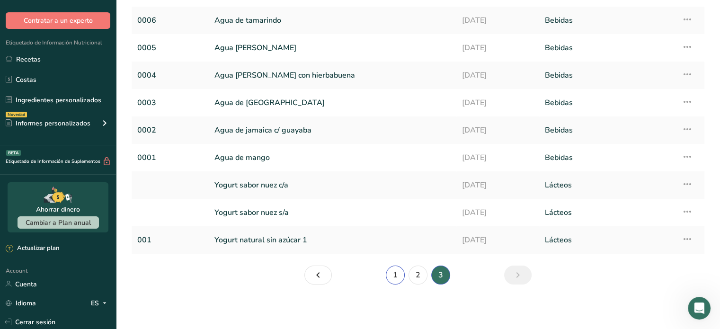
click at [393, 277] on link "1" at bounding box center [395, 274] width 19 height 19
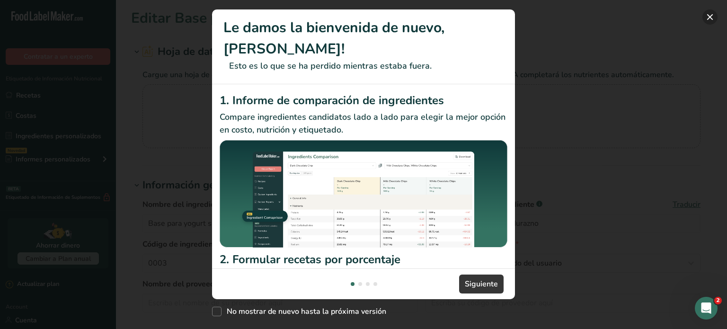
click at [711, 18] on button "New Features" at bounding box center [709, 16] width 15 height 15
